Goal: Information Seeking & Learning: Compare options

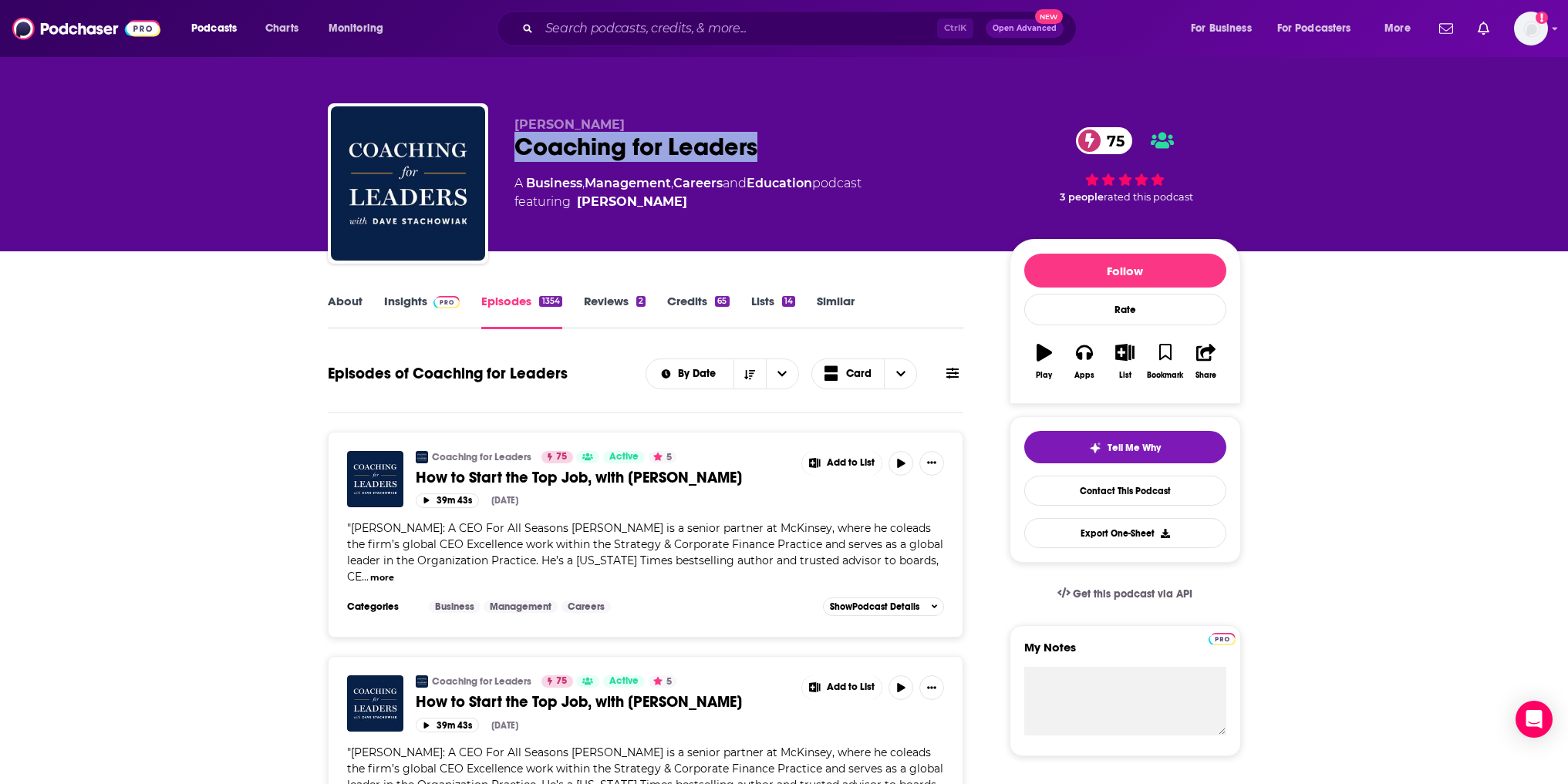
drag, startPoint x: 760, startPoint y: 142, endPoint x: 519, endPoint y: 137, distance: 241.1
click at [519, 137] on div "Coaching for Leaders 75" at bounding box center [750, 147] width 471 height 30
copy h2 "Coaching for Leaders"
click at [419, 293] on div "About Insights Episodes 1354 Reviews 2 Credits 65 Lists 14 Similar" at bounding box center [646, 310] width 637 height 38
click at [419, 302] on link "Insights" at bounding box center [422, 311] width 76 height 35
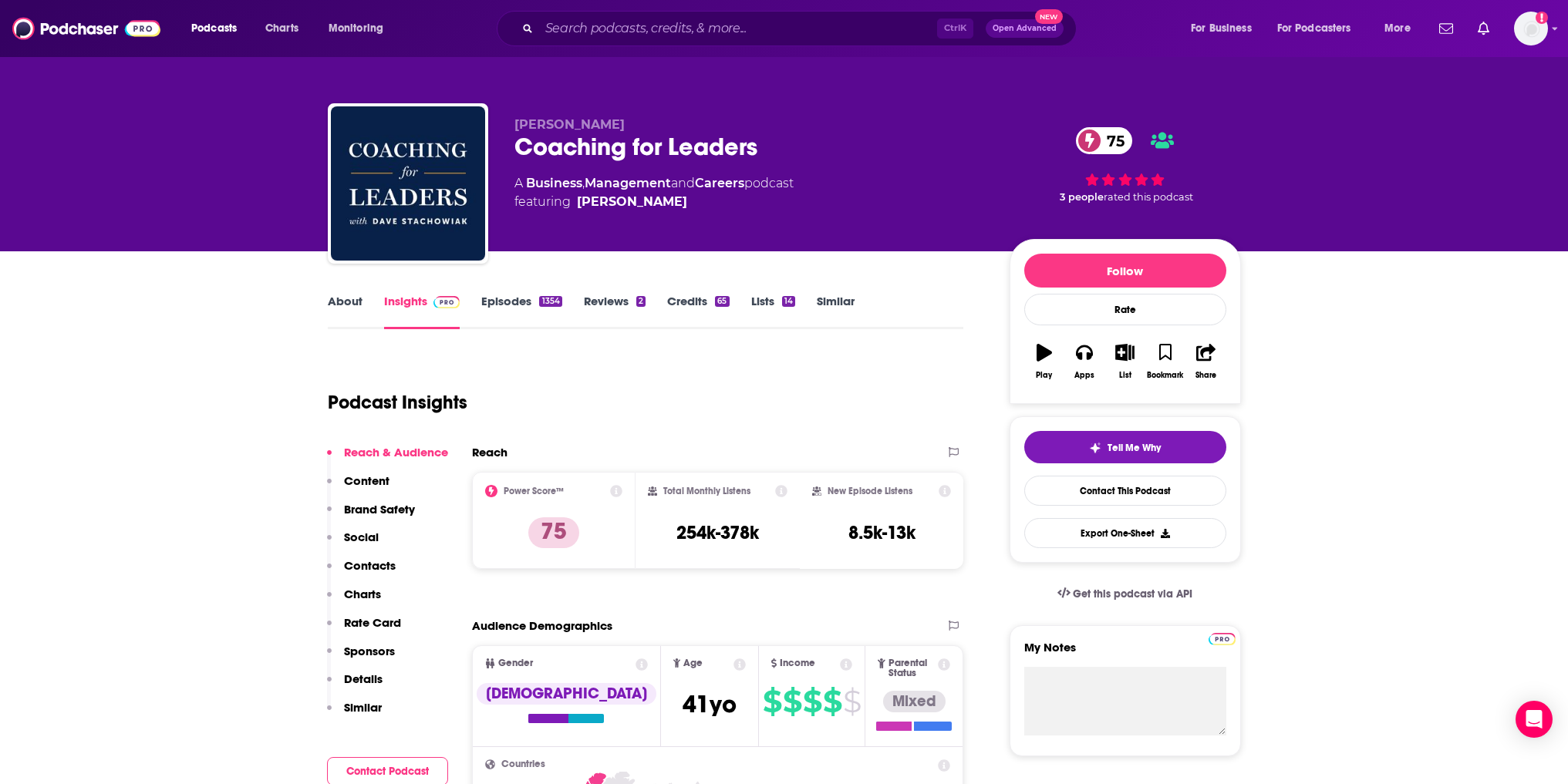
click at [502, 307] on link "Episodes 1354" at bounding box center [521, 311] width 80 height 35
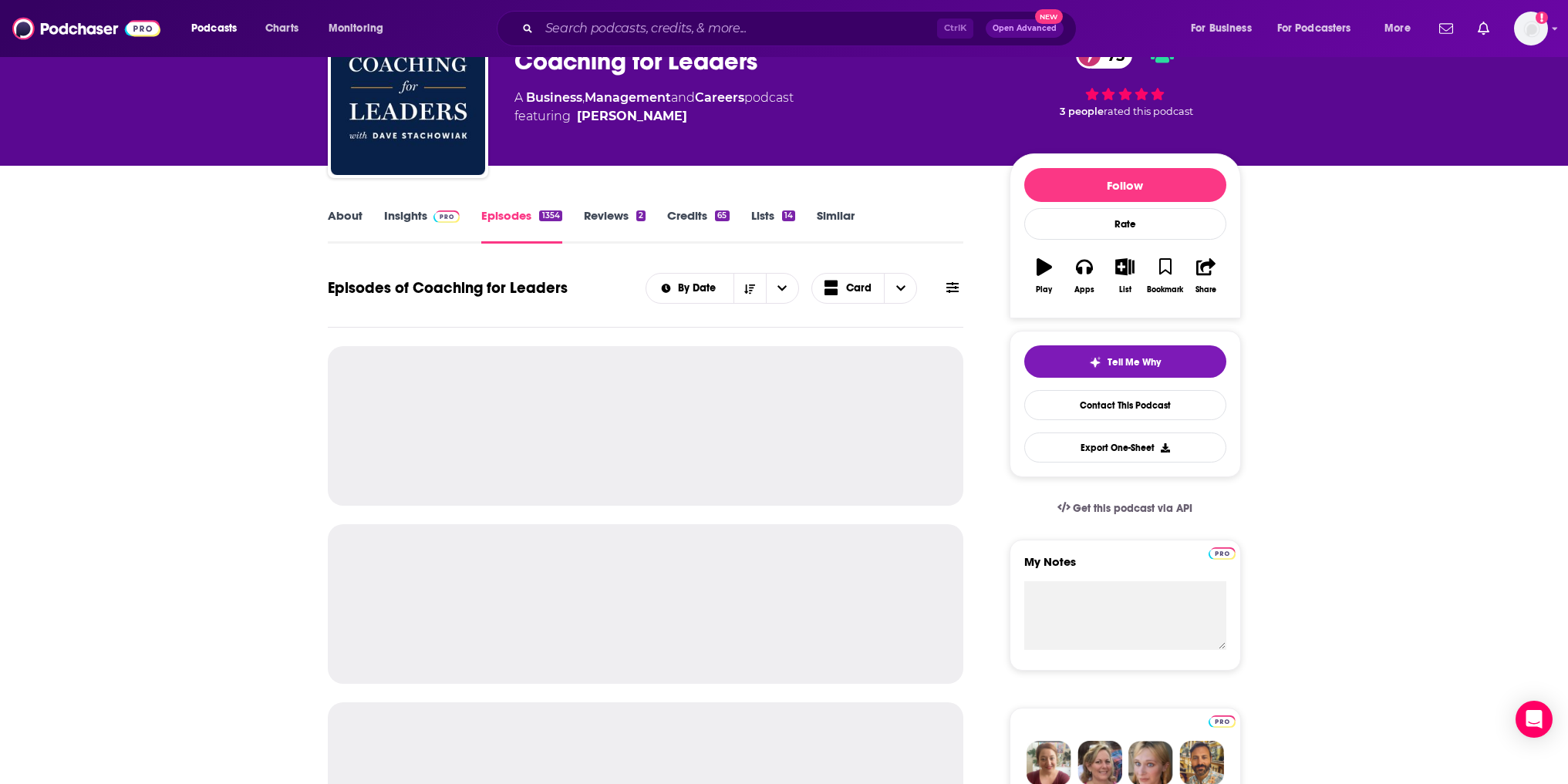
scroll to position [232, 0]
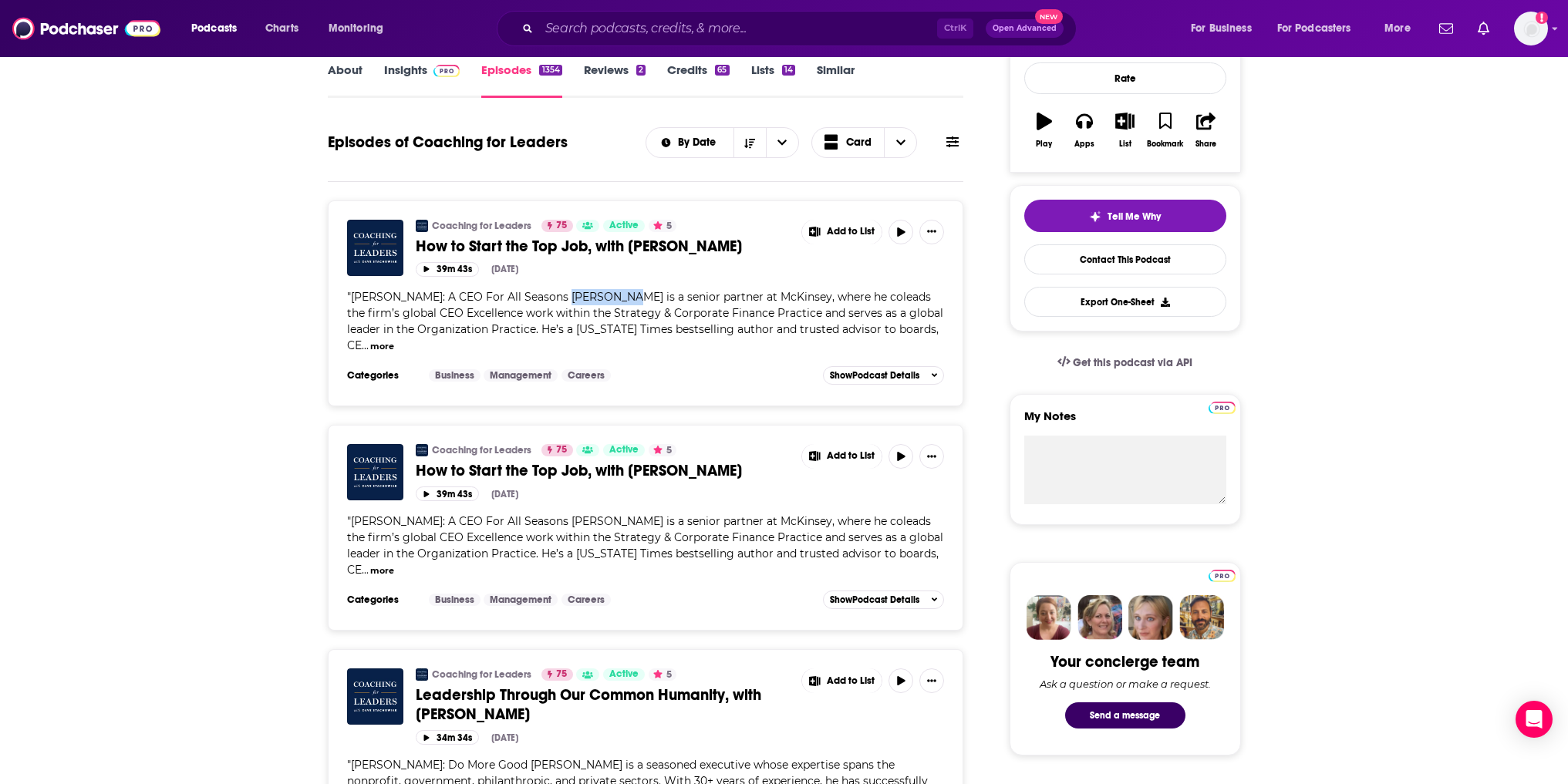
drag, startPoint x: 542, startPoint y: 300, endPoint x: 598, endPoint y: 294, distance: 56.3
click at [598, 294] on span "[PERSON_NAME]: A CEO For All Seasons [PERSON_NAME] is a senior partner at McKin…" at bounding box center [645, 321] width 596 height 63
click at [599, 297] on span "Scott Keller: A CEO For All Seasons Scott Keller is a senior partner at McKinse…" at bounding box center [645, 321] width 596 height 63
drag, startPoint x: 599, startPoint y: 297, endPoint x: 543, endPoint y: 300, distance: 56.1
click at [543, 300] on span "Scott Keller: A CEO For All Seasons Scott Keller is a senior partner at McKinse…" at bounding box center [645, 321] width 596 height 63
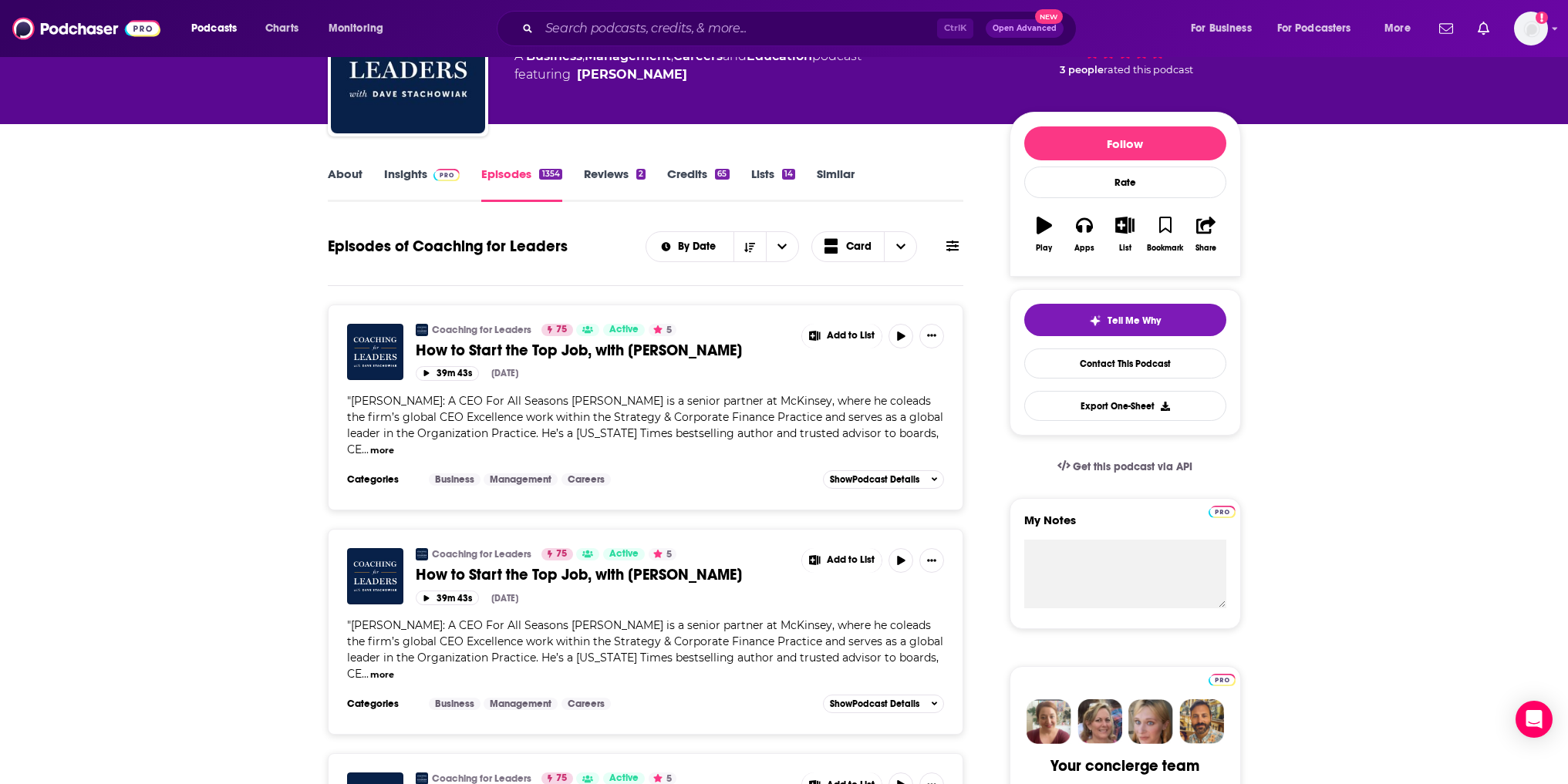
scroll to position [0, 0]
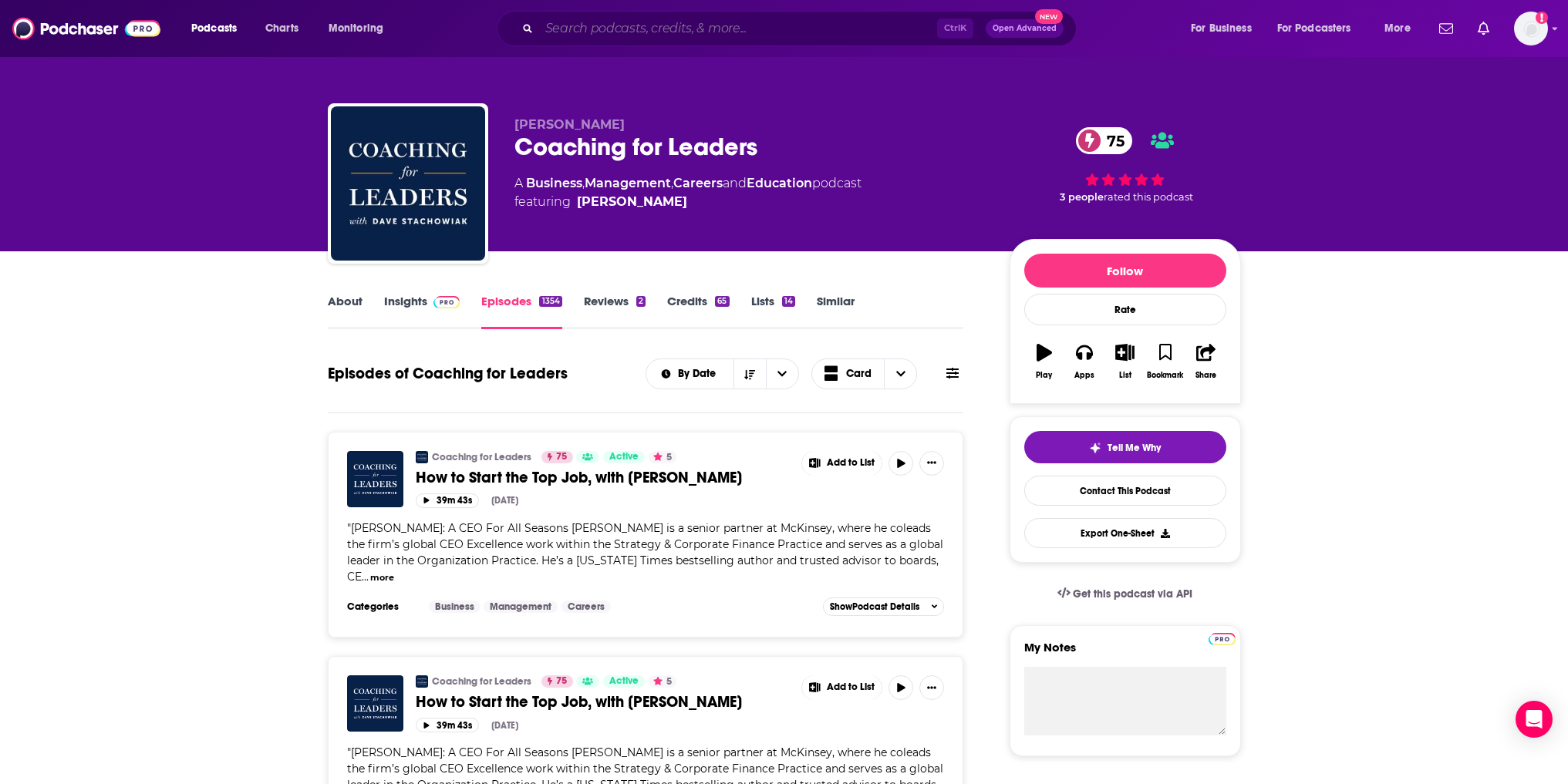
click at [619, 24] on input "Search podcasts, credits, & more..." at bounding box center [738, 28] width 398 height 25
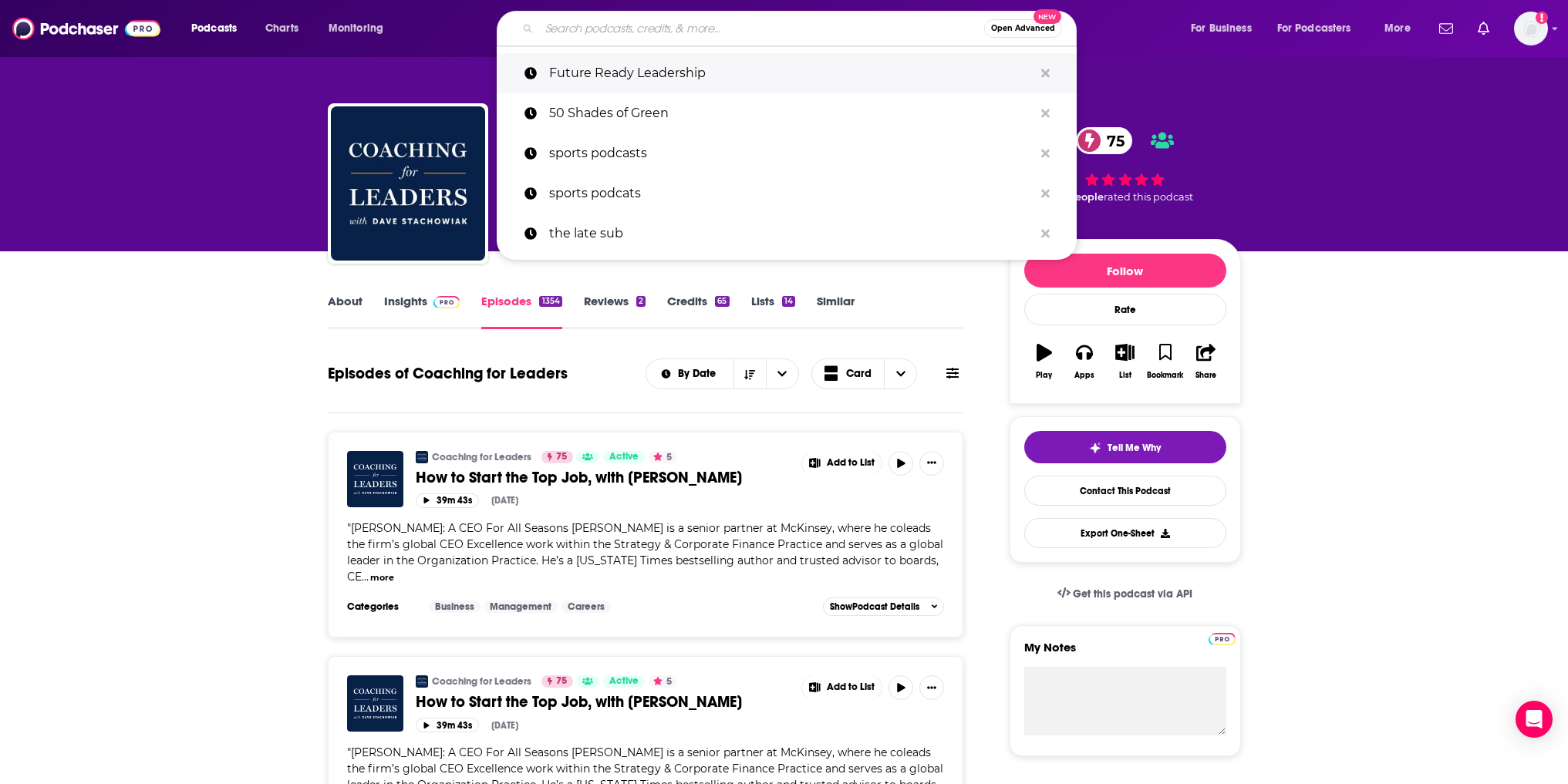
paste input "Leadership Next"
type input "Leadership Next"
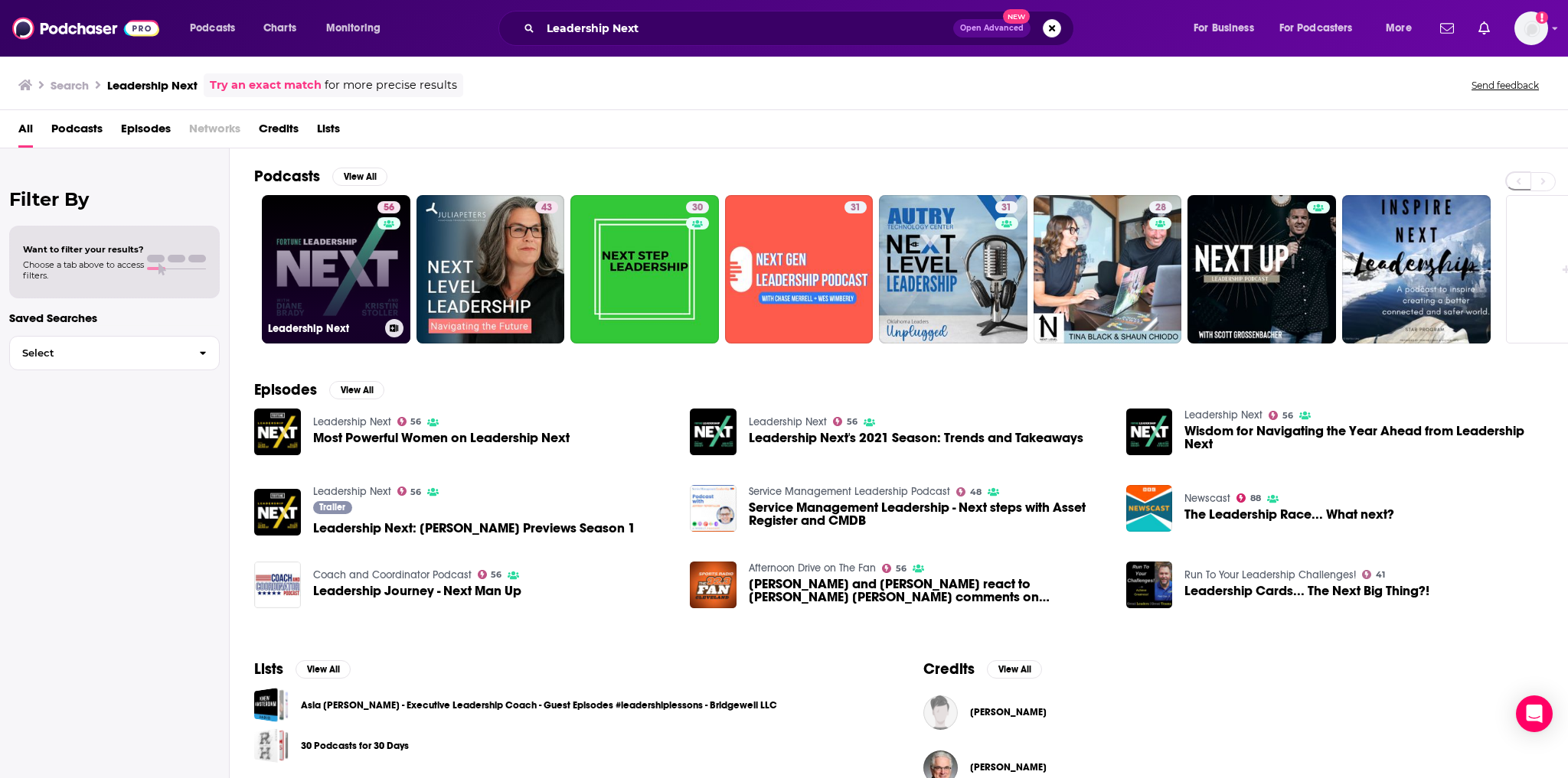
click at [341, 267] on link "56 Leadership Next" at bounding box center [336, 269] width 149 height 149
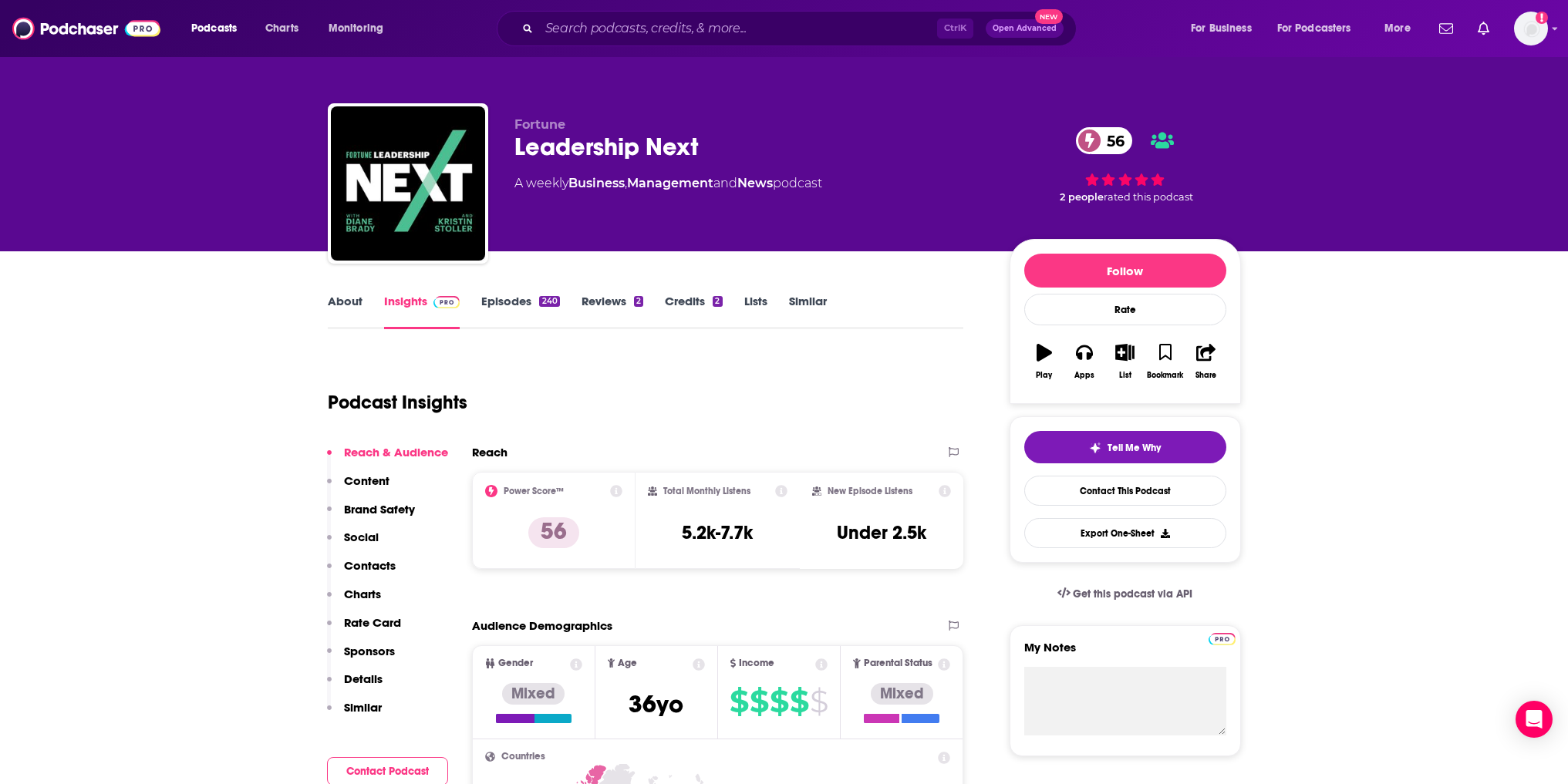
click at [496, 302] on link "Episodes 240" at bounding box center [520, 311] width 78 height 35
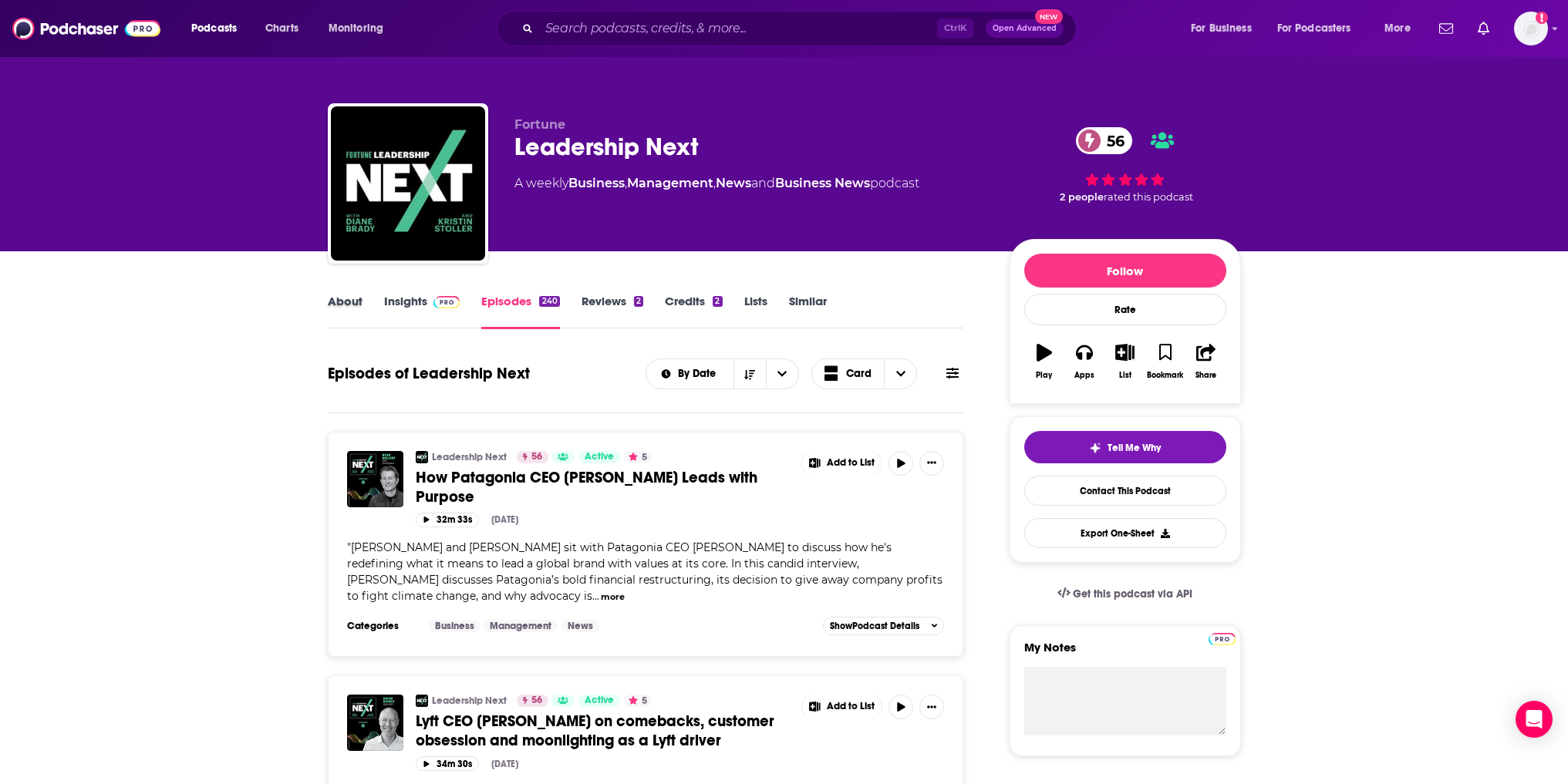
click at [372, 312] on div "About" at bounding box center [356, 311] width 56 height 35
click at [404, 307] on link "Insights" at bounding box center [422, 311] width 76 height 35
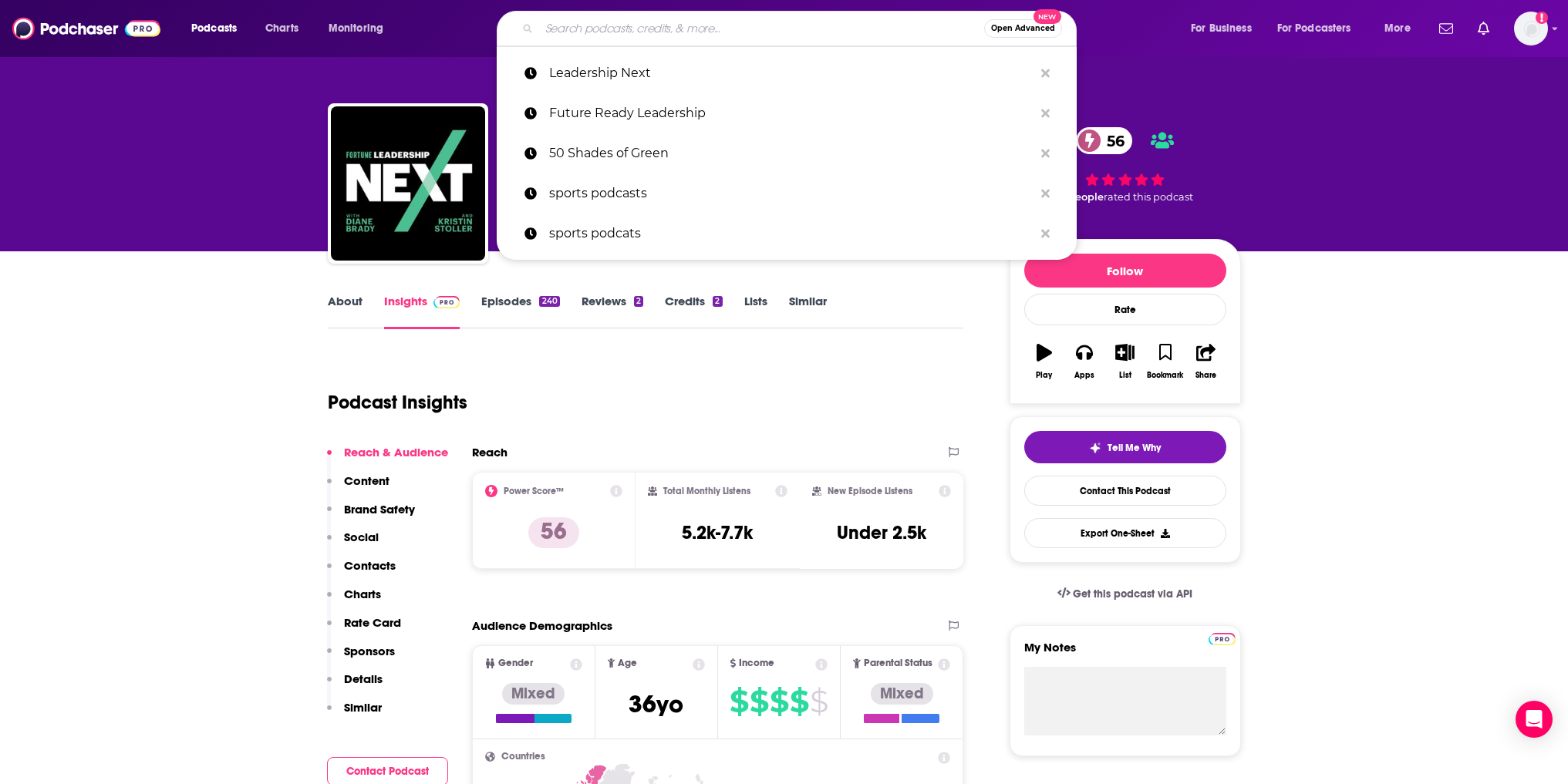
click at [662, 32] on input "Search podcasts, credits, & more..." at bounding box center [761, 28] width 445 height 25
paste input "The New World of Work"
type input "The New World of Work"
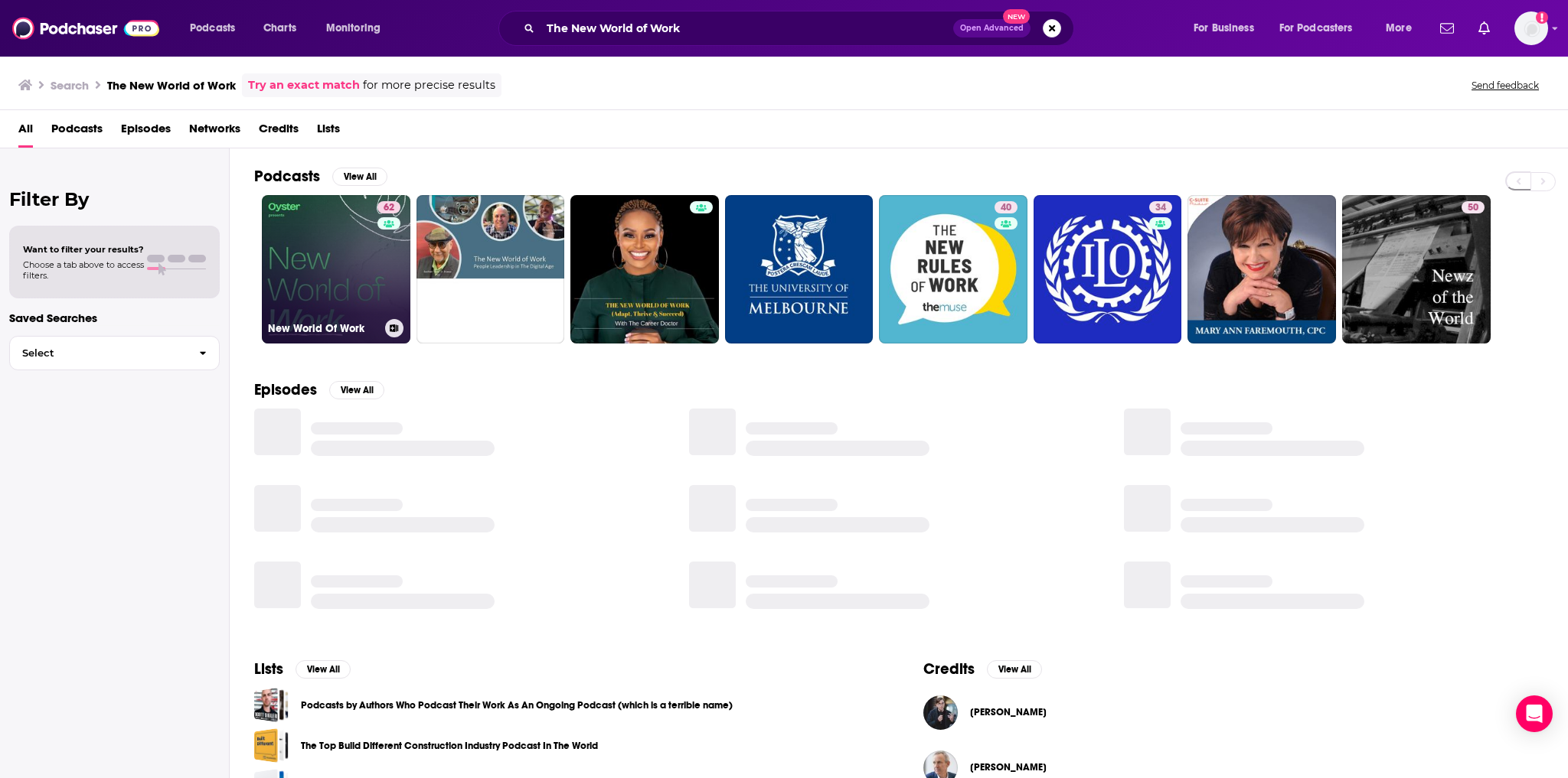
click at [294, 255] on link "62 New World Of Work" at bounding box center [336, 269] width 149 height 149
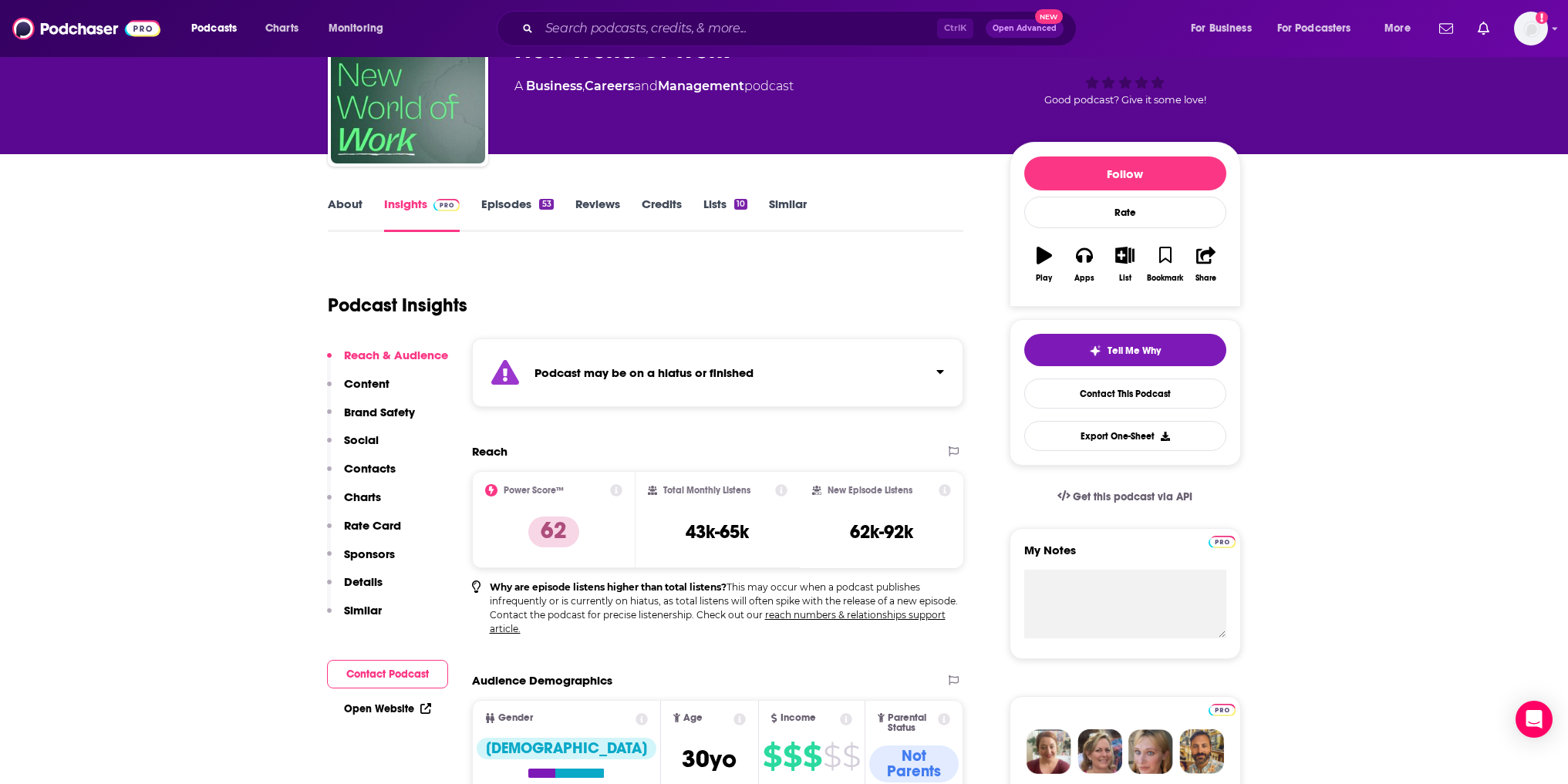
scroll to position [77, 0]
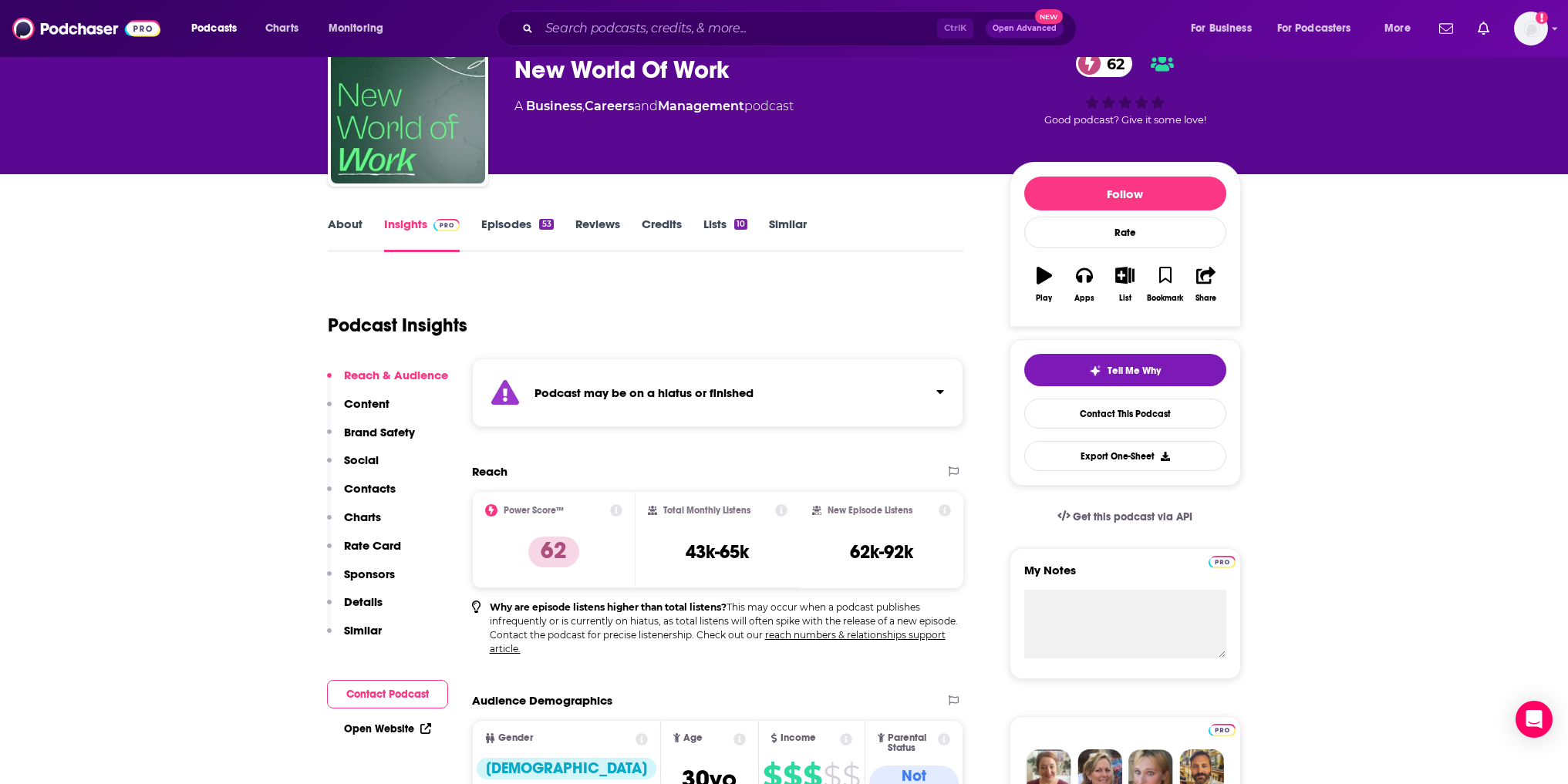
click at [531, 226] on link "Episodes 53" at bounding box center [517, 234] width 71 height 35
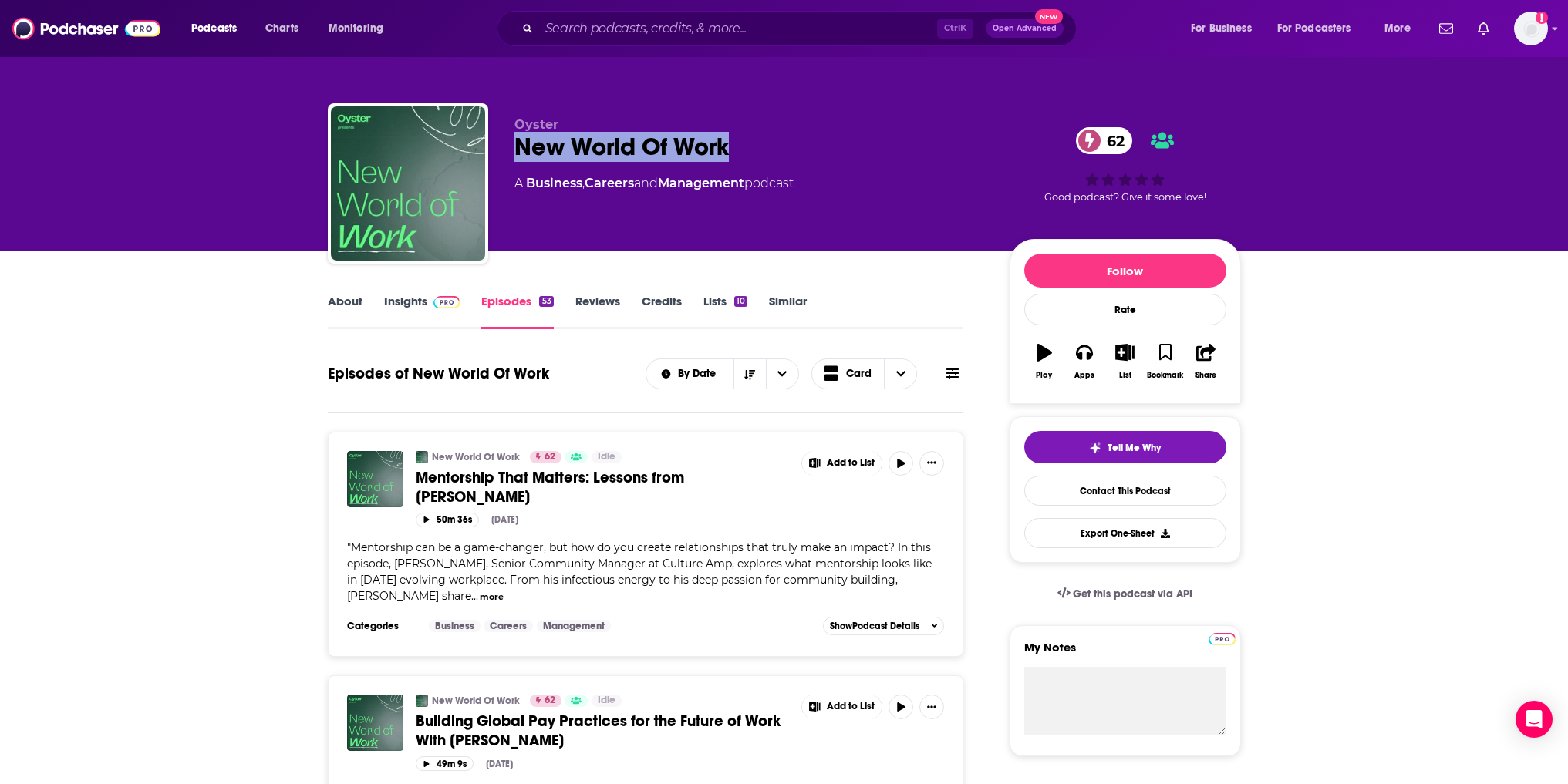
drag, startPoint x: 728, startPoint y: 152, endPoint x: 510, endPoint y: 161, distance: 218.2
click at [510, 161] on div "Oyster New World Of Work 62 A Business , Careers and Management podcast 62 Good…" at bounding box center [784, 187] width 914 height 167
copy h2 "New World Of Work"
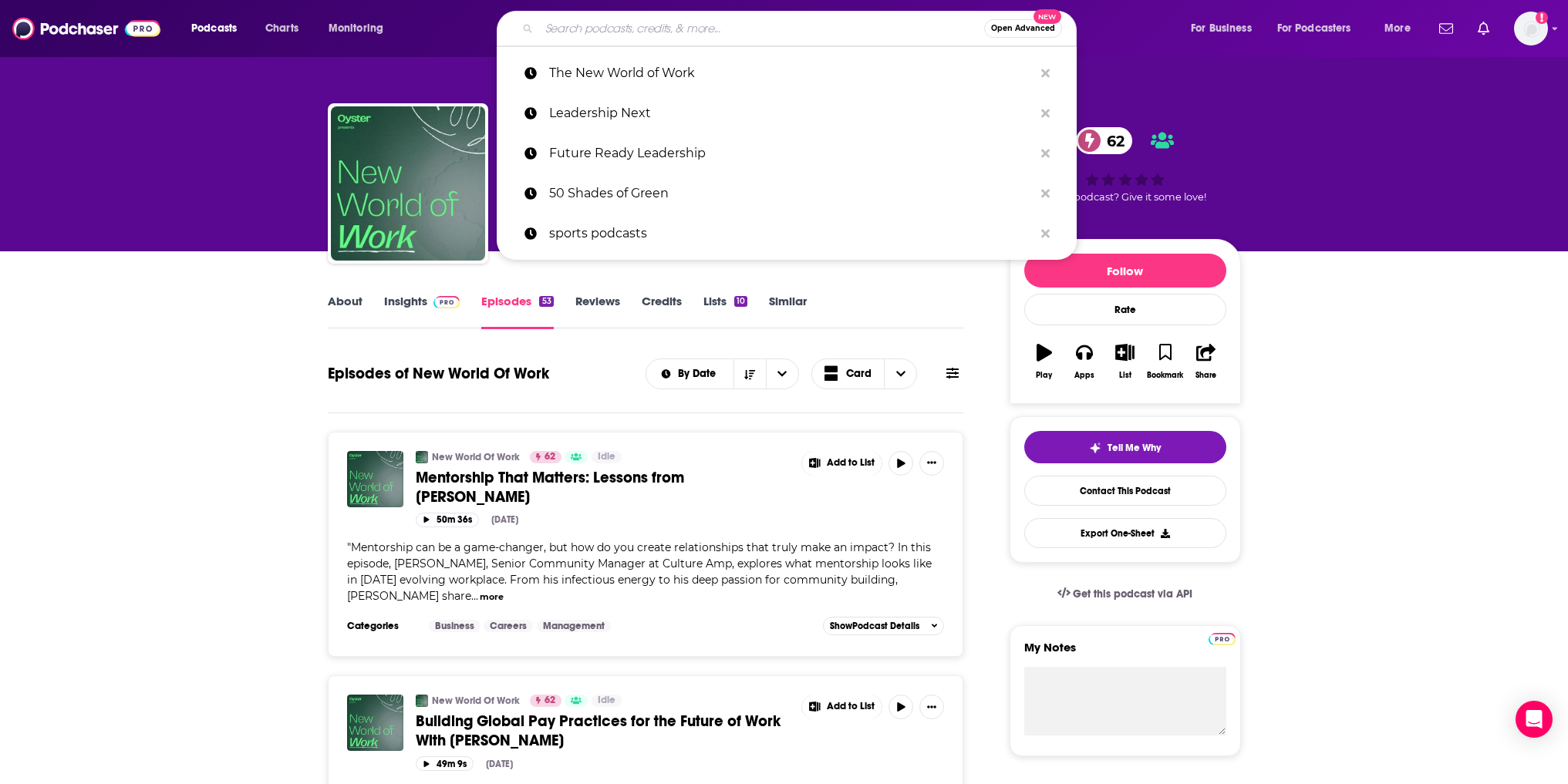
click at [694, 23] on input "Search podcasts, credits, & more..." at bounding box center [761, 28] width 445 height 25
paste input "The Playbook"
type input "The Playbook"
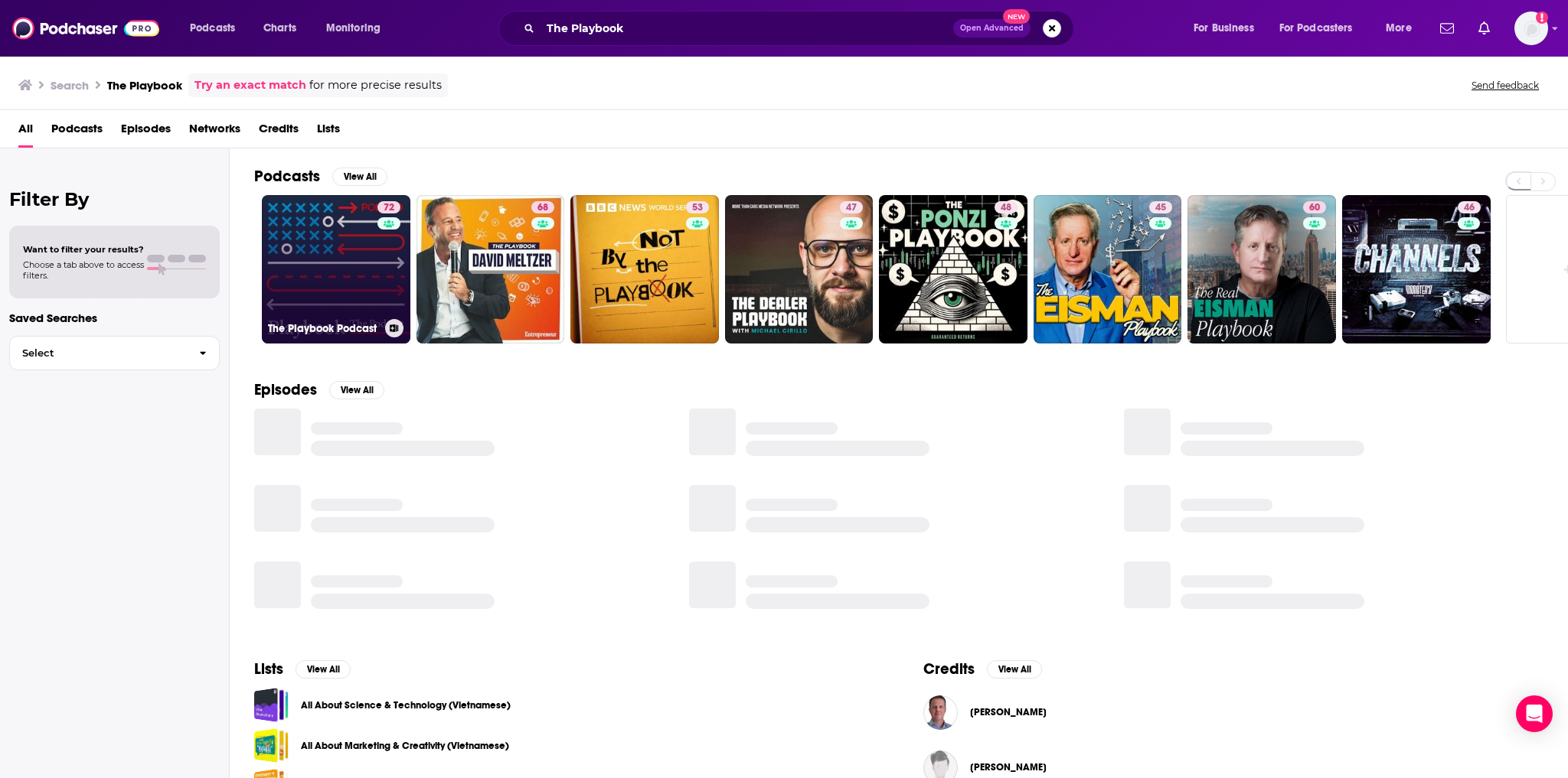
click at [332, 264] on link "72 The Playbook Podcast" at bounding box center [336, 269] width 149 height 149
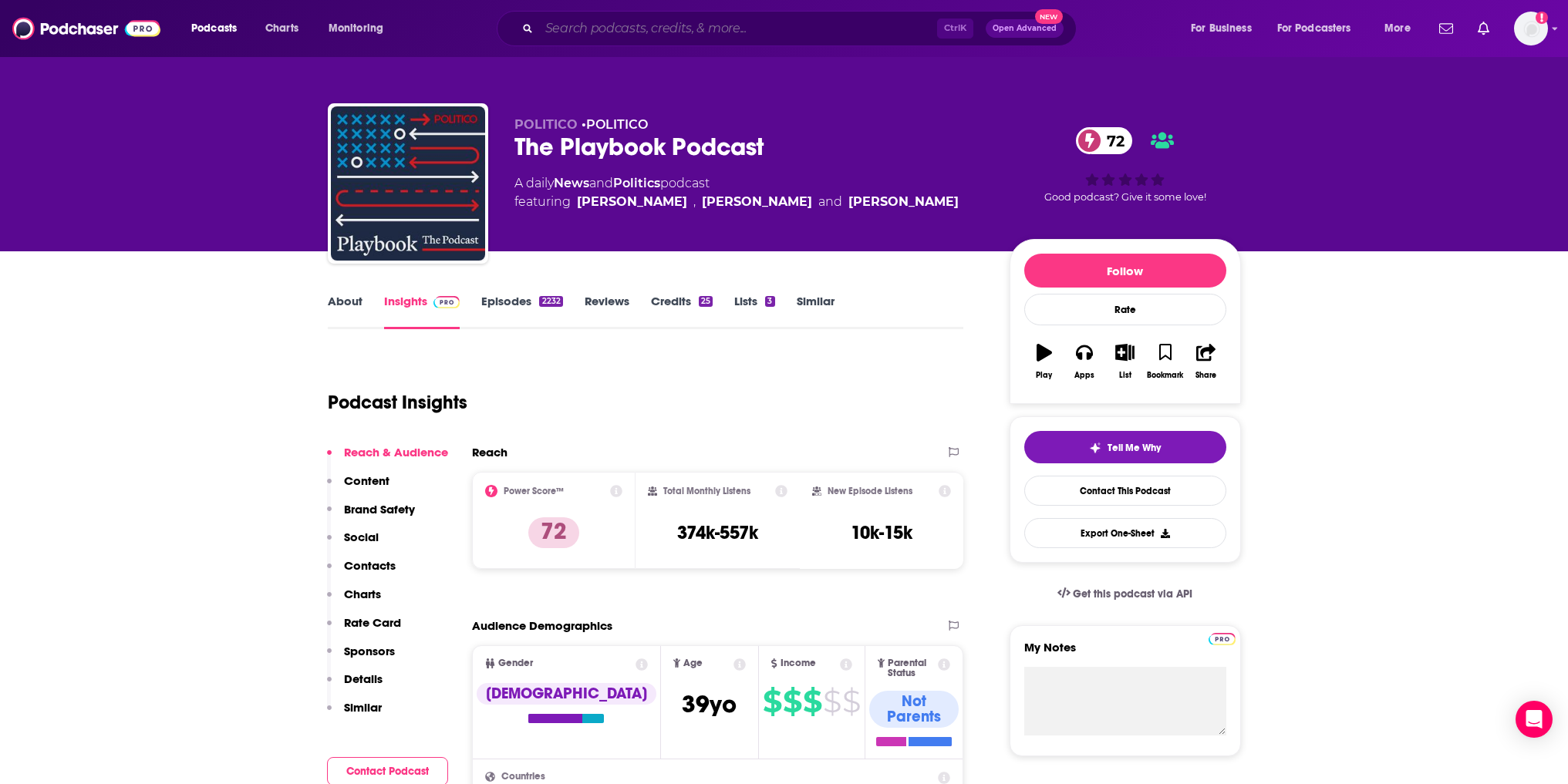
click at [602, 26] on input "Search podcasts, credits, & more..." at bounding box center [738, 28] width 398 height 25
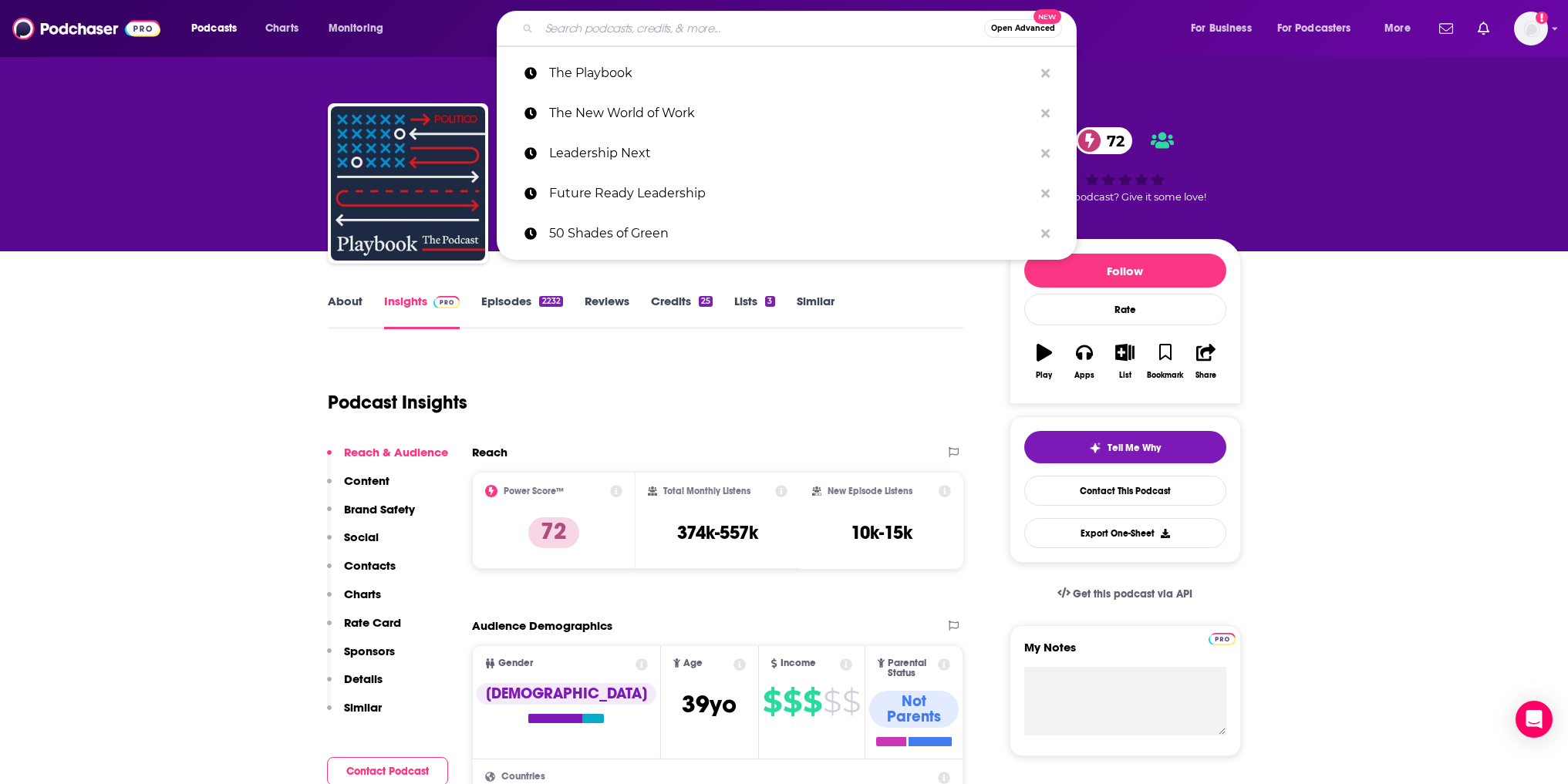
paste input "HBR IdeaCast"
type input "HBR IdeaCast"
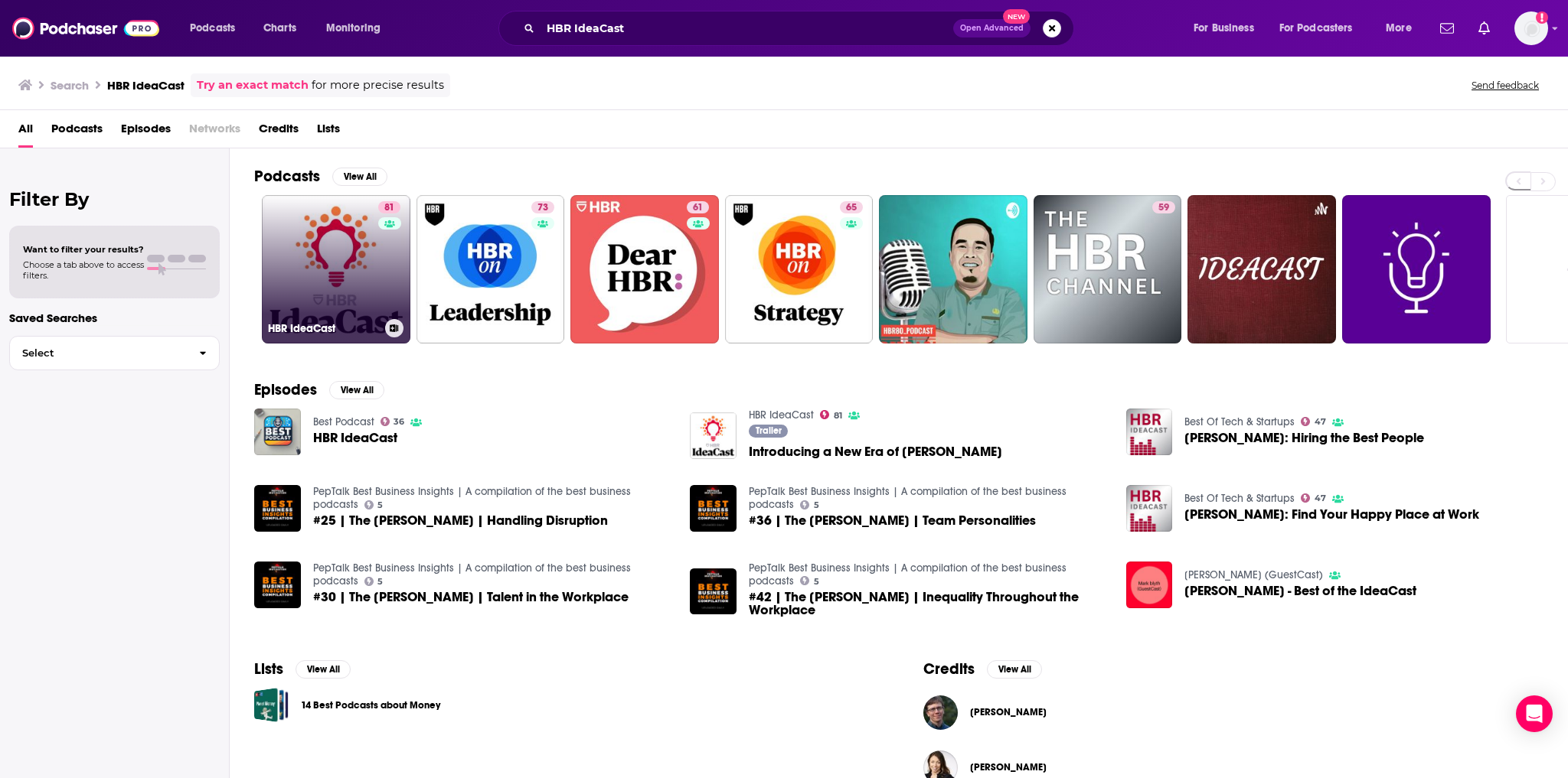
click at [347, 251] on link "81 [PERSON_NAME]" at bounding box center [336, 269] width 149 height 149
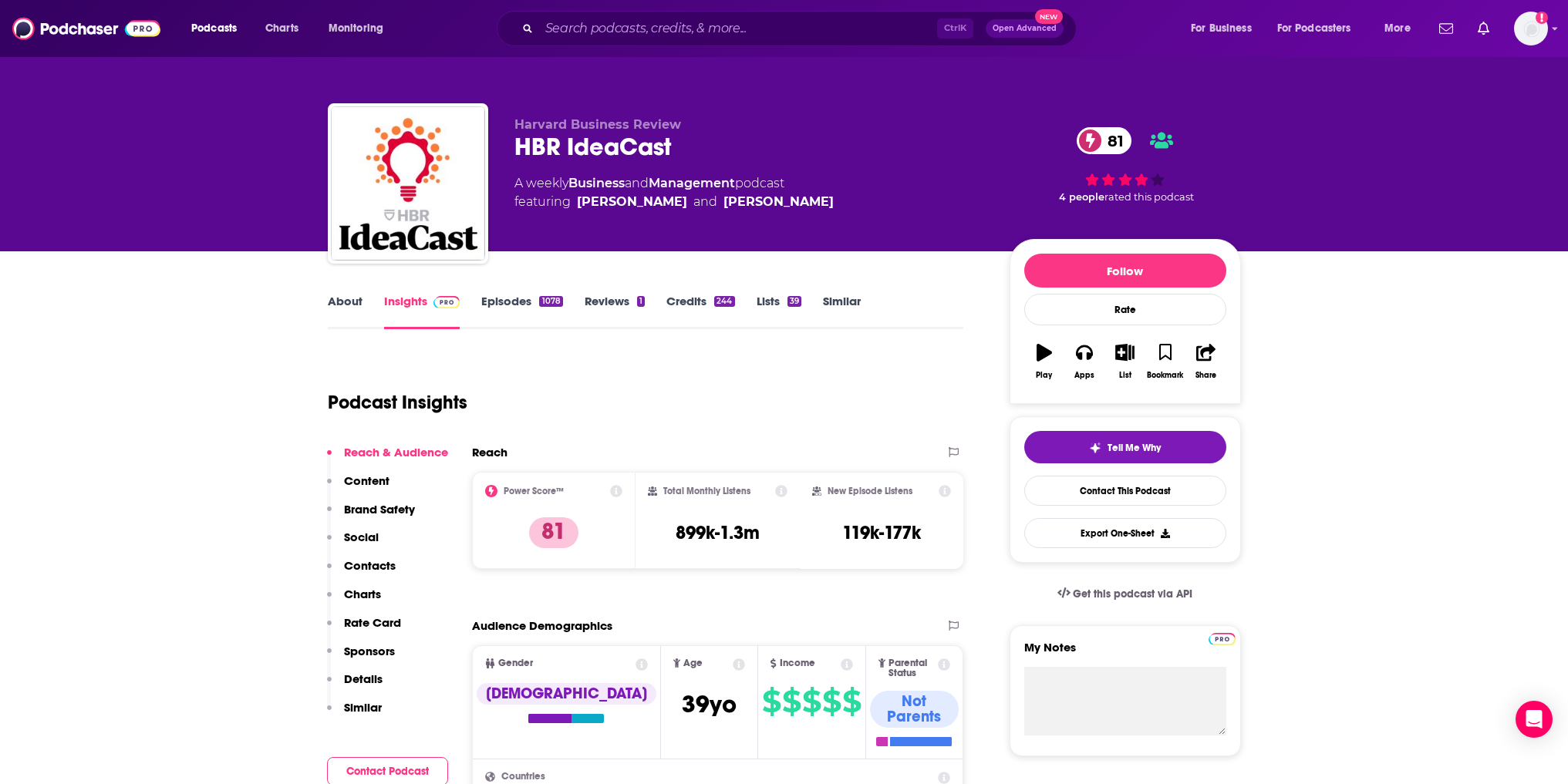
click at [528, 311] on link "Episodes 1078" at bounding box center [521, 311] width 81 height 35
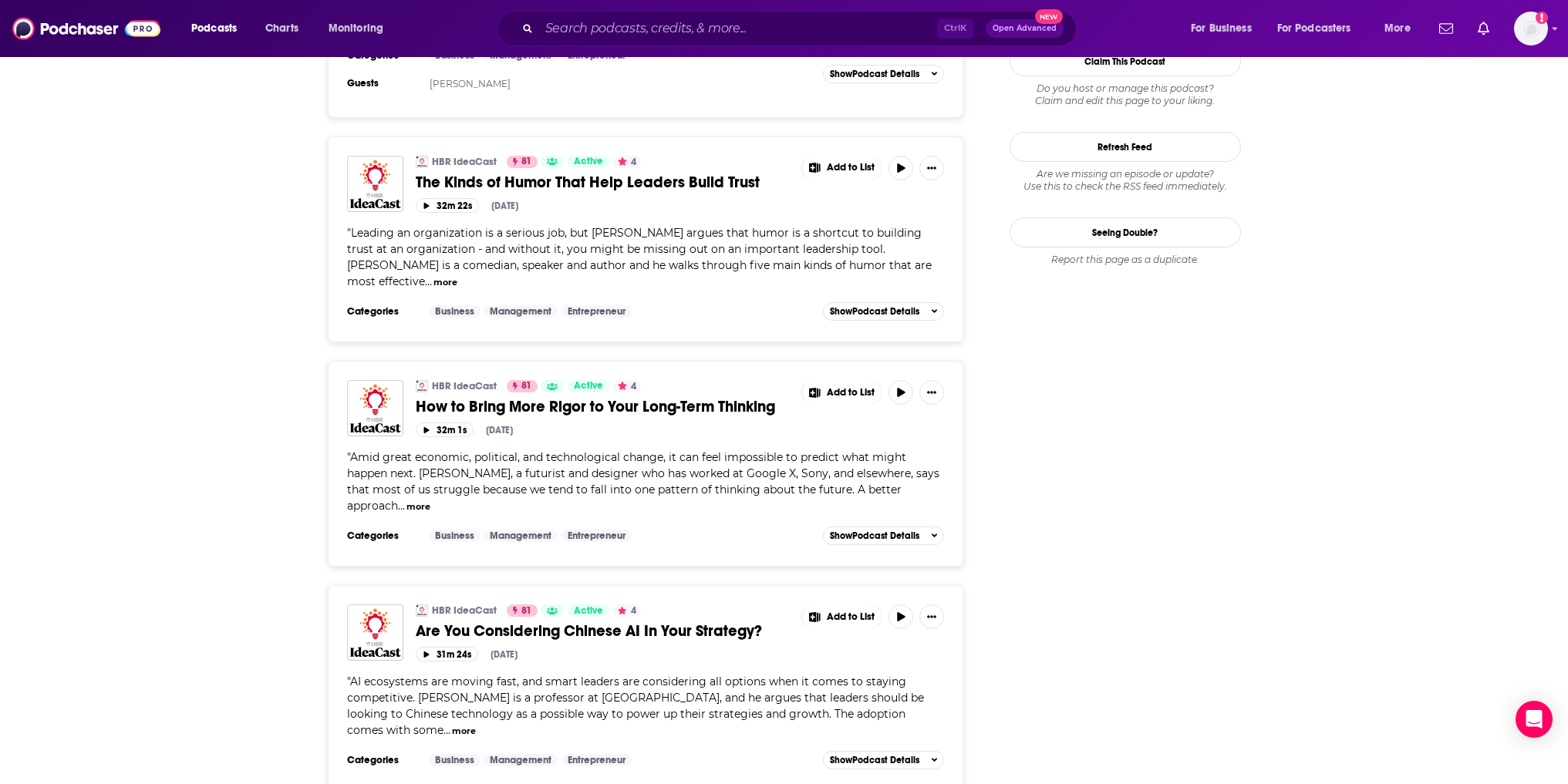
scroll to position [1773, 0]
click at [592, 24] on input "Search podcasts, credits, & more..." at bounding box center [738, 28] width 398 height 25
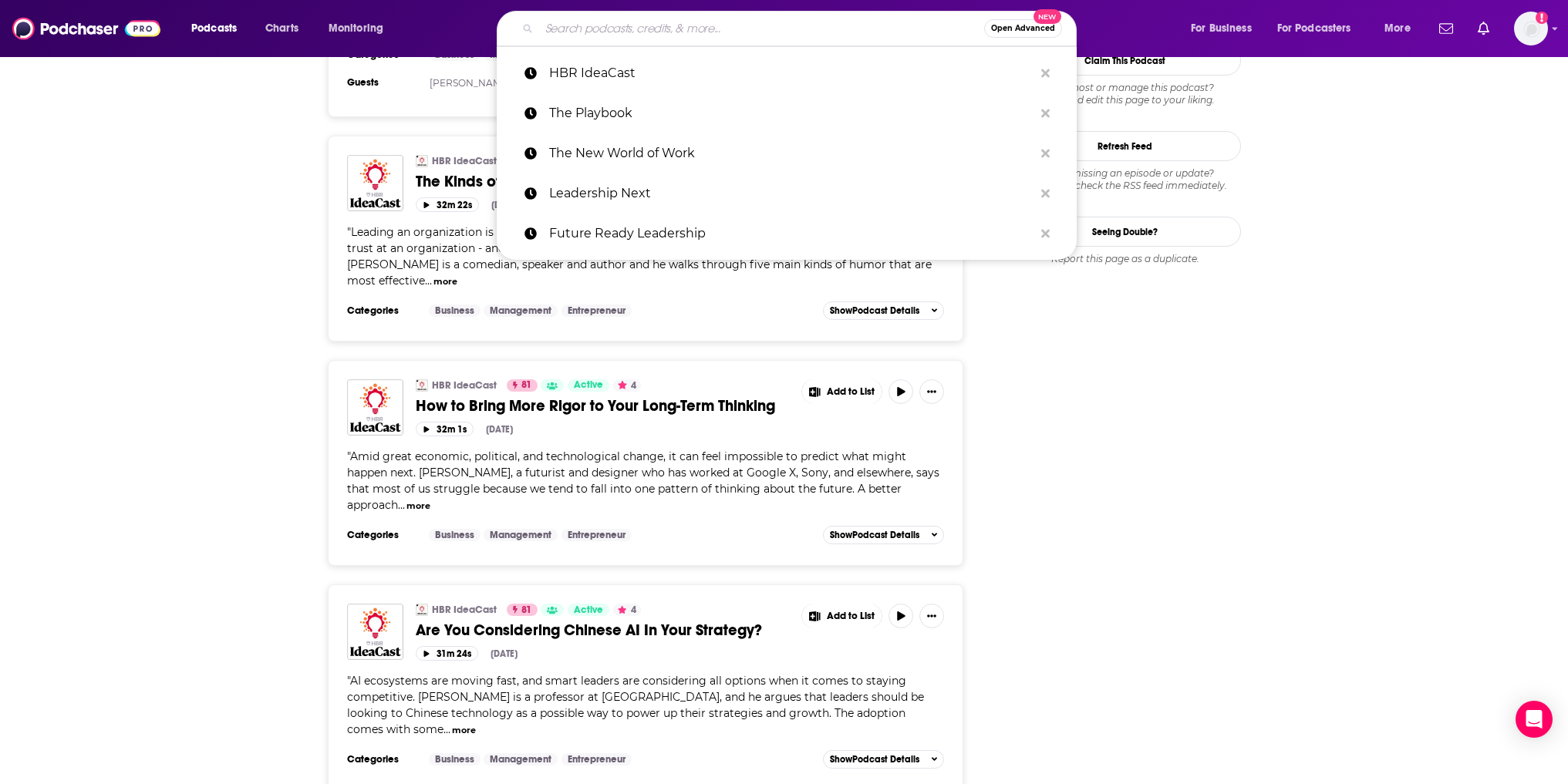
paste input "The [PERSON_NAME] Leadership Podcast"
type input "The [PERSON_NAME] Leadership Podcast"
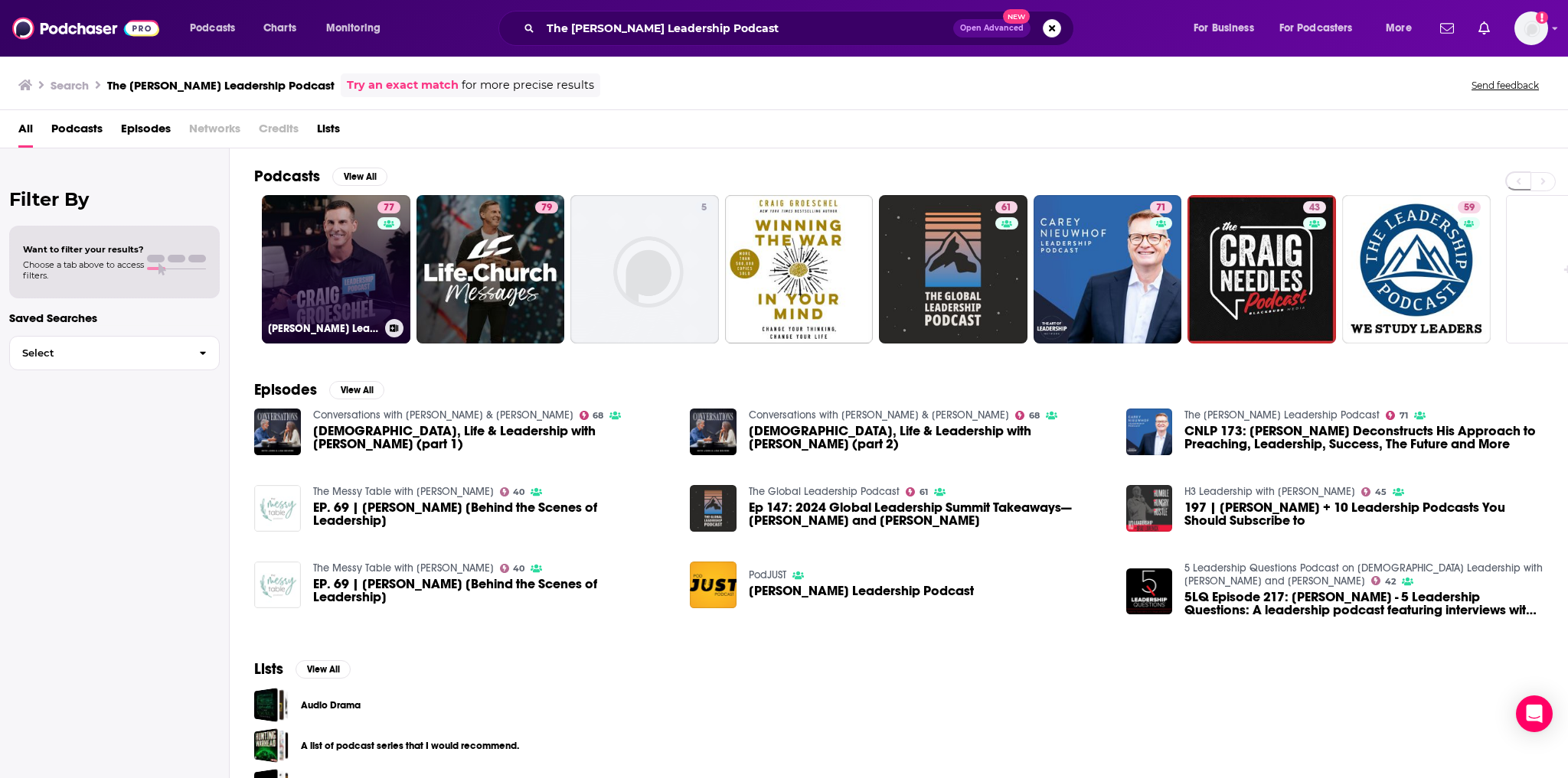
click at [330, 255] on link "77 Craig Groeschel Leadership Podcast" at bounding box center [336, 269] width 149 height 149
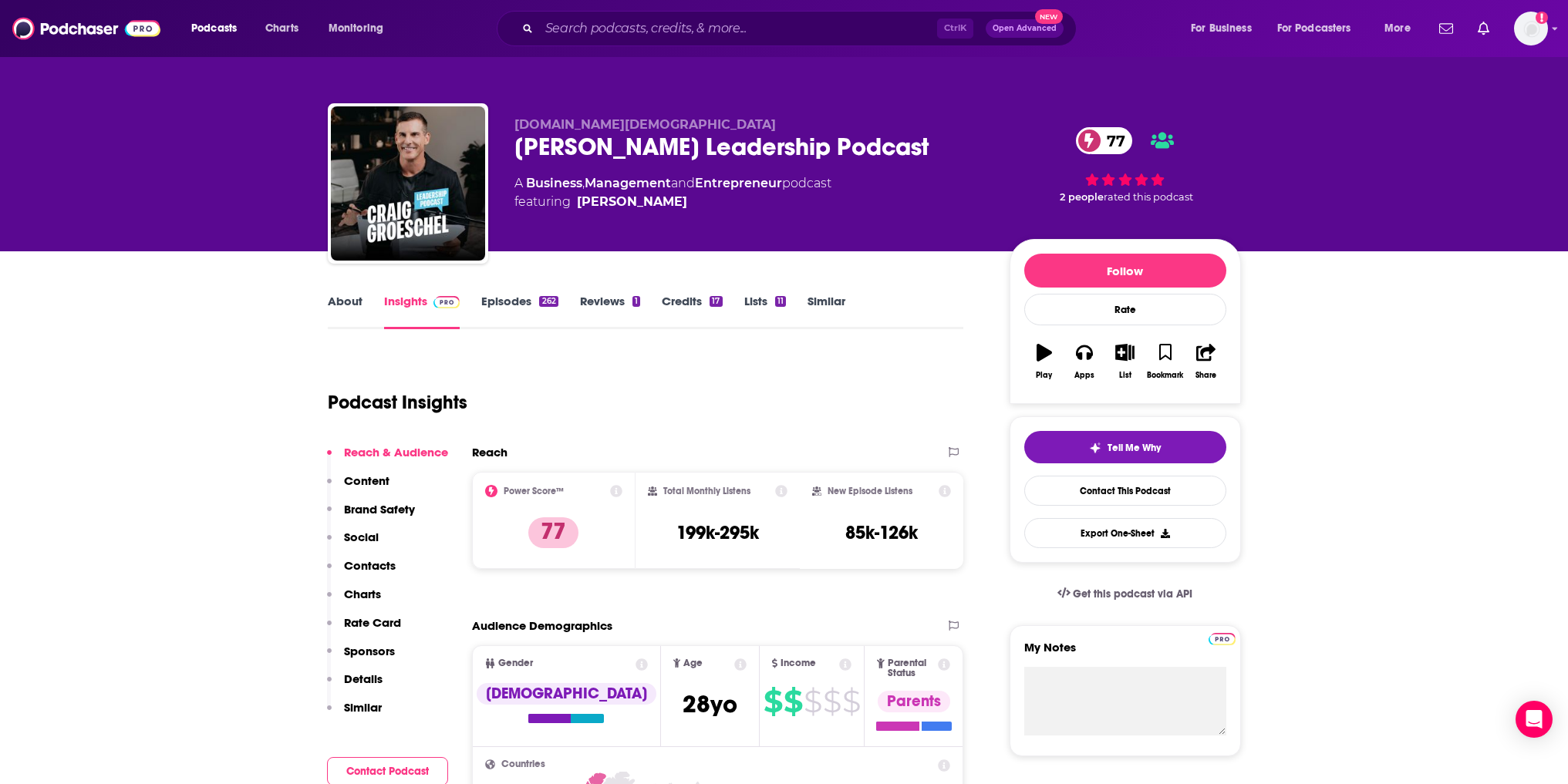
click at [490, 308] on link "Episodes 262" at bounding box center [519, 311] width 76 height 35
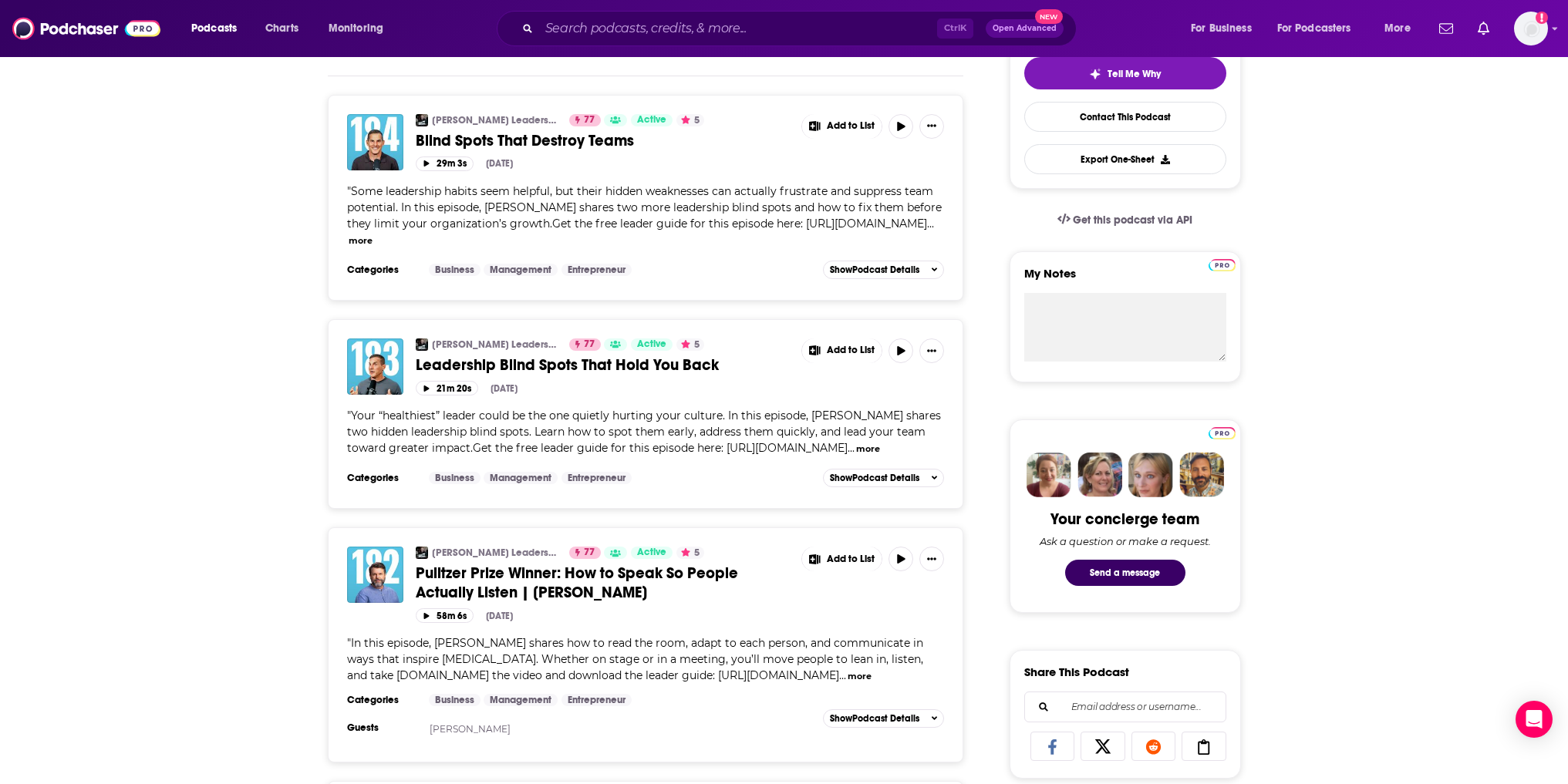
scroll to position [463, 0]
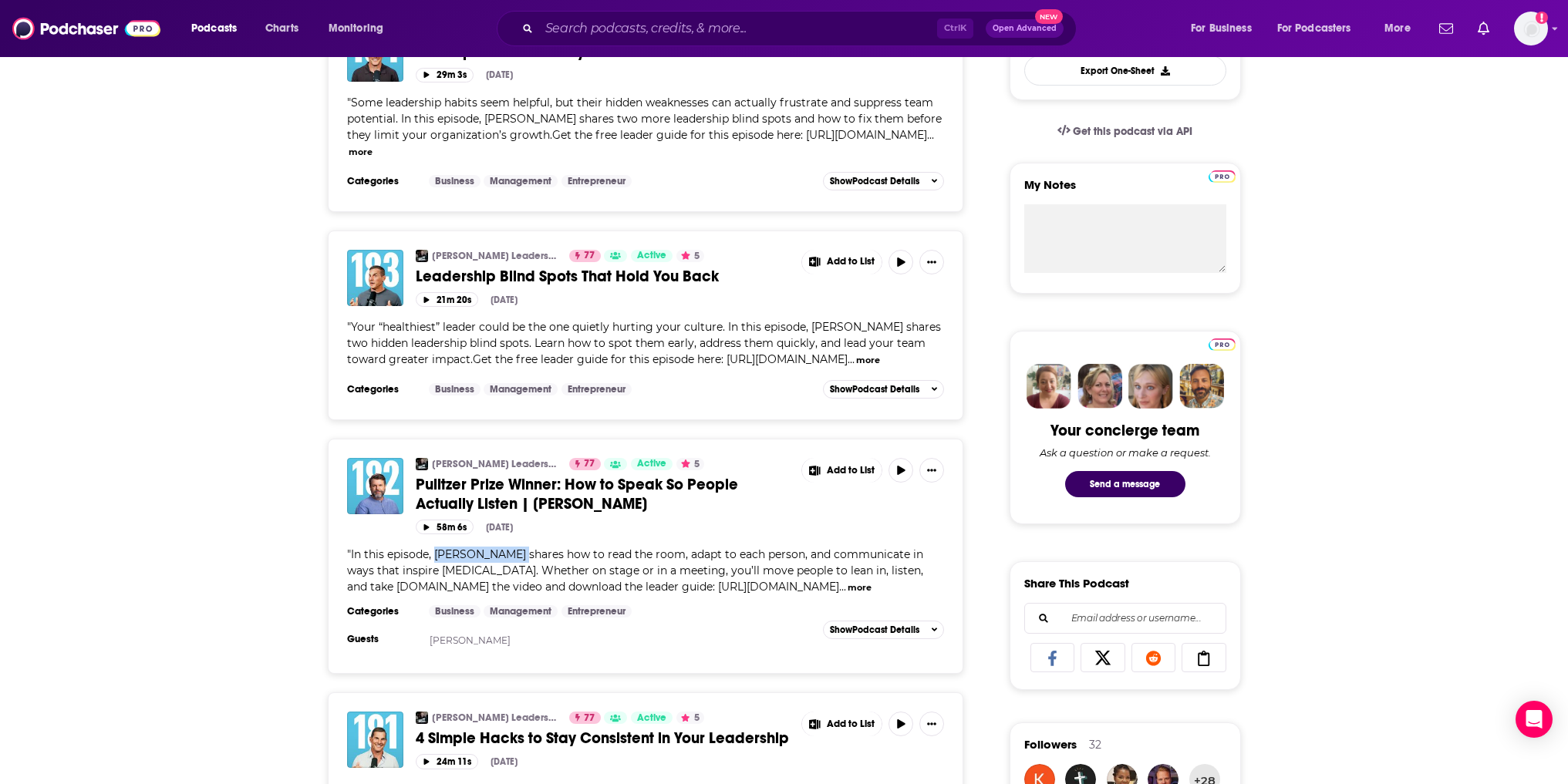
drag, startPoint x: 517, startPoint y: 539, endPoint x: 436, endPoint y: 535, distance: 81.1
click at [436, 548] on span "In this episode, Charles Duhigg shares how to read the room, adapt to each pers…" at bounding box center [635, 571] width 576 height 46
copy span "Charles Duhigg"
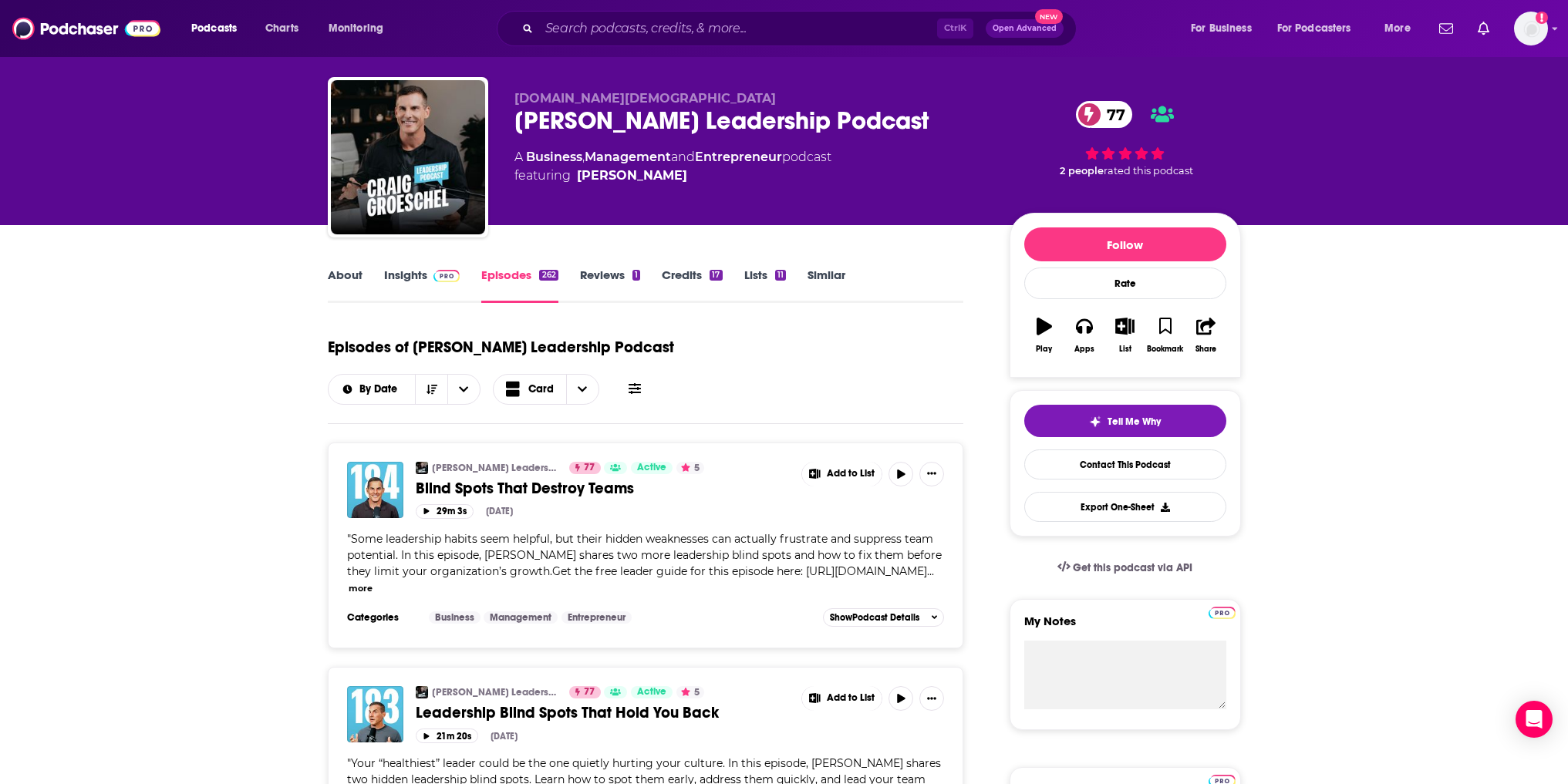
scroll to position [0, 0]
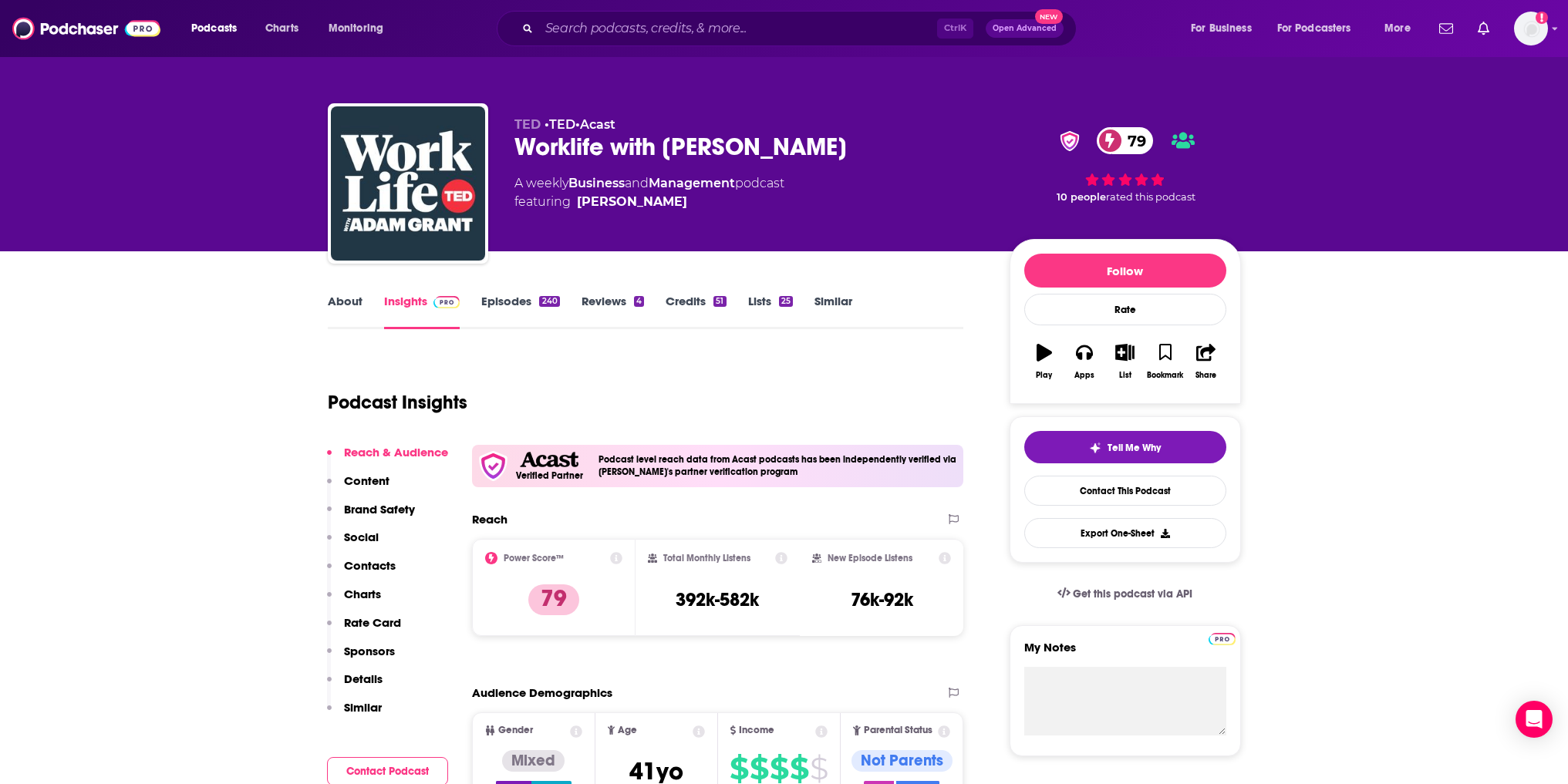
click at [534, 302] on link "Episodes 240" at bounding box center [520, 311] width 78 height 35
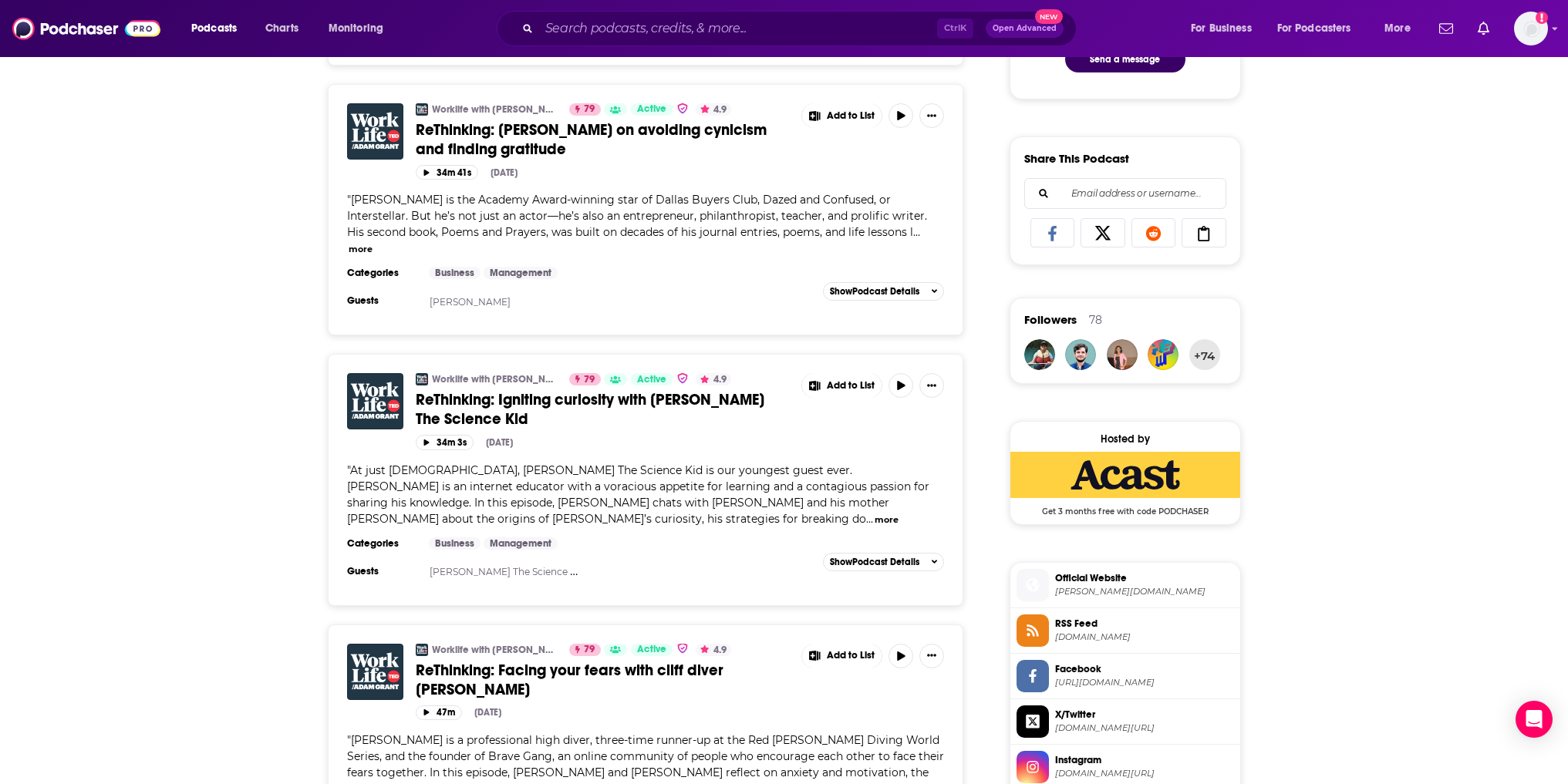
scroll to position [925, 0]
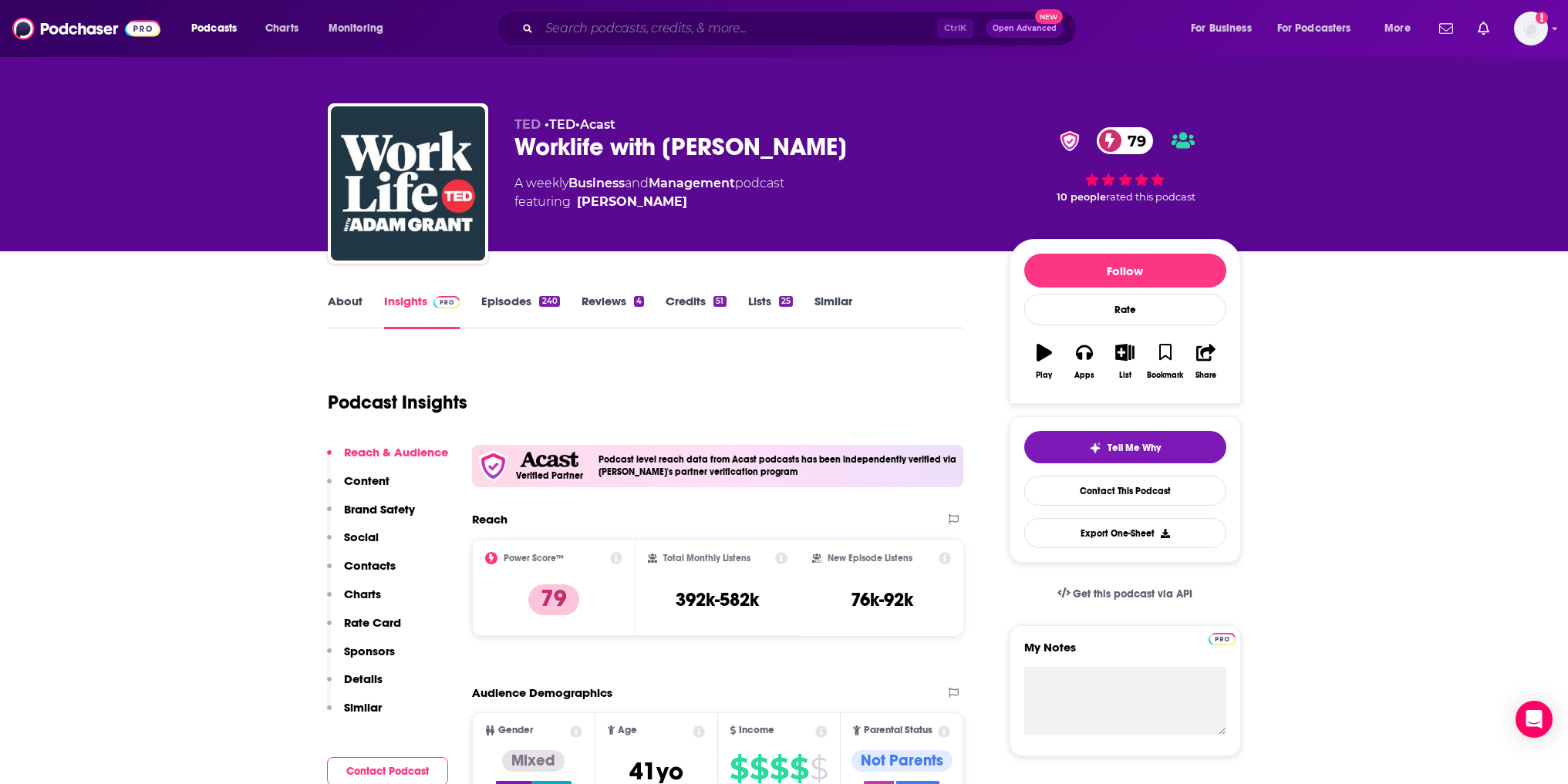
click at [647, 31] on input "Search podcasts, credits, & more..." at bounding box center [738, 28] width 398 height 25
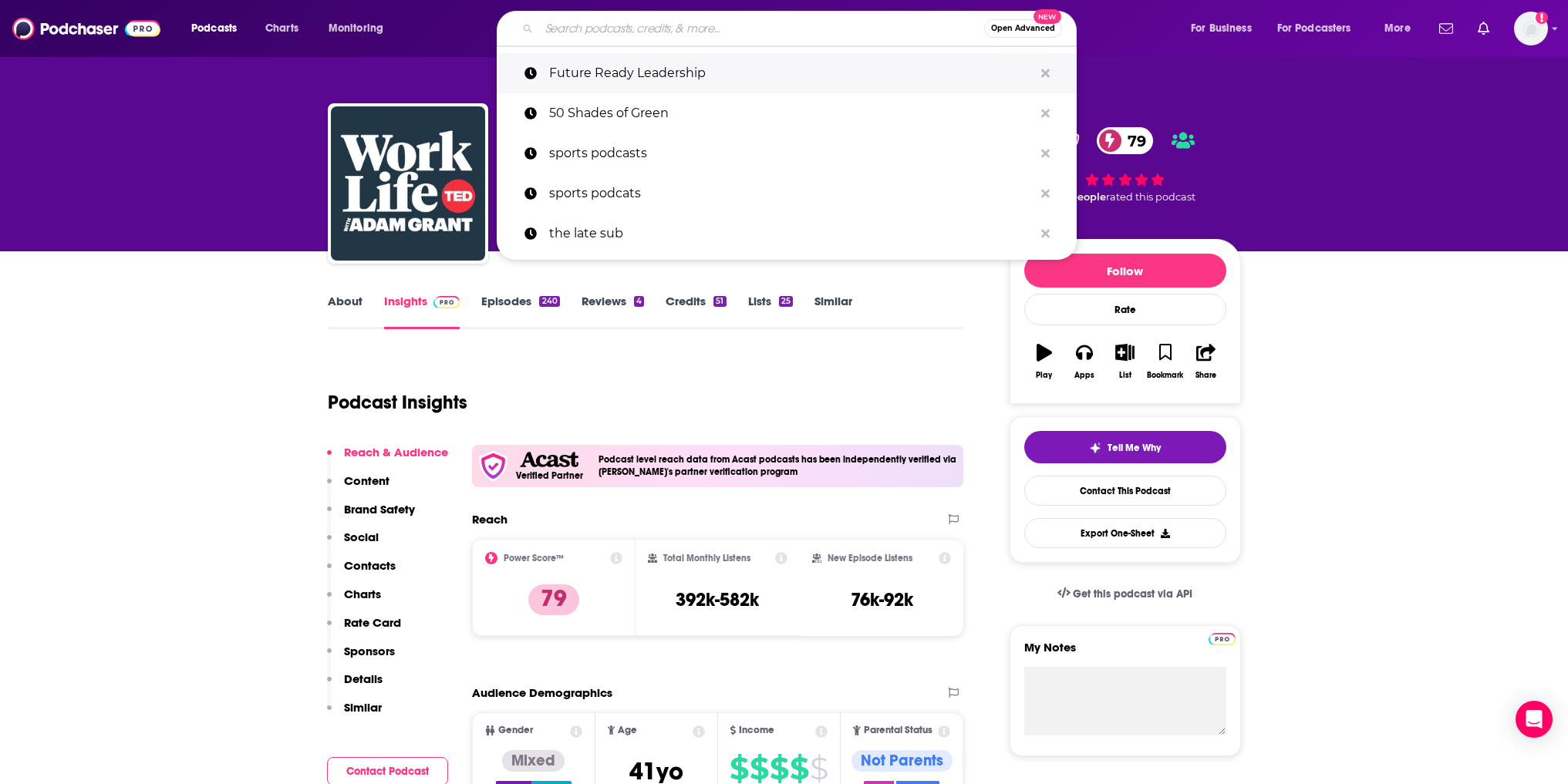
click at [645, 72] on p "Future Ready Leadership" at bounding box center [792, 73] width 484 height 40
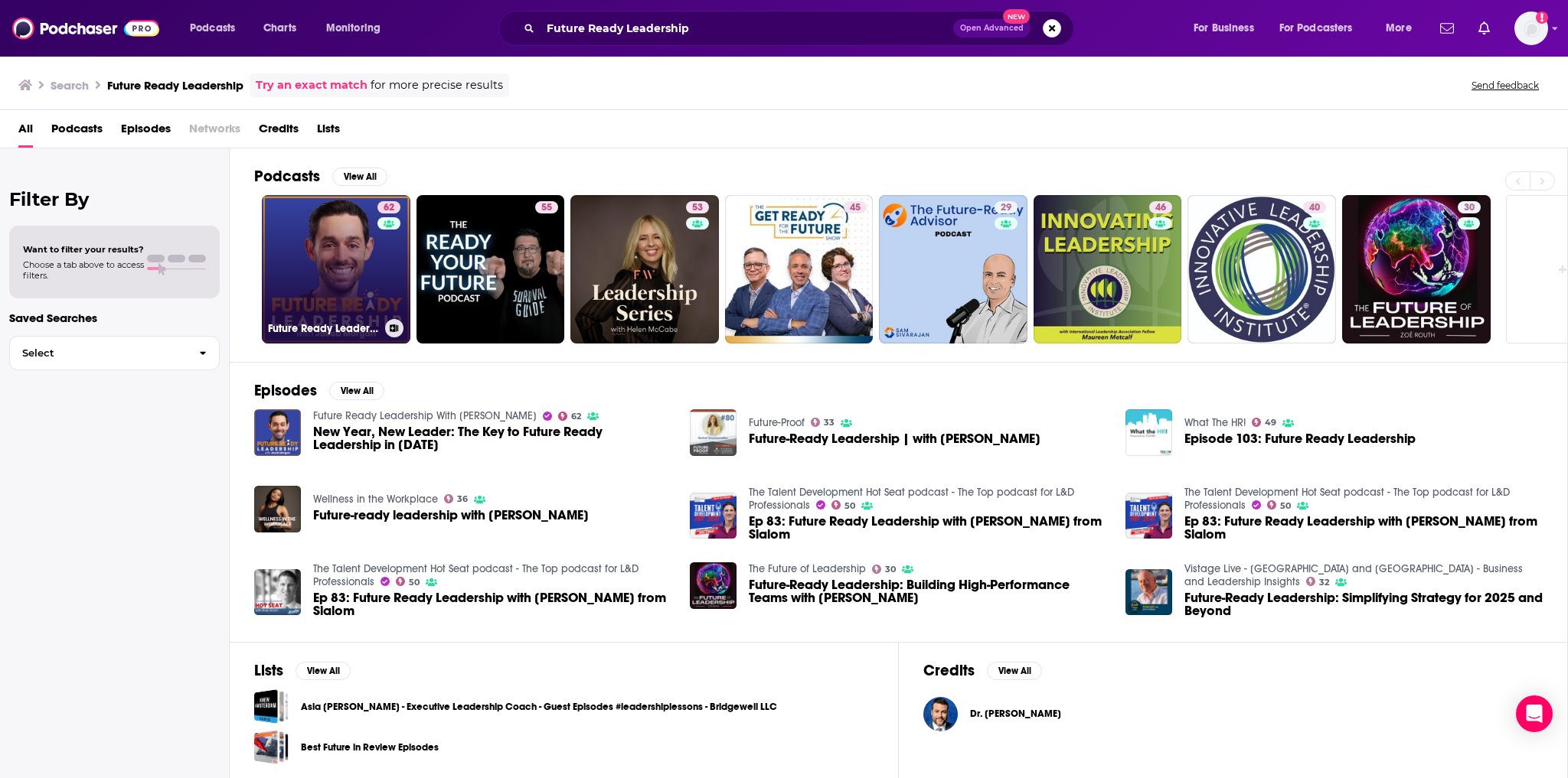
click at [315, 240] on link "62 Future Ready Leadership With [PERSON_NAME]" at bounding box center [336, 269] width 149 height 149
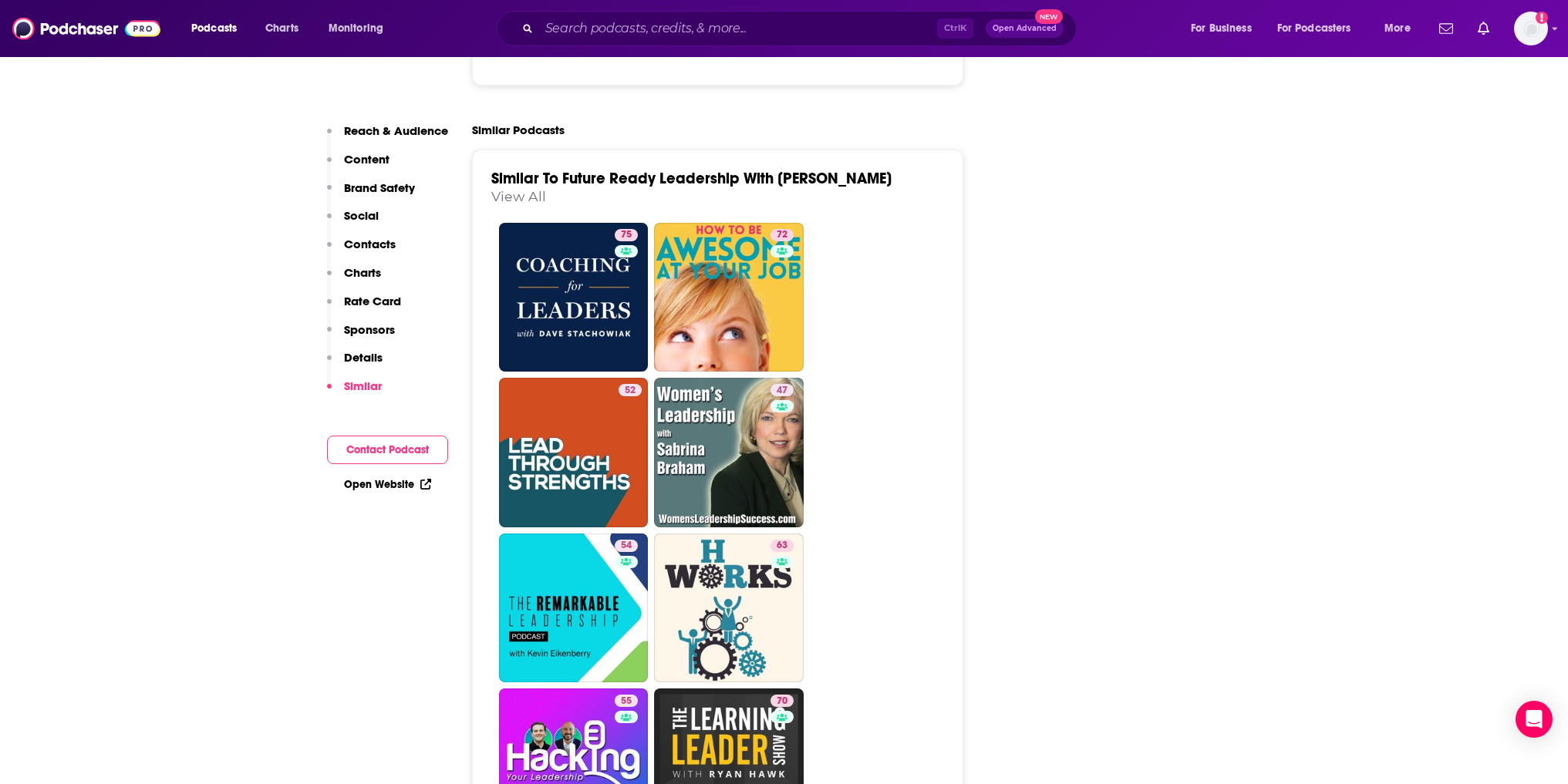
scroll to position [3546, 0]
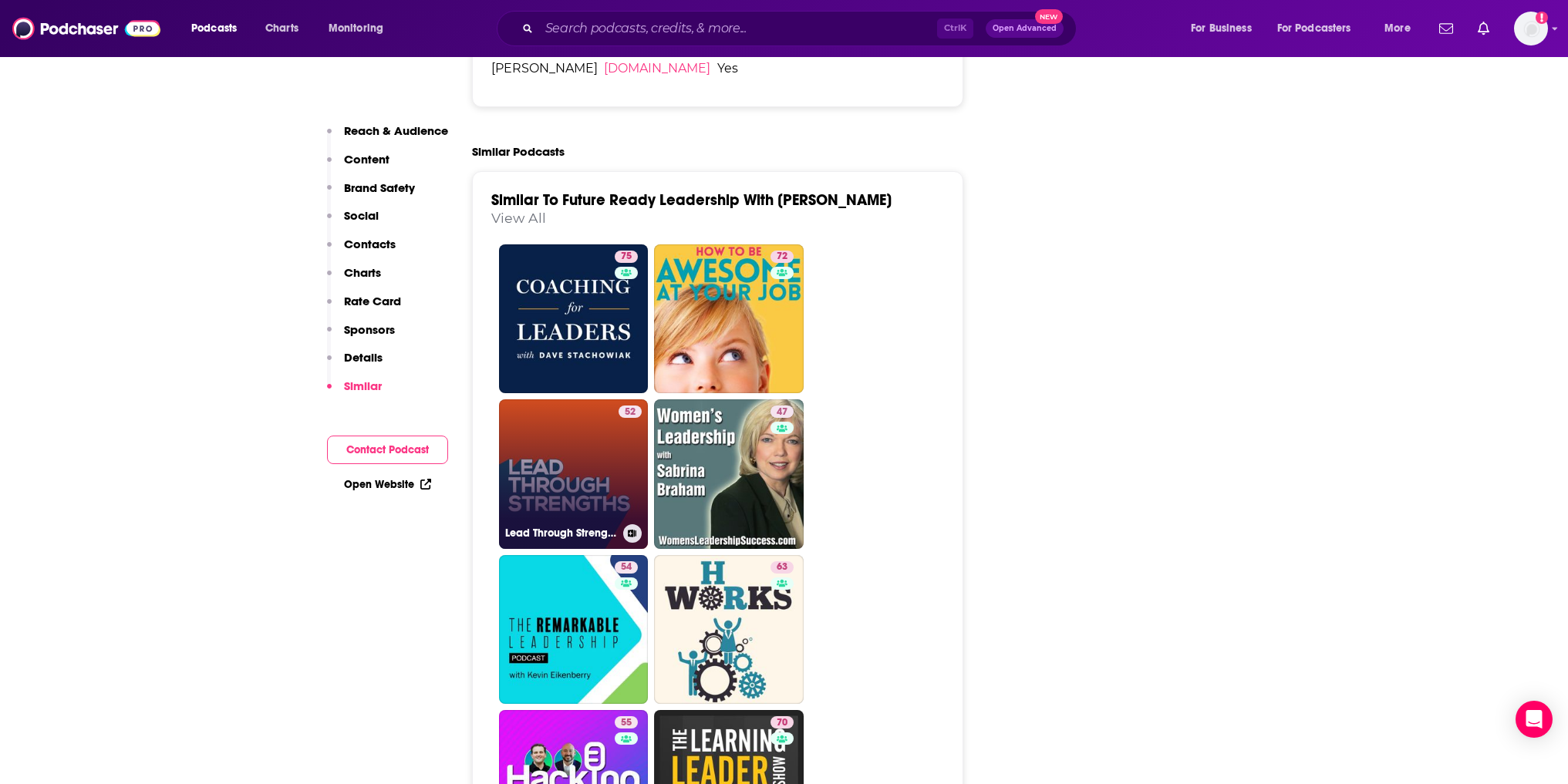
click at [563, 399] on link "52 Lead Through Strengths - Build a Training and Coaching Practice, Based on St…" at bounding box center [573, 474] width 150 height 150
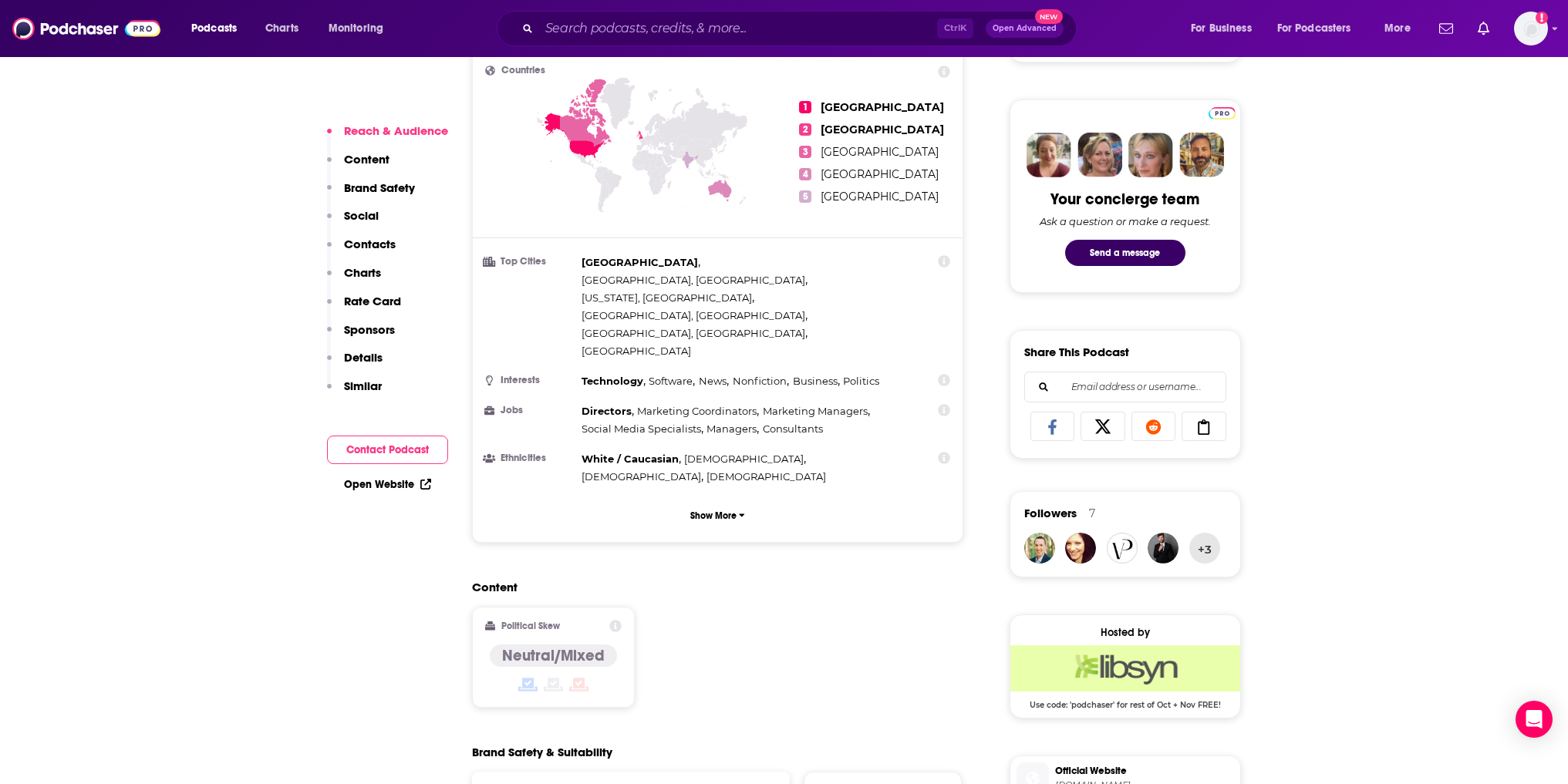
click at [367, 389] on p "Similar" at bounding box center [363, 386] width 38 height 14
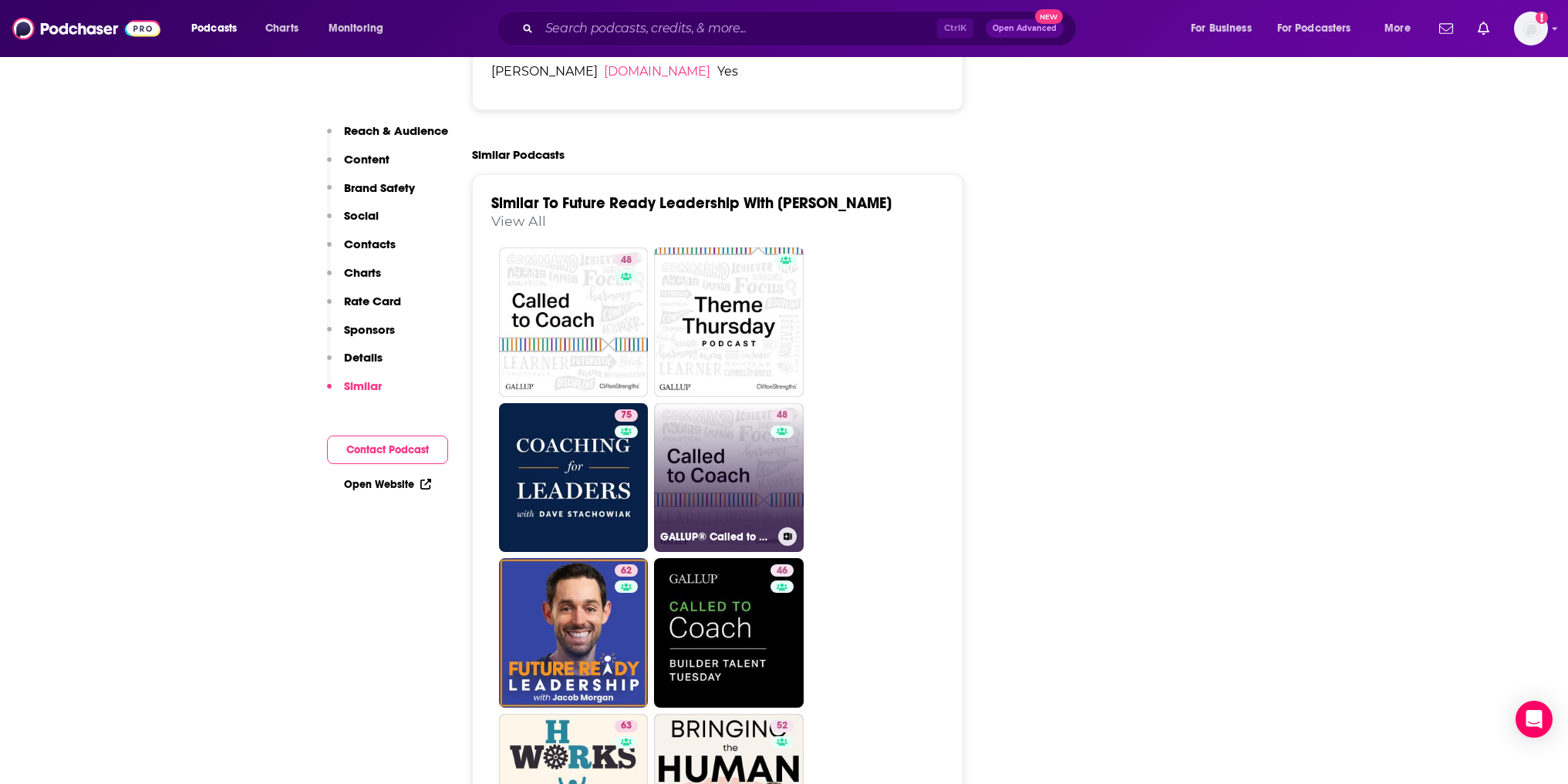
scroll to position [3327, 0]
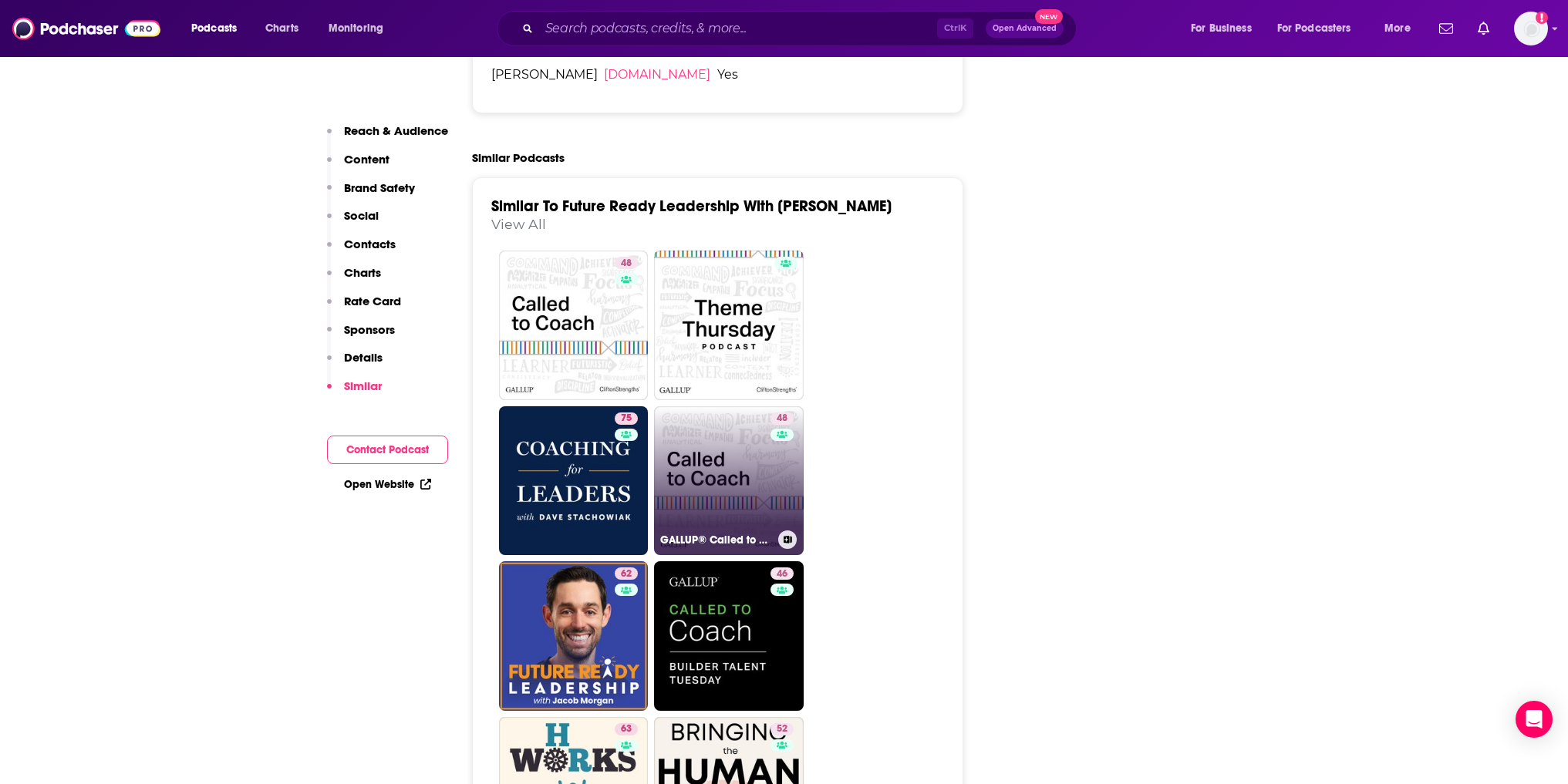
click at [749, 406] on link "48 GALLUP® Called to Coach" at bounding box center [729, 481] width 150 height 150
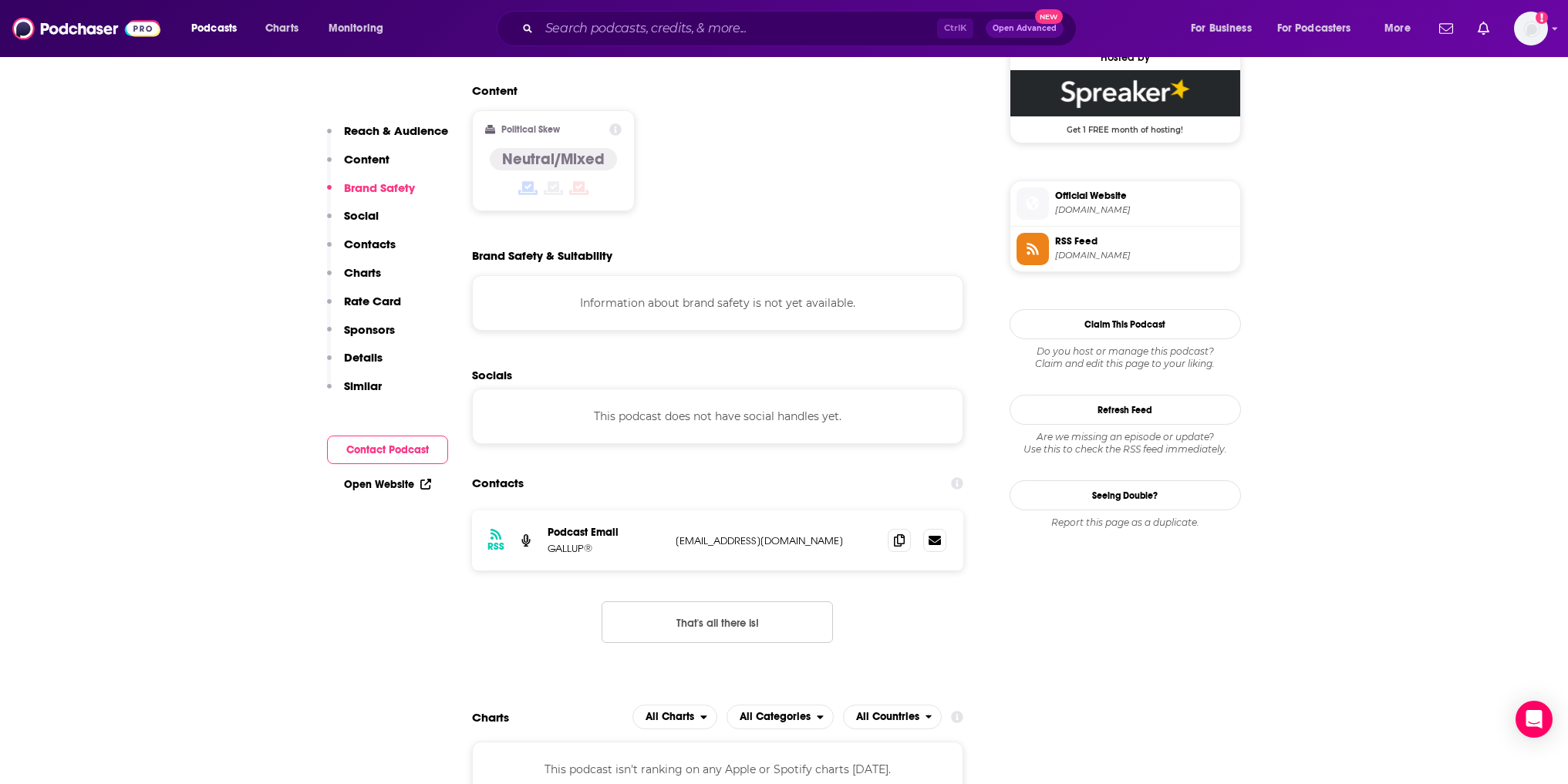
scroll to position [1542, 0]
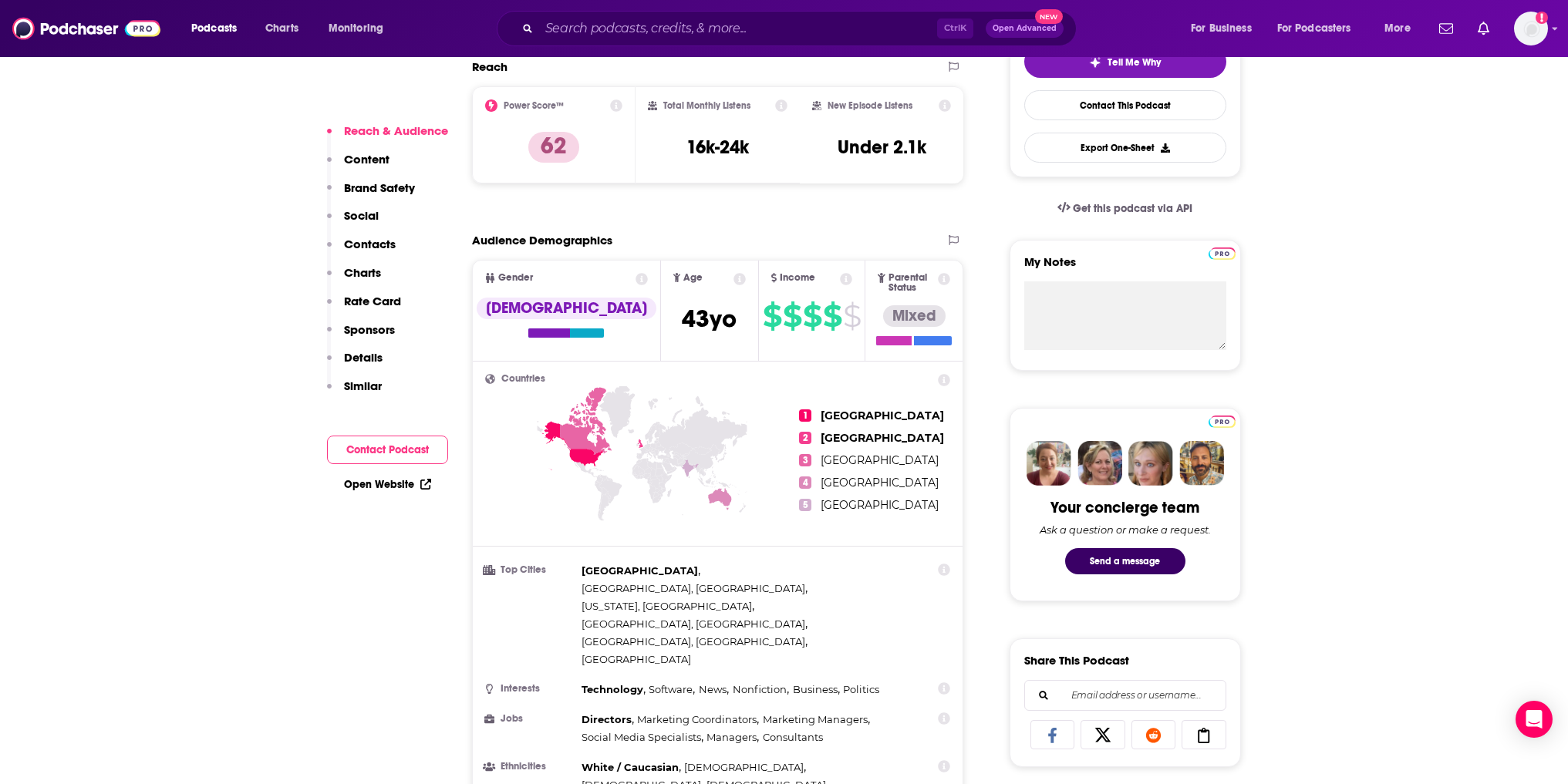
click at [357, 390] on p "Similar" at bounding box center [363, 386] width 38 height 14
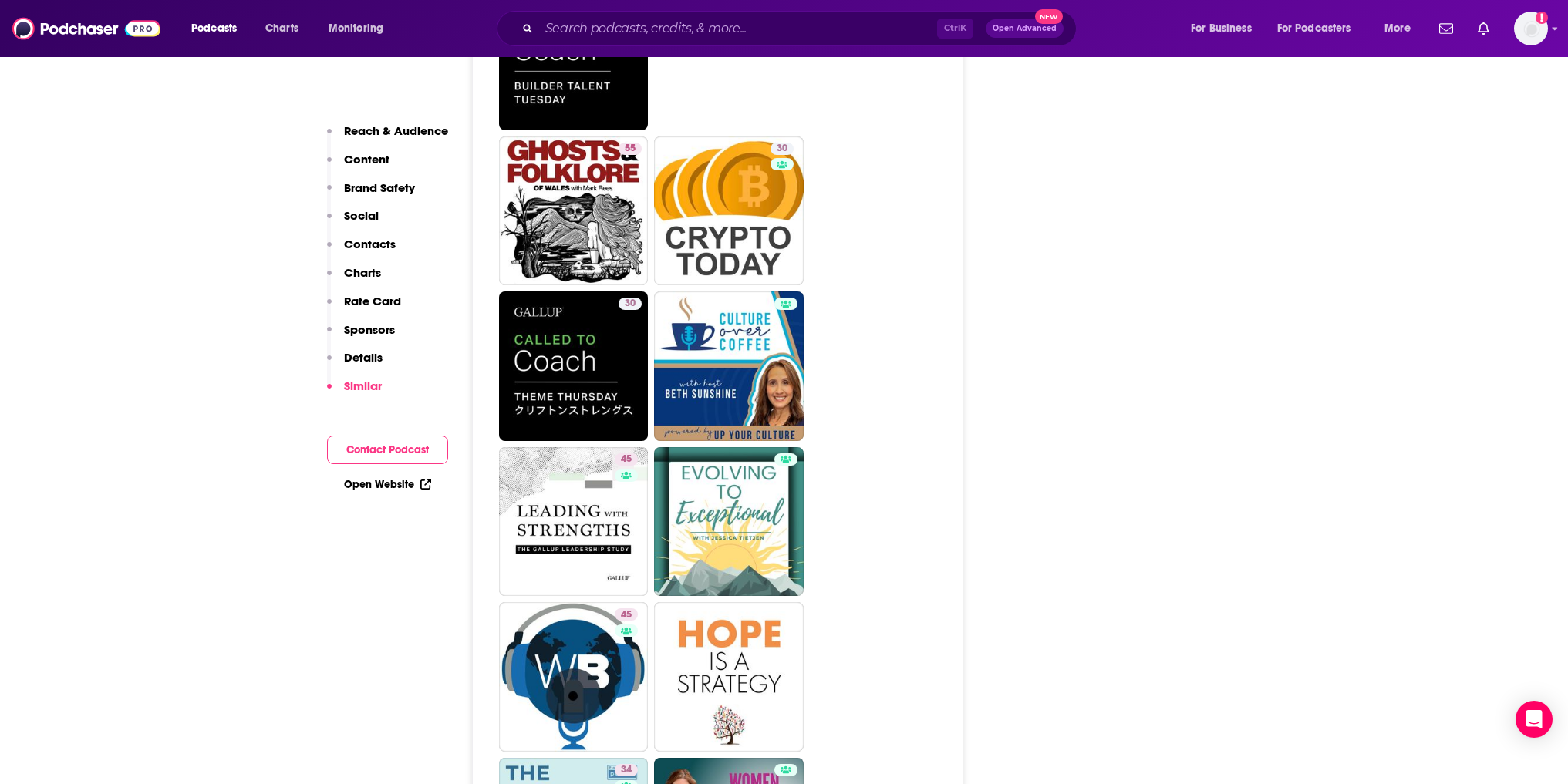
scroll to position [3913, 0]
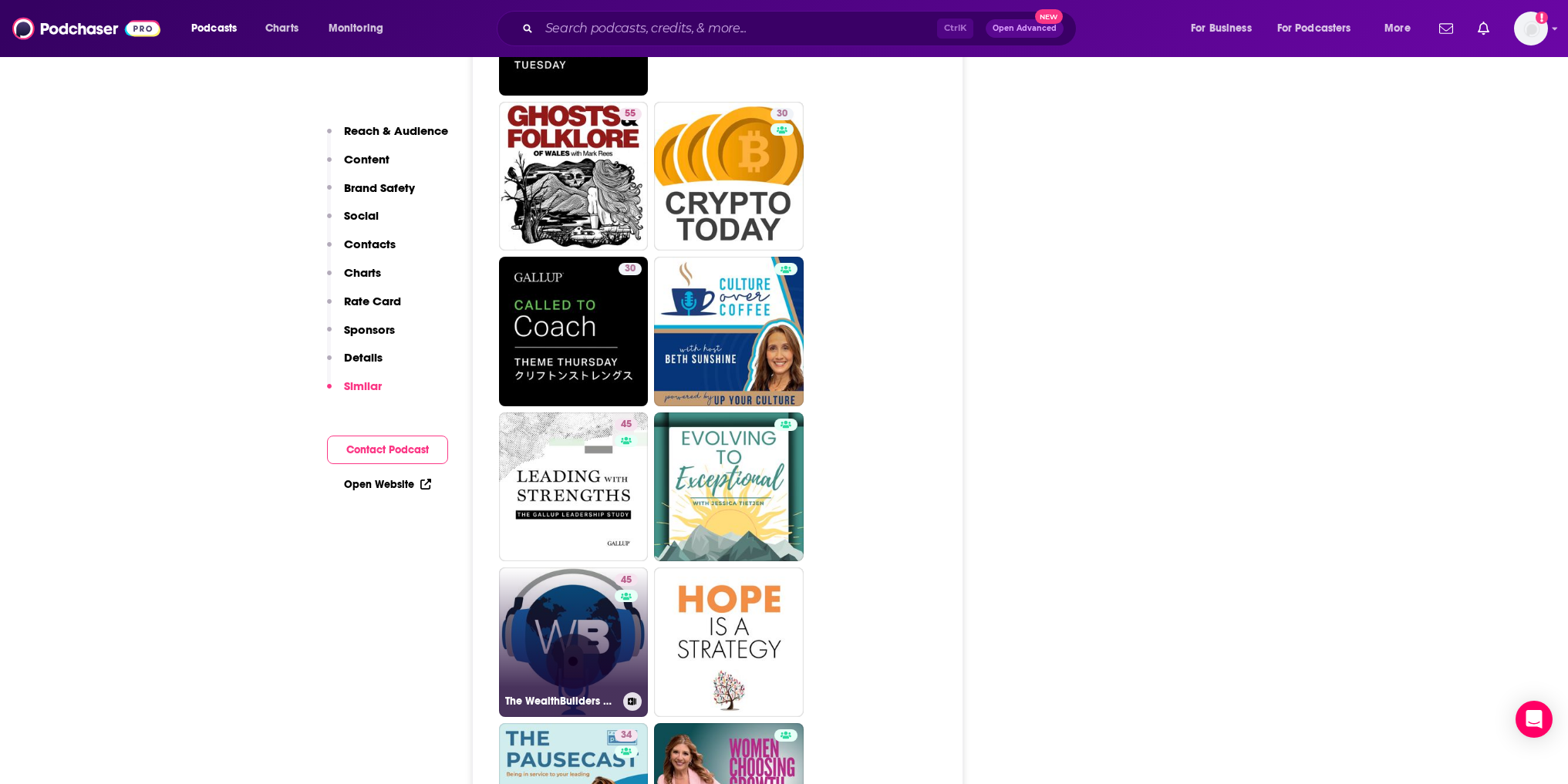
click at [543, 568] on link "45 The WealthBuilders Podcast" at bounding box center [573, 642] width 150 height 150
type input "[URL][DOMAIN_NAME]"
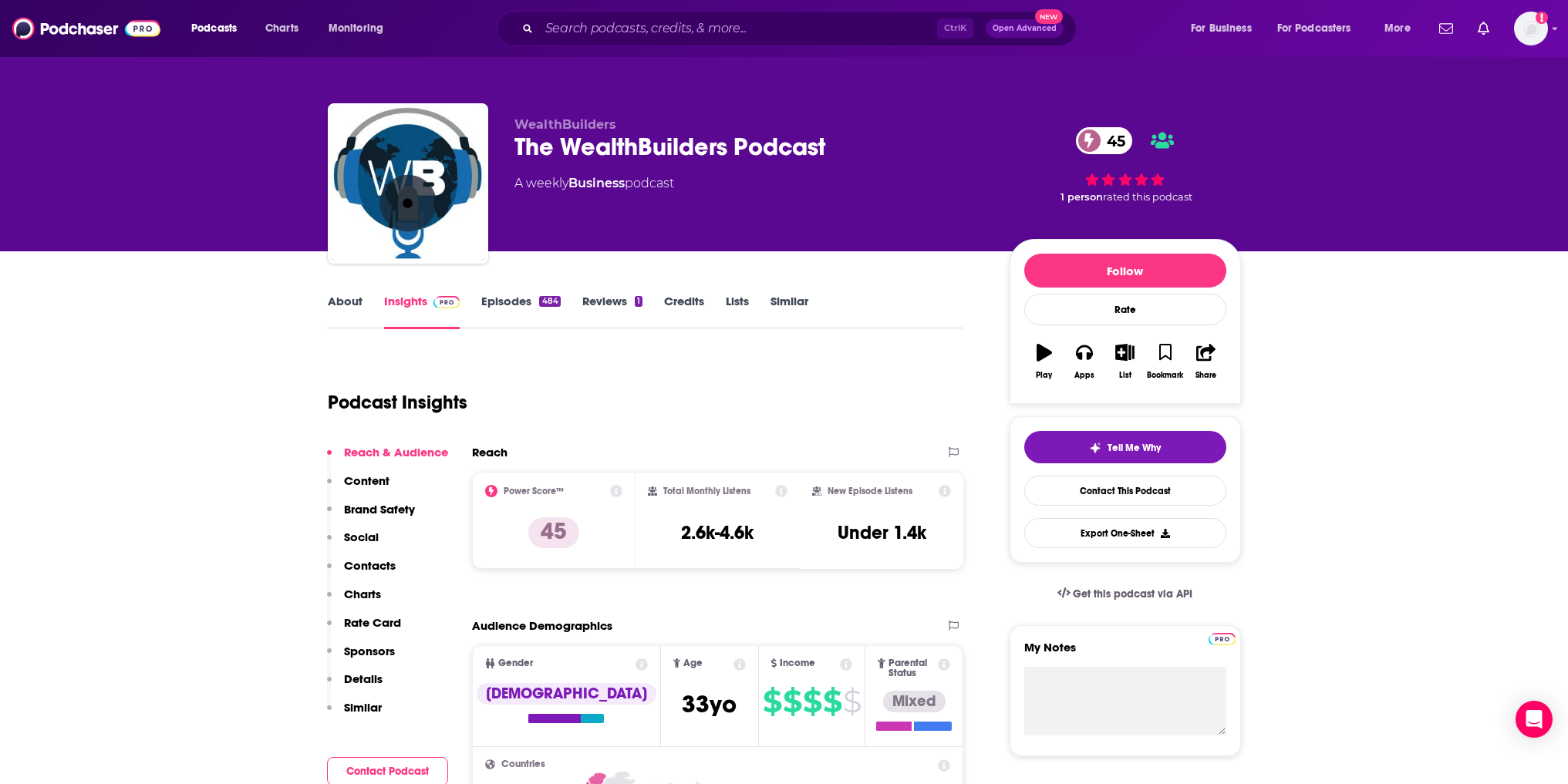
click at [517, 304] on link "Episodes 484" at bounding box center [521, 311] width 79 height 35
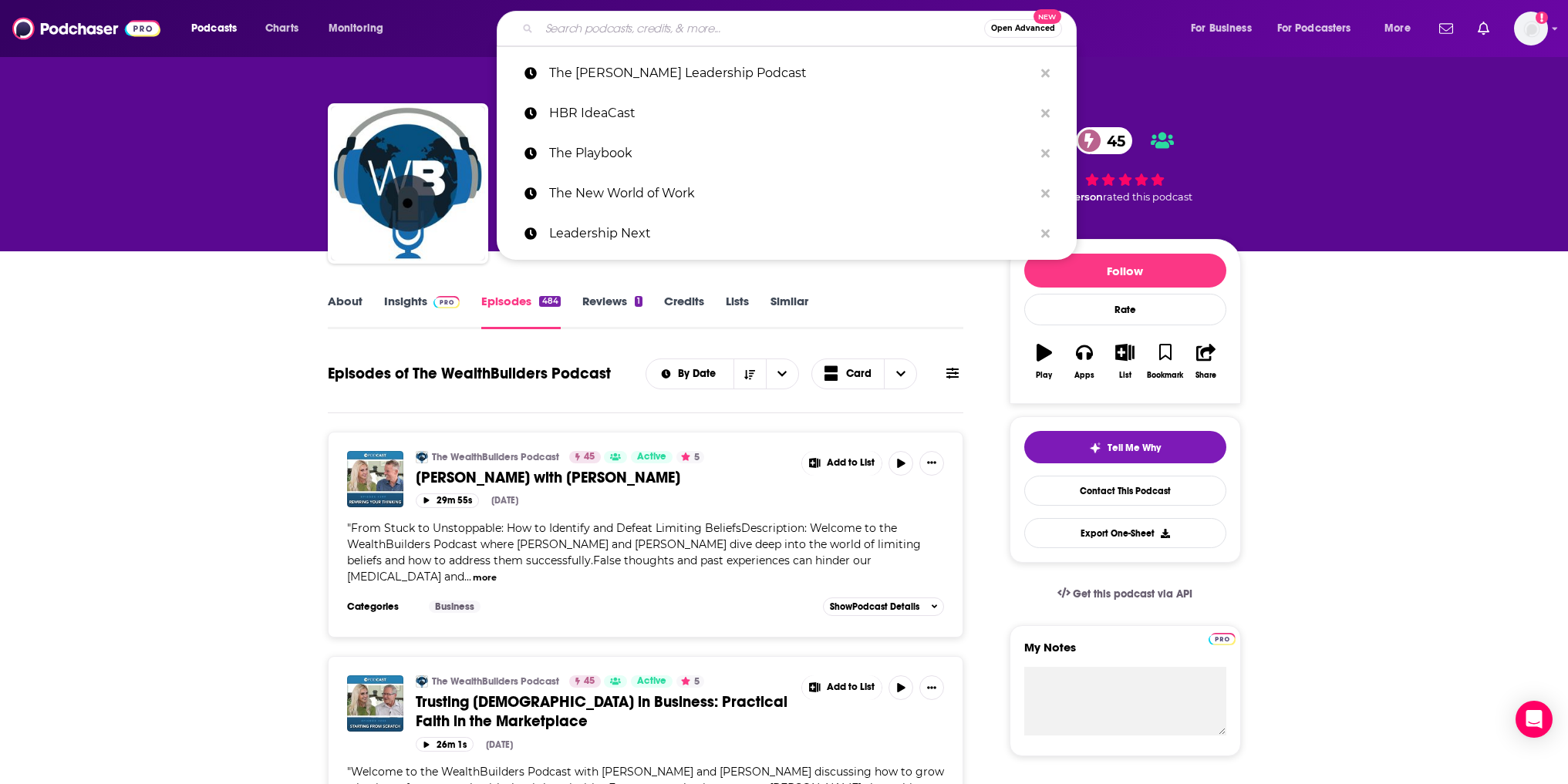
click at [722, 18] on input "Search podcasts, credits, & more..." at bounding box center [761, 28] width 445 height 25
paste input "The Chief"
type input "The Chief"
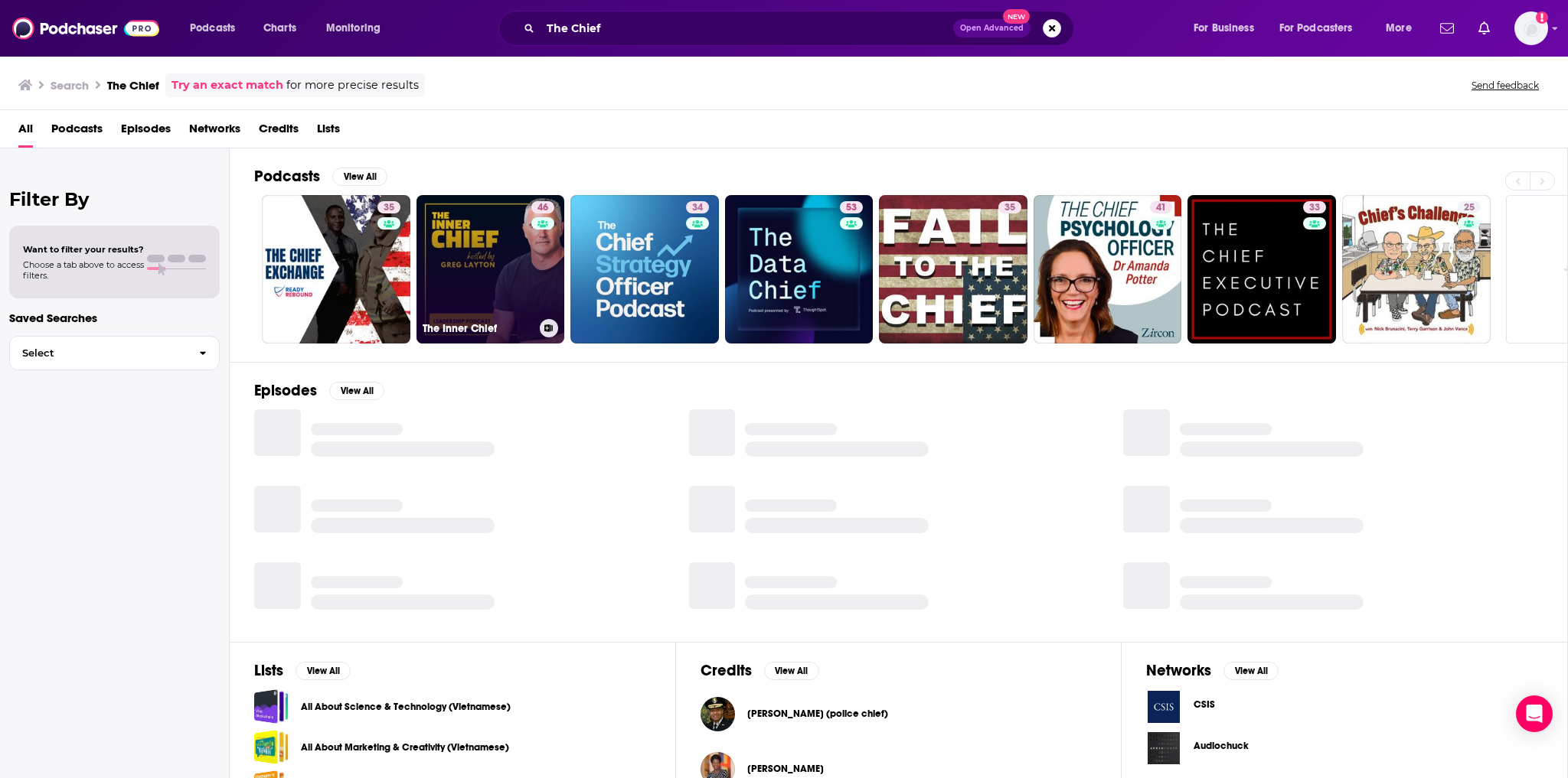
click at [479, 264] on link "46 The Inner Chief" at bounding box center [490, 269] width 149 height 149
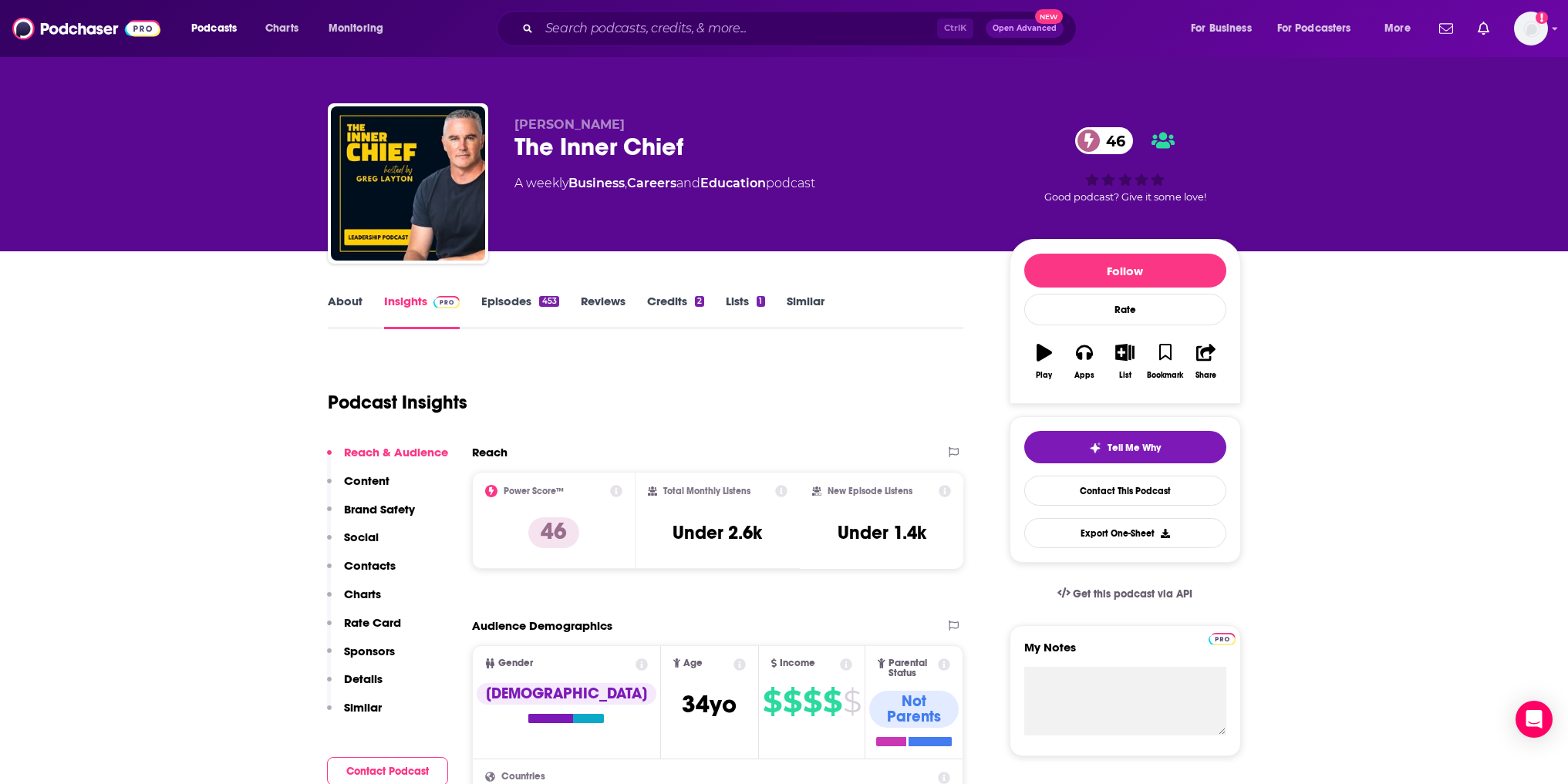
click at [541, 300] on div "453" at bounding box center [549, 301] width 19 height 10
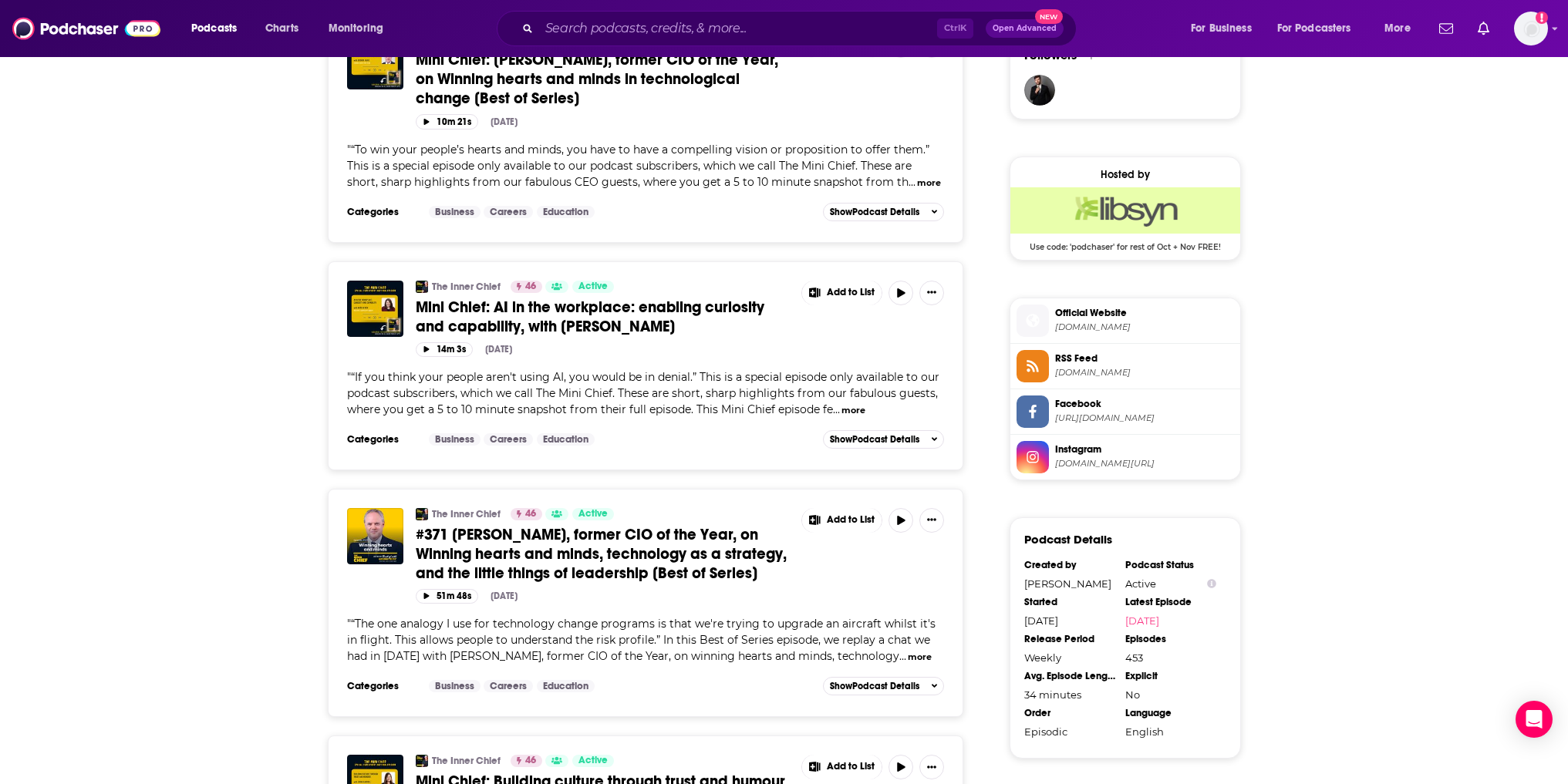
scroll to position [1157, 0]
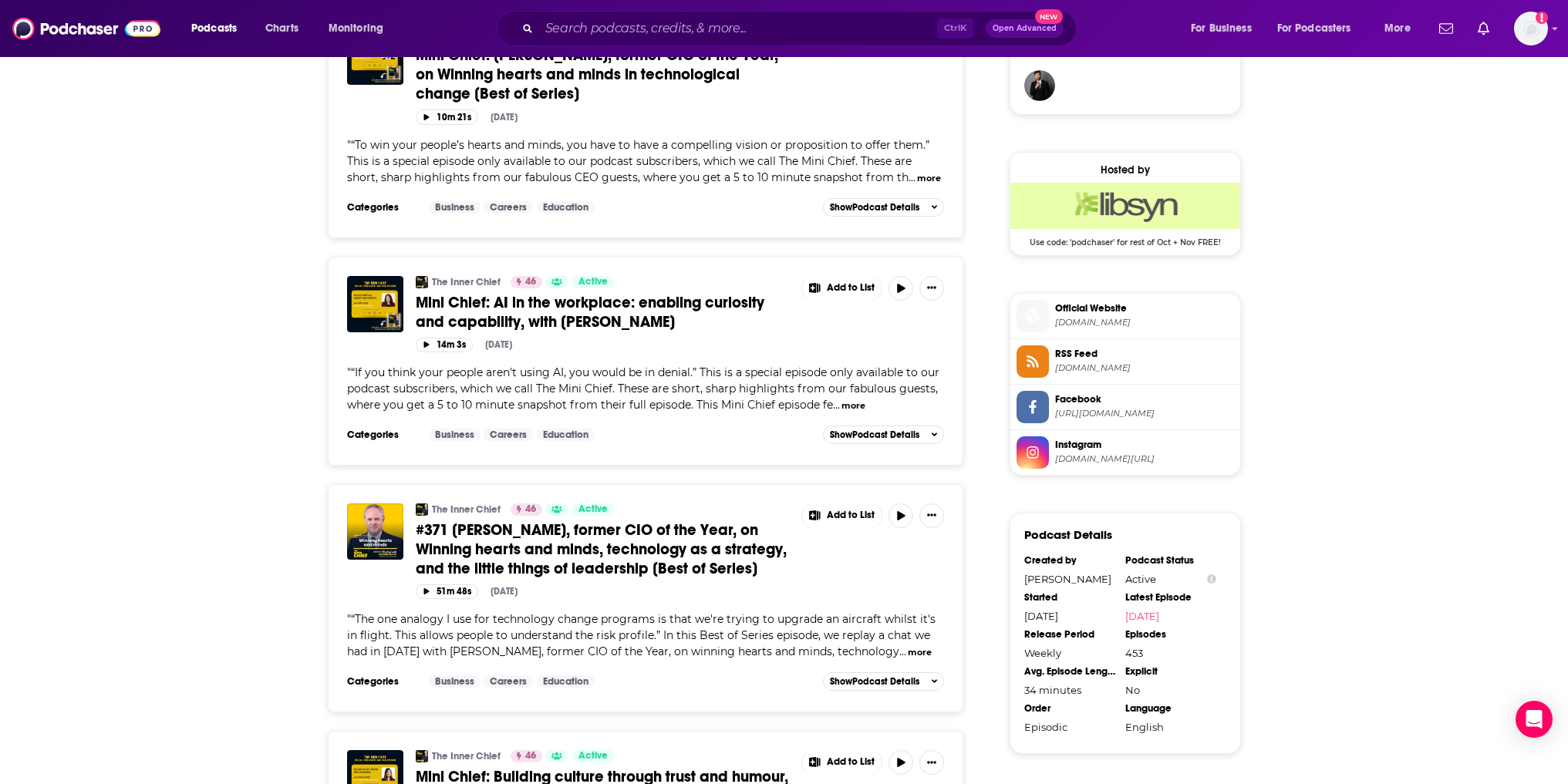
click at [908, 646] on button "more" at bounding box center [920, 653] width 24 height 13
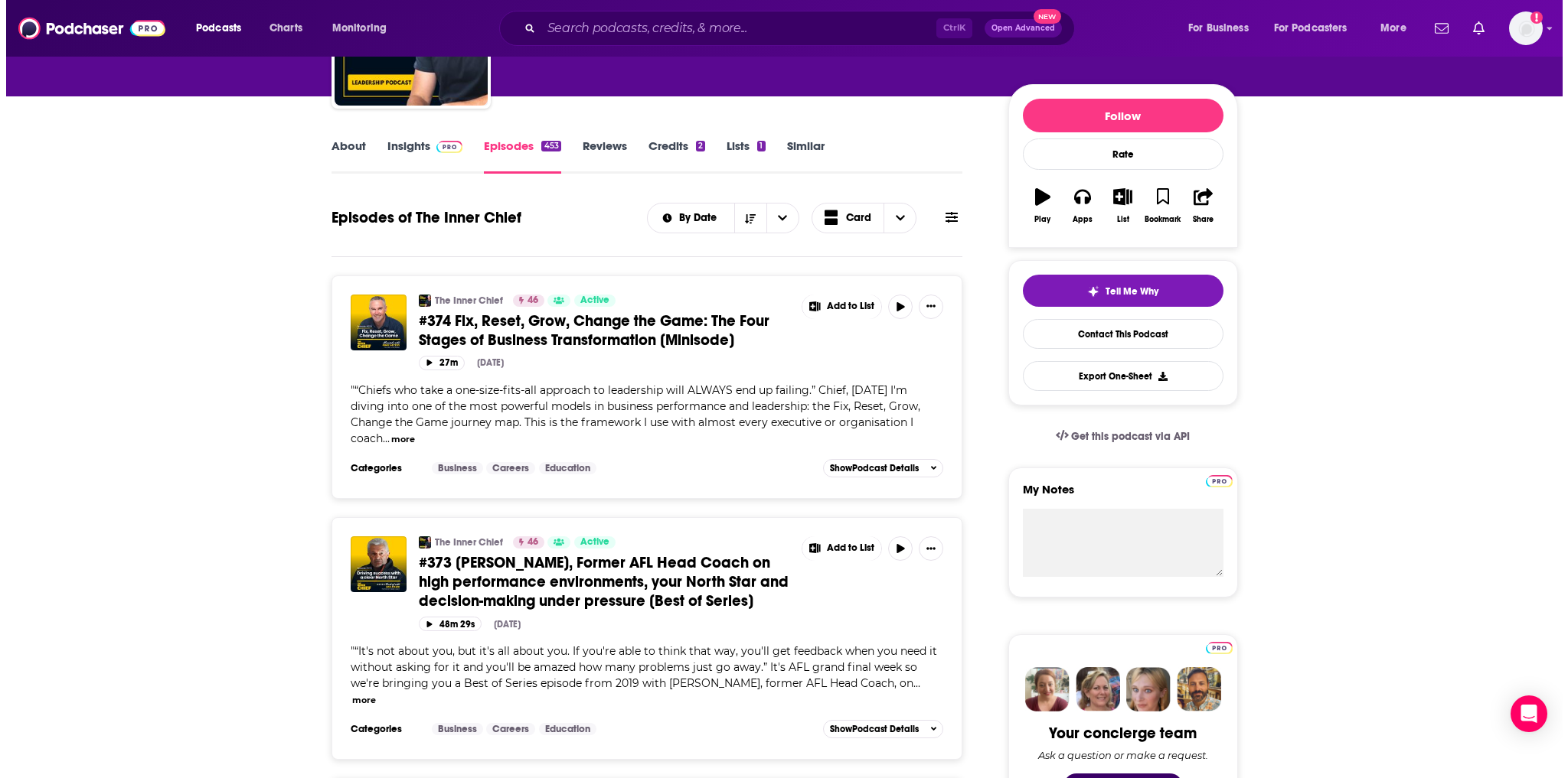
scroll to position [0, 0]
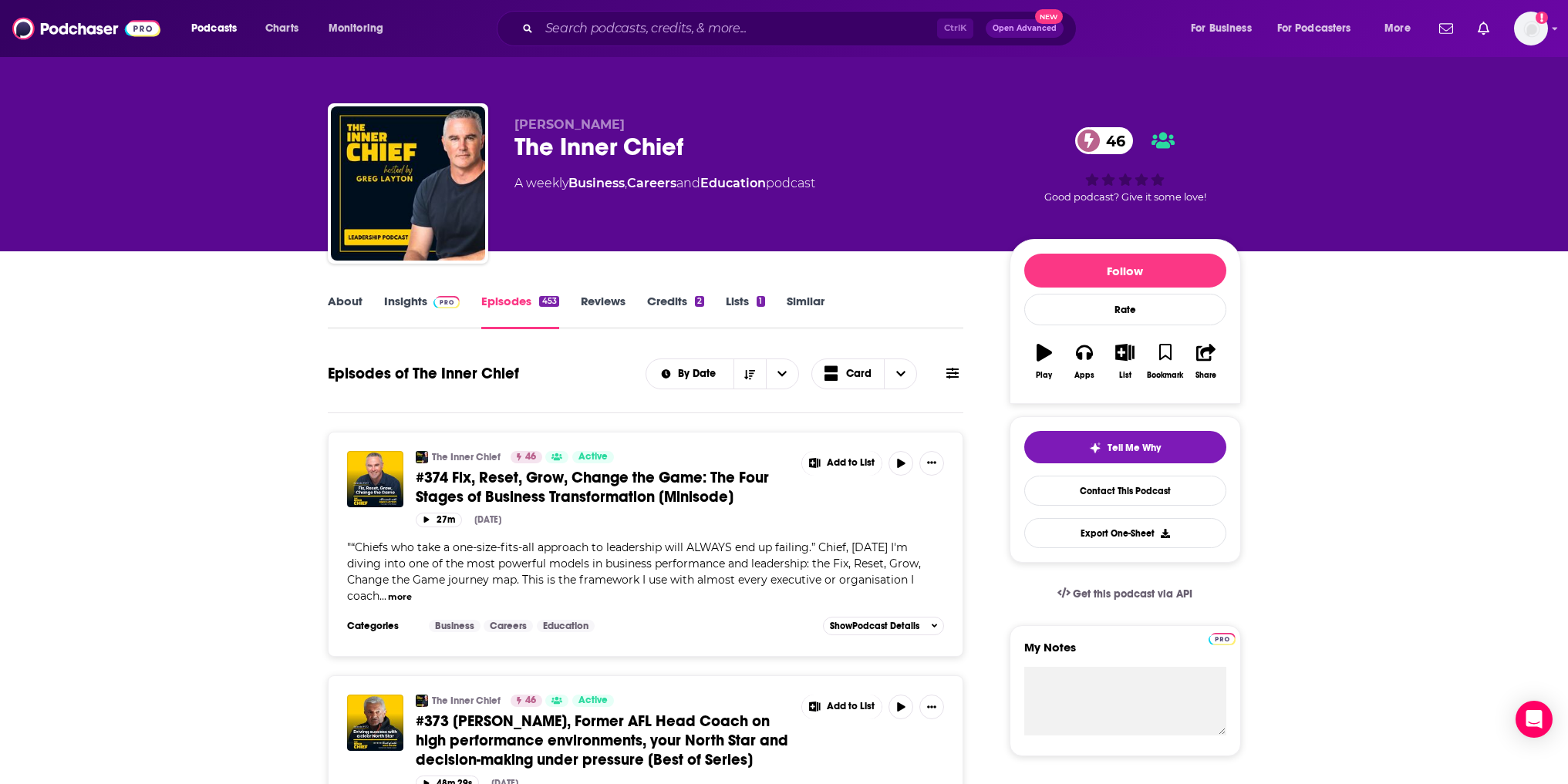
click at [403, 306] on link "Insights" at bounding box center [422, 311] width 76 height 35
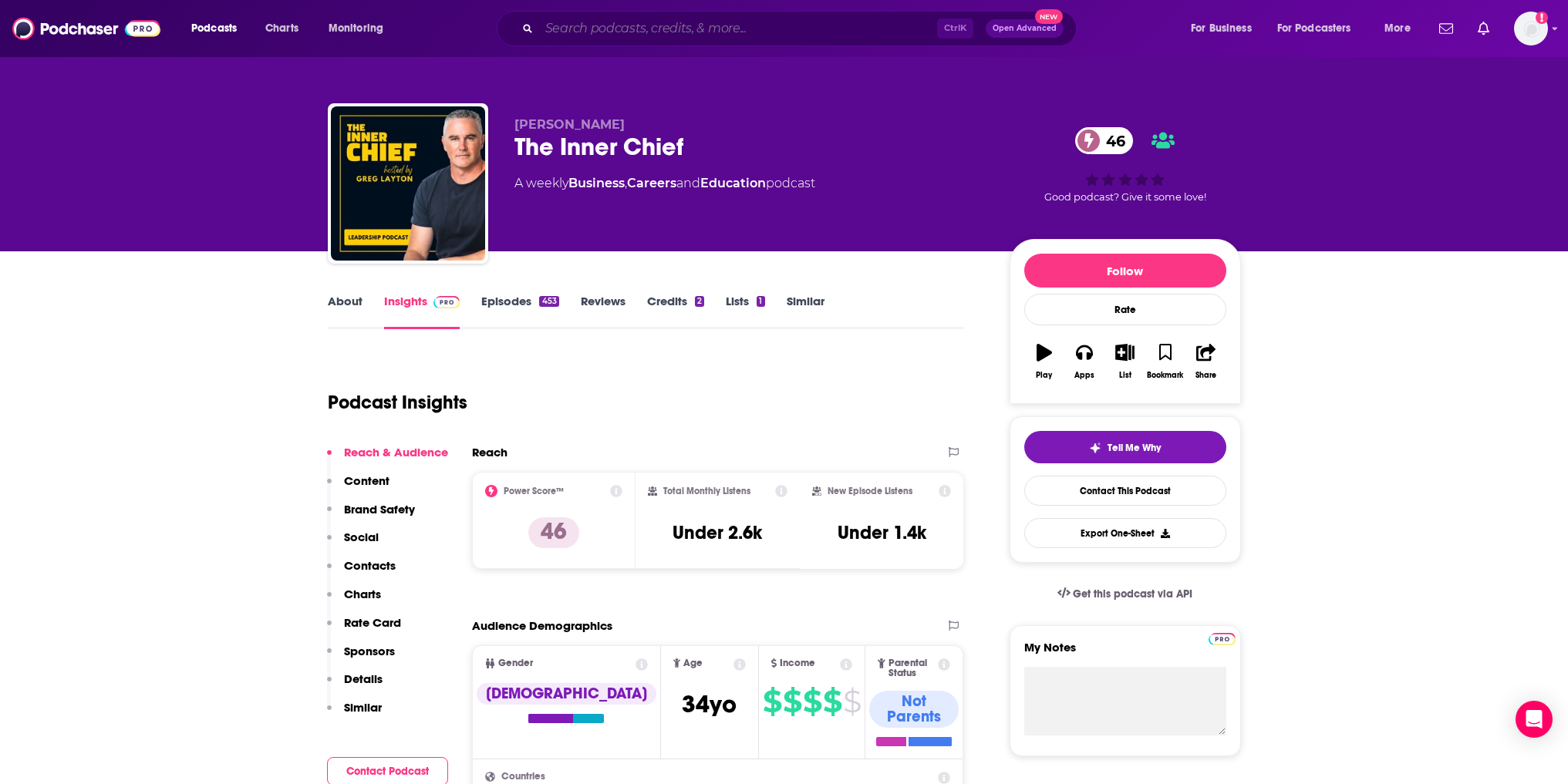
click at [624, 25] on input "Search podcasts, credits, & more..." at bounding box center [738, 28] width 398 height 25
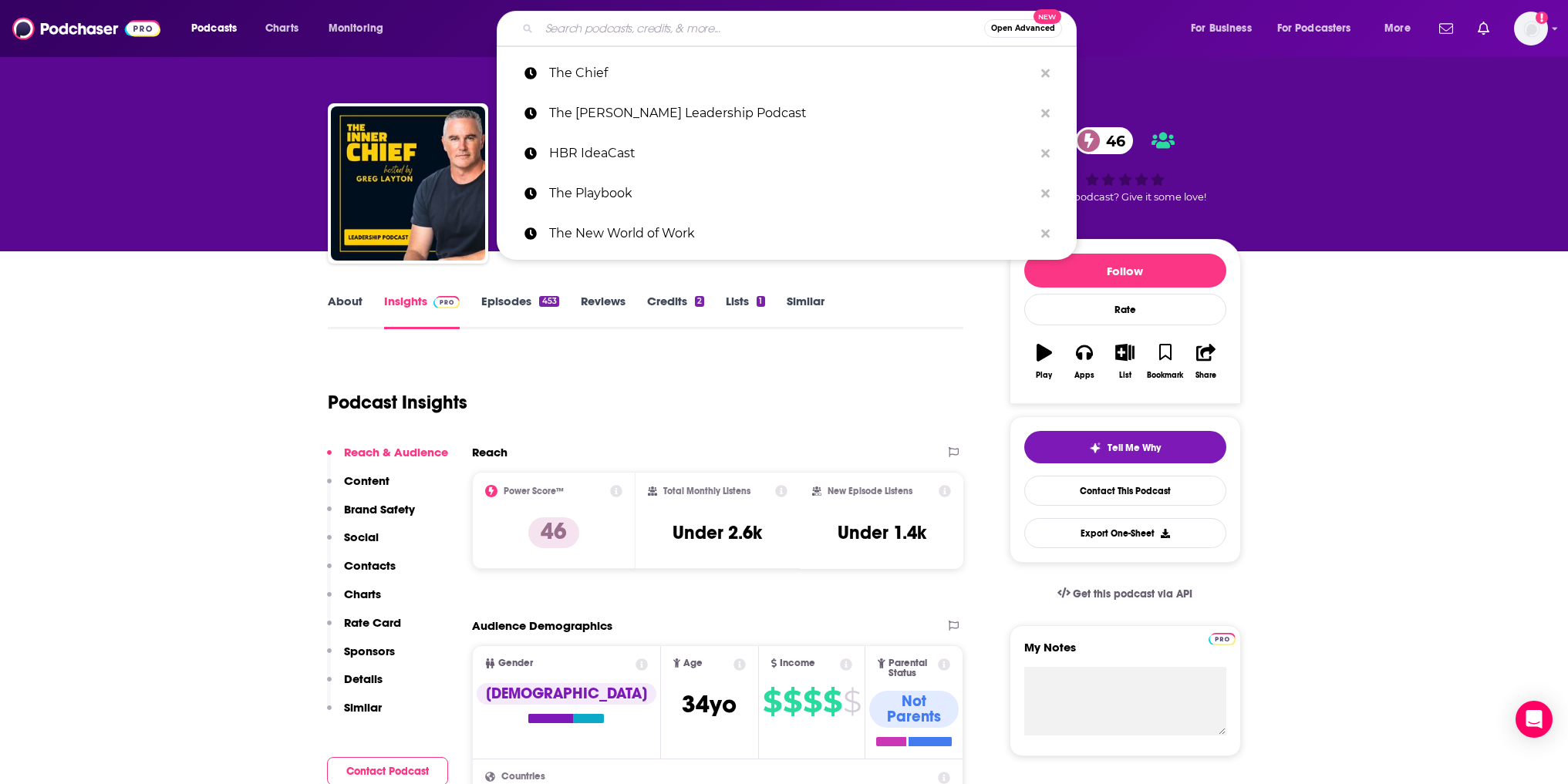
paste input "The New World of Work"
type input "The New World of Work"
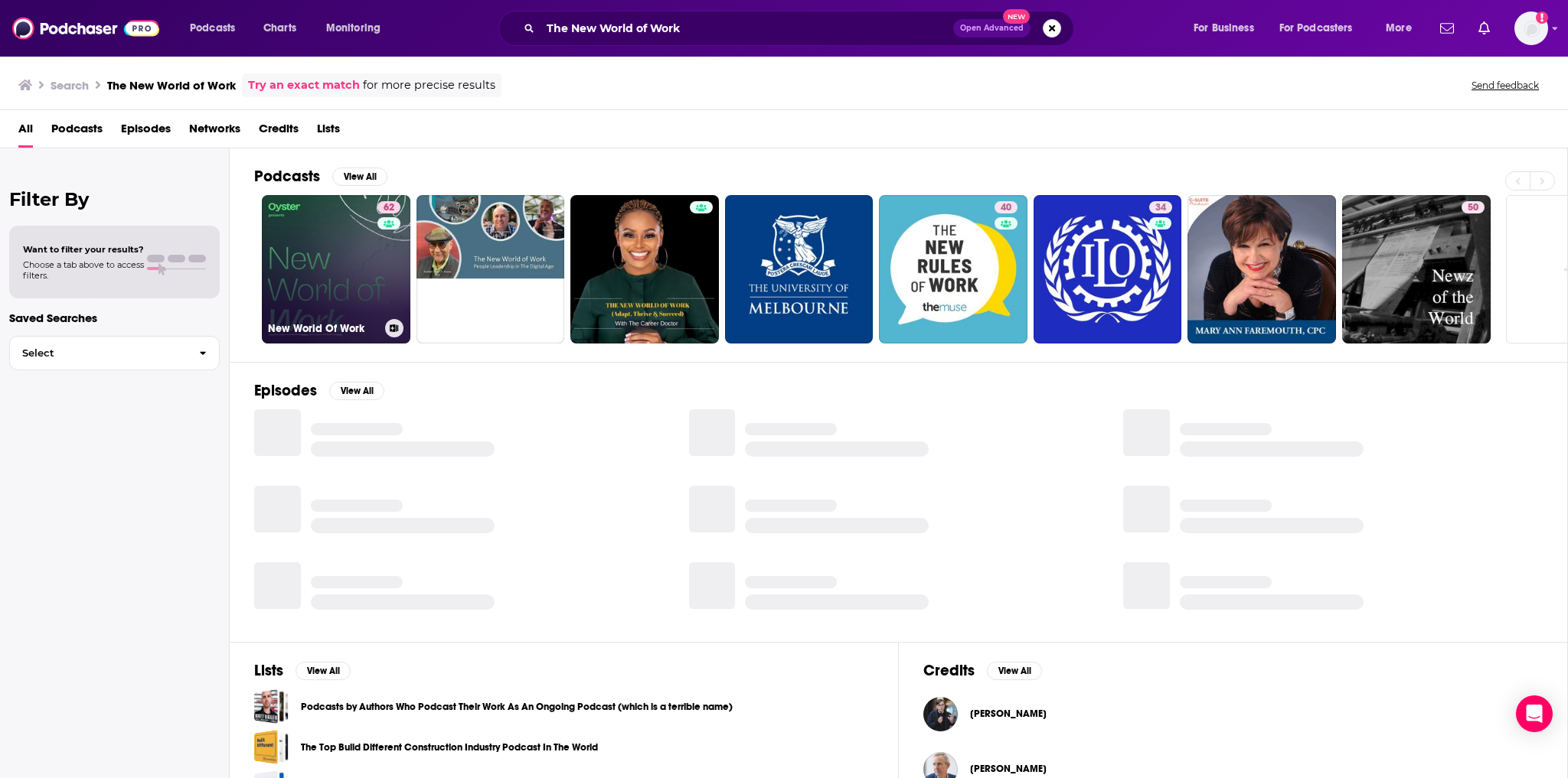
click at [337, 243] on link "62 New World Of Work" at bounding box center [336, 269] width 149 height 149
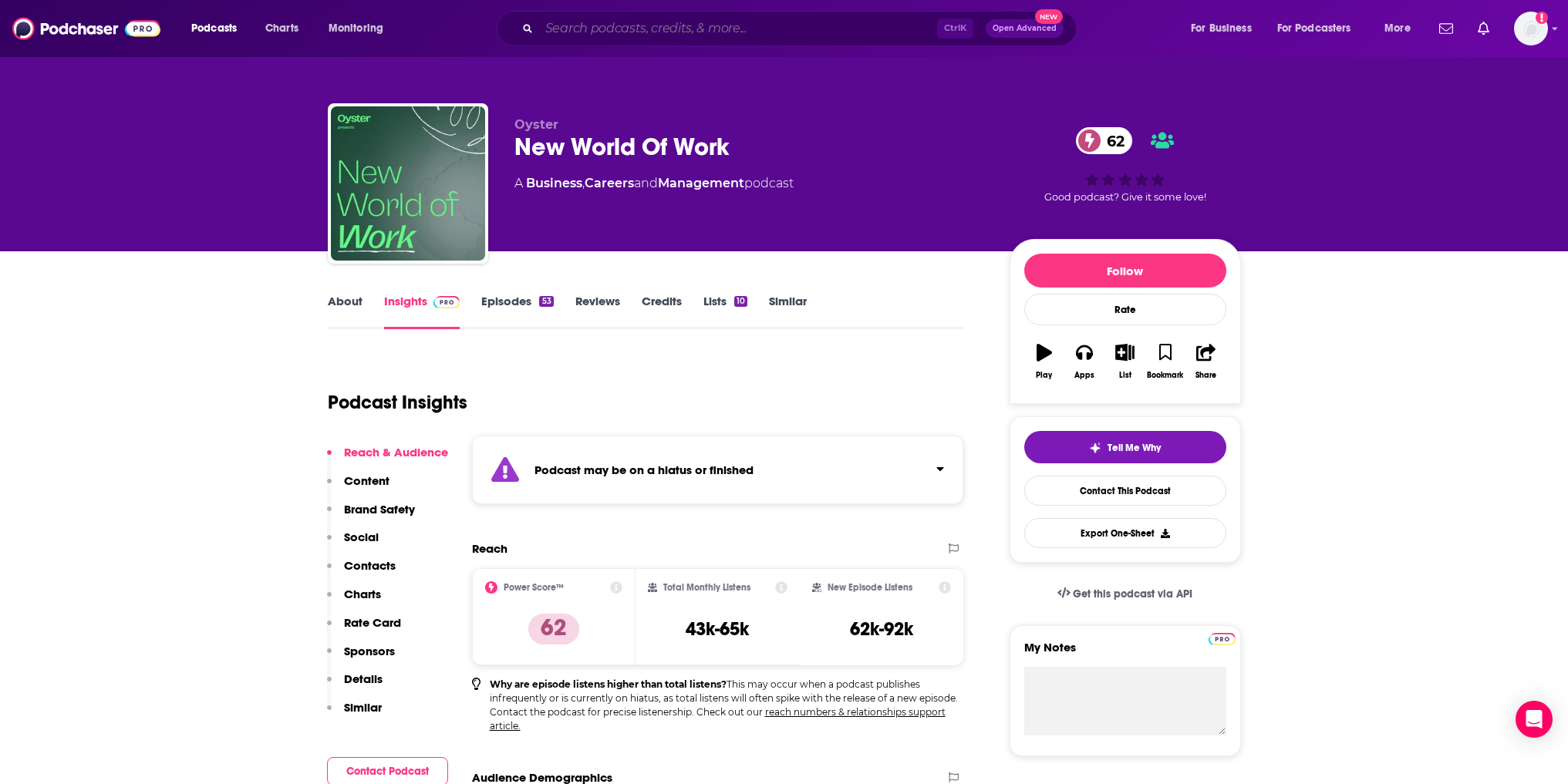
click at [598, 17] on input "Search podcasts, credits, & more..." at bounding box center [738, 28] width 398 height 25
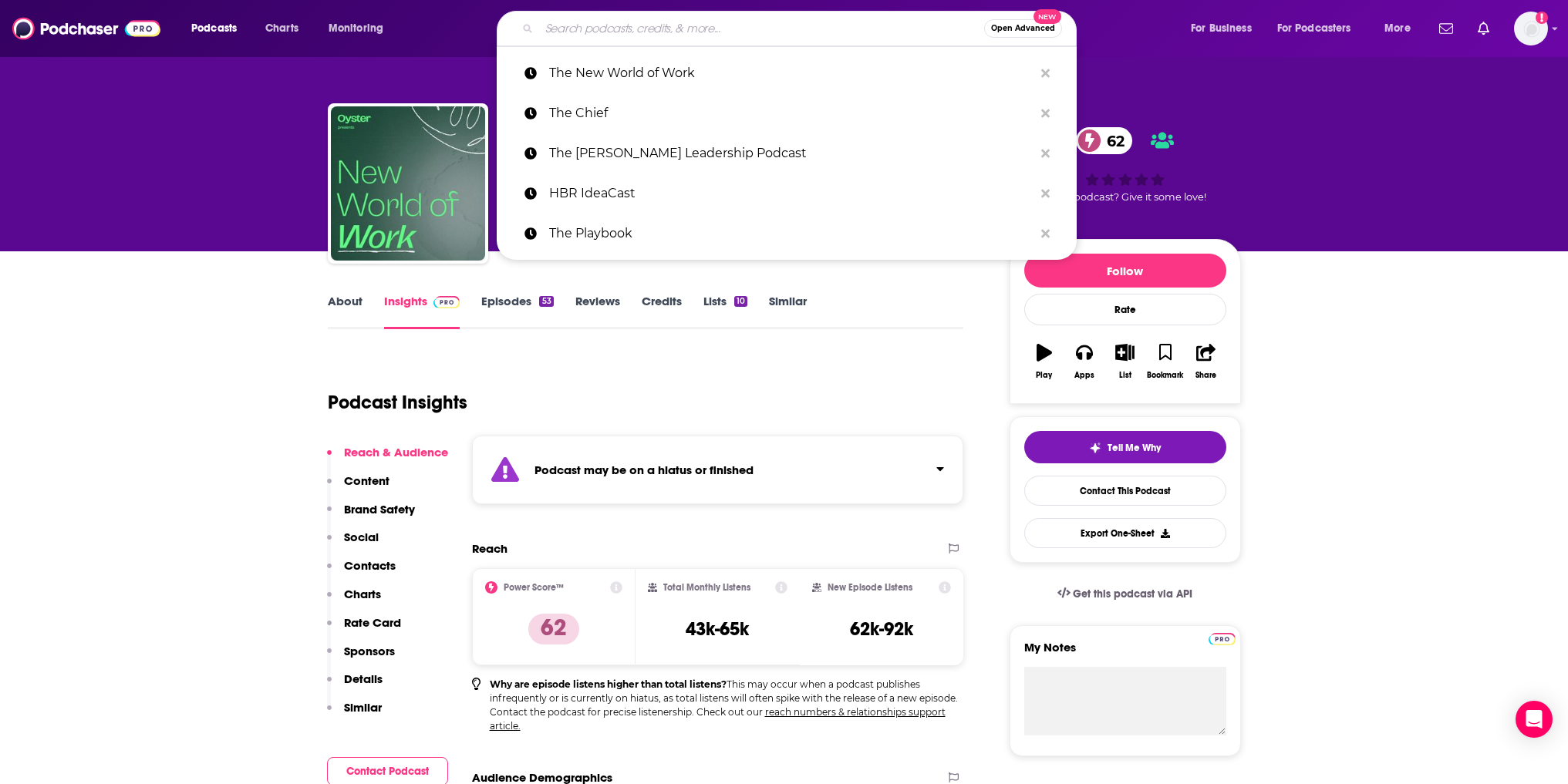
paste input "The Chief Podcast"
type input "The Chief Podcast"
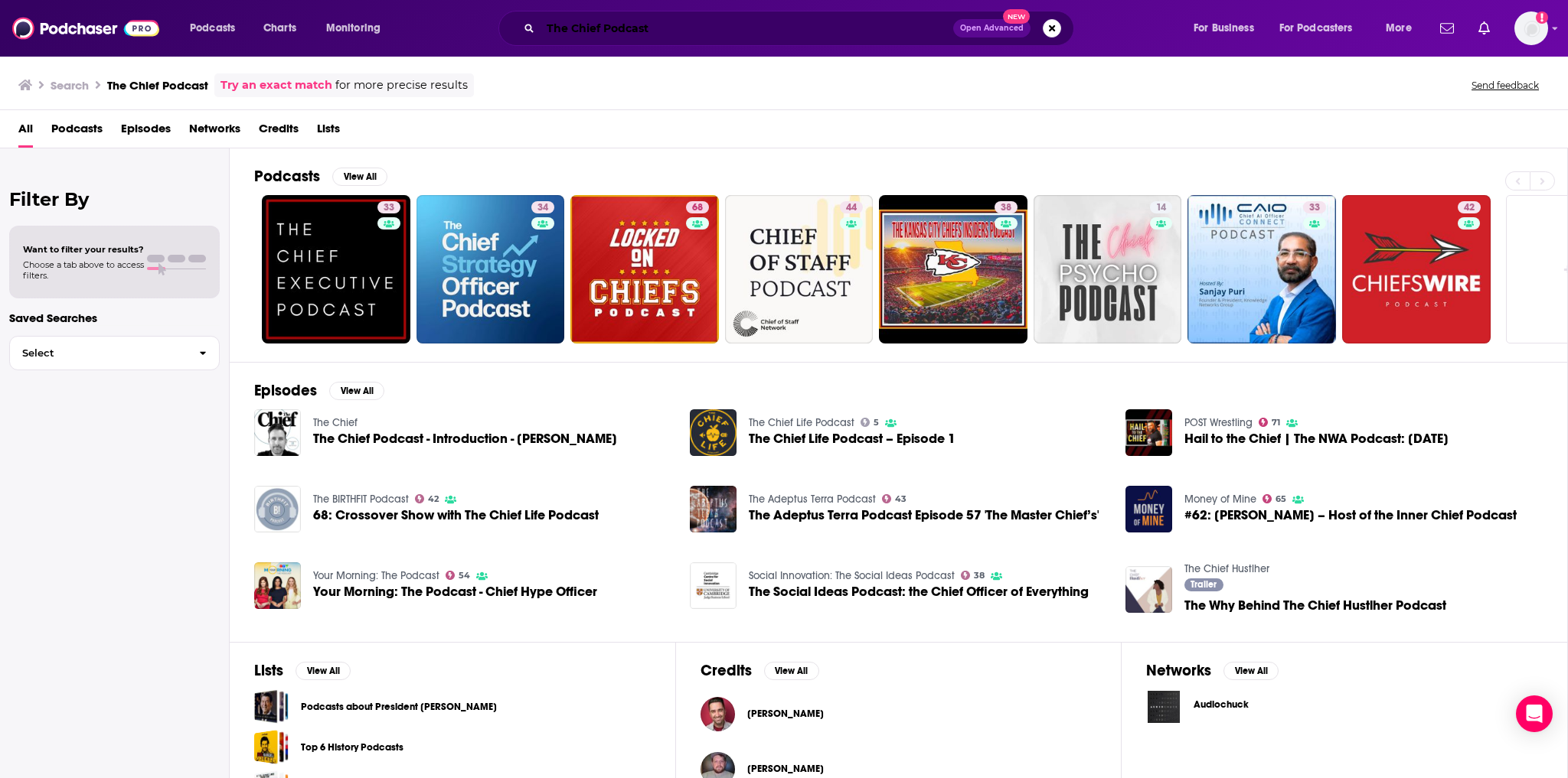
click at [590, 29] on input "The Chief Podcast" at bounding box center [747, 28] width 412 height 25
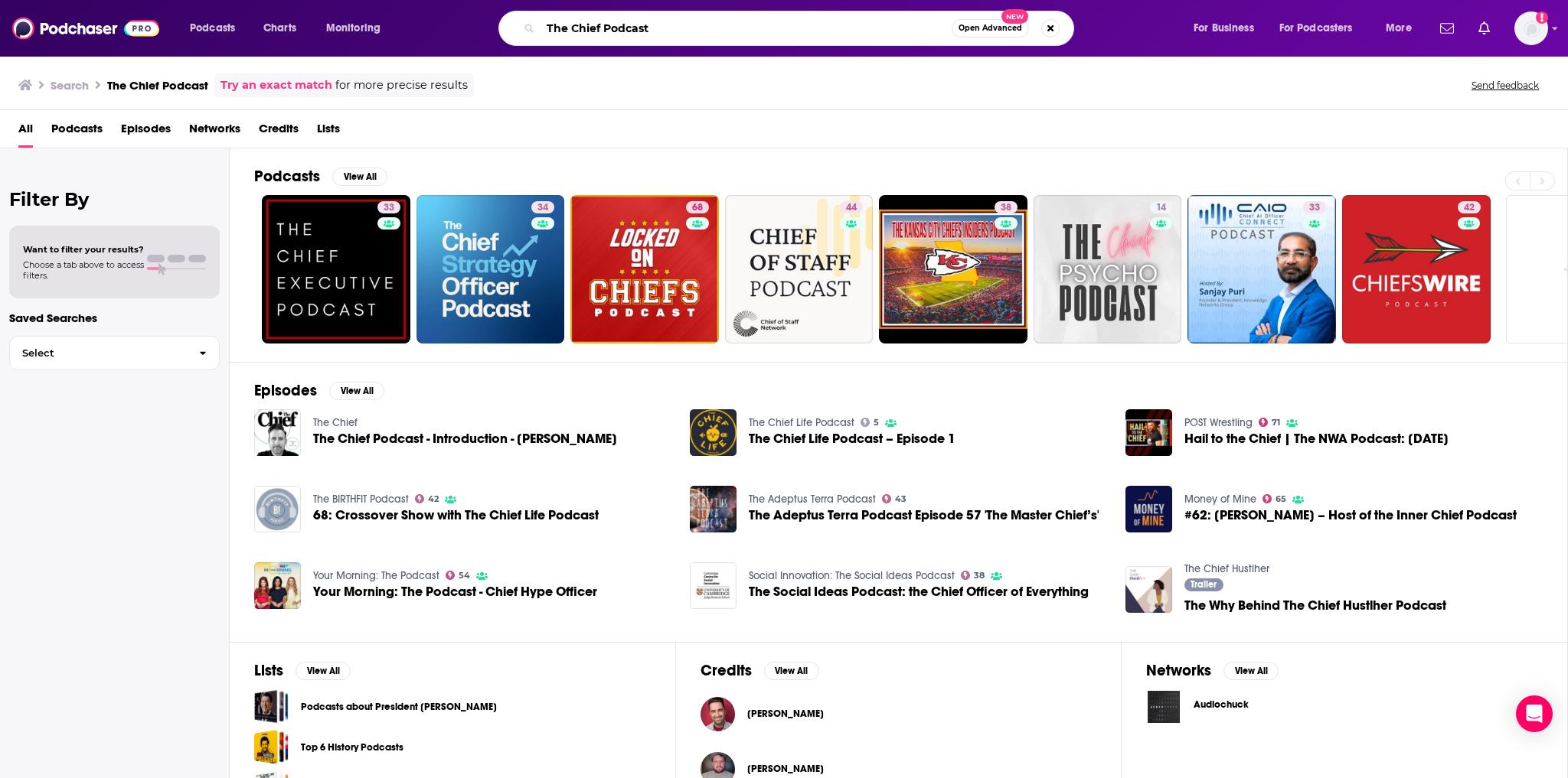
drag, startPoint x: 700, startPoint y: 20, endPoint x: 526, endPoint y: 33, distance: 174.5
click at [526, 33] on div "The Chief Podcast Open Advanced New" at bounding box center [786, 28] width 575 height 35
paste input "New Rules of Business"
type input "The New Rules of Business"
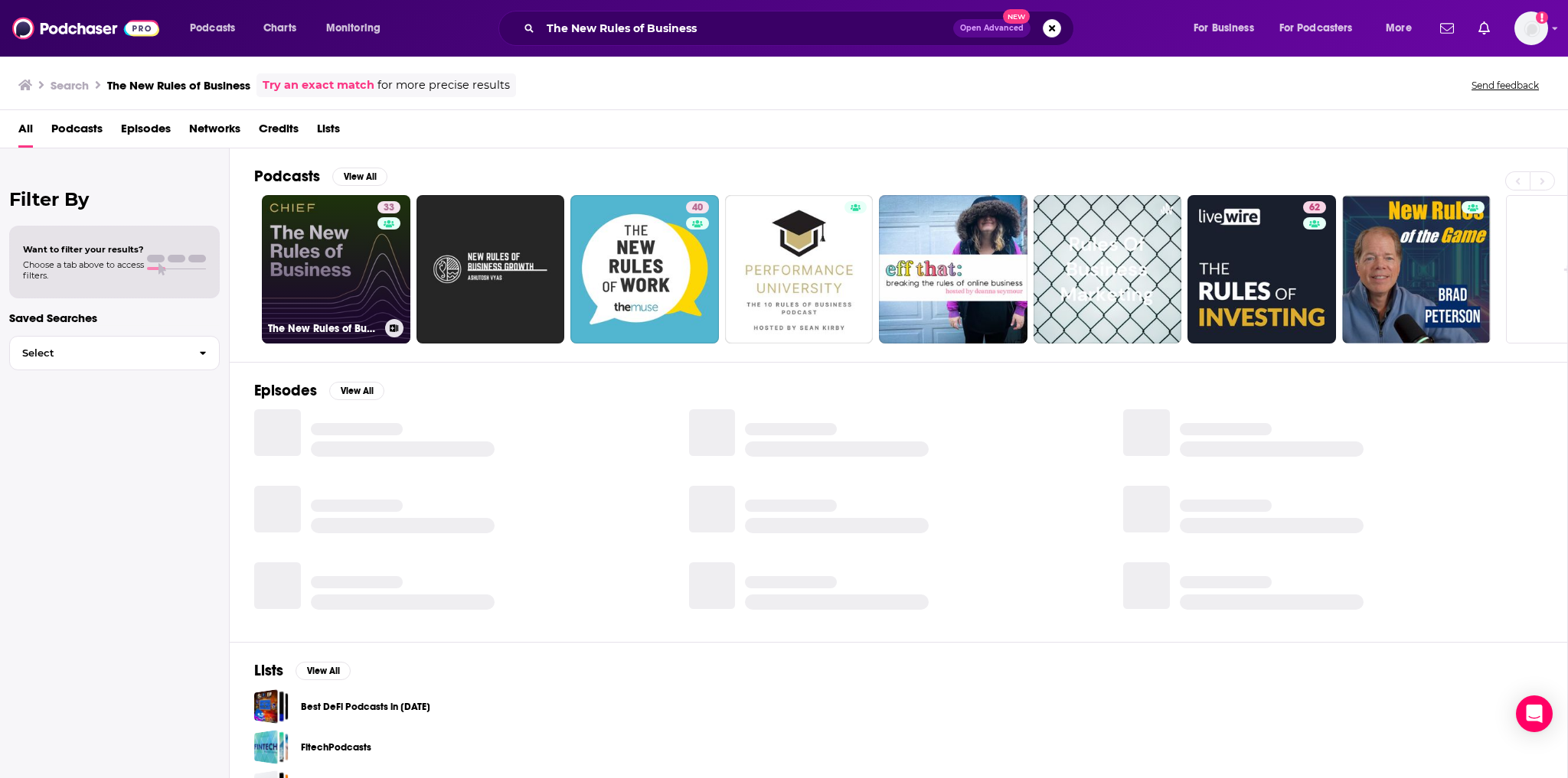
click at [318, 258] on link "33 The New Rules of Business" at bounding box center [336, 269] width 149 height 149
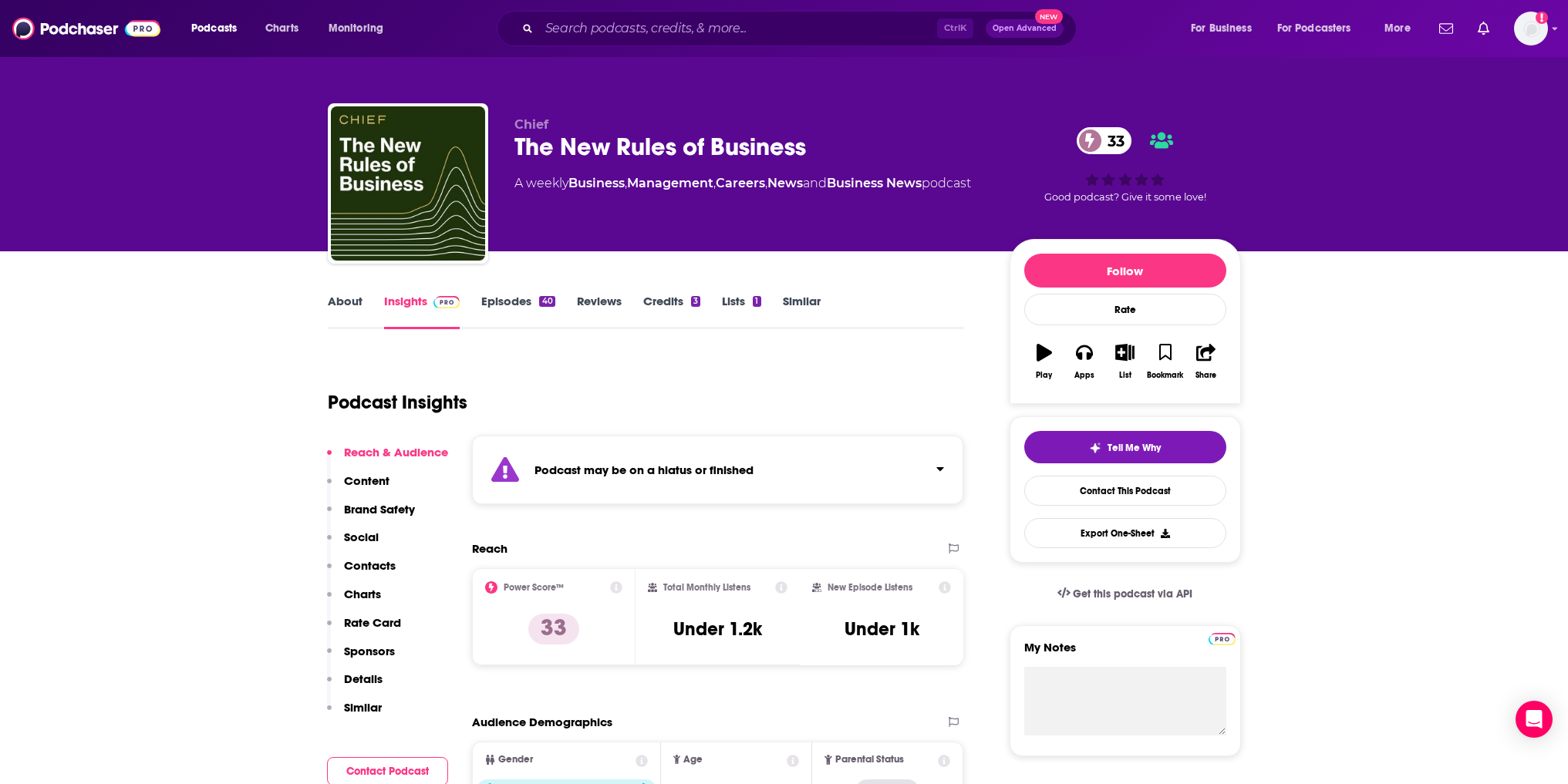
click at [514, 302] on link "Episodes 40" at bounding box center [517, 311] width 73 height 35
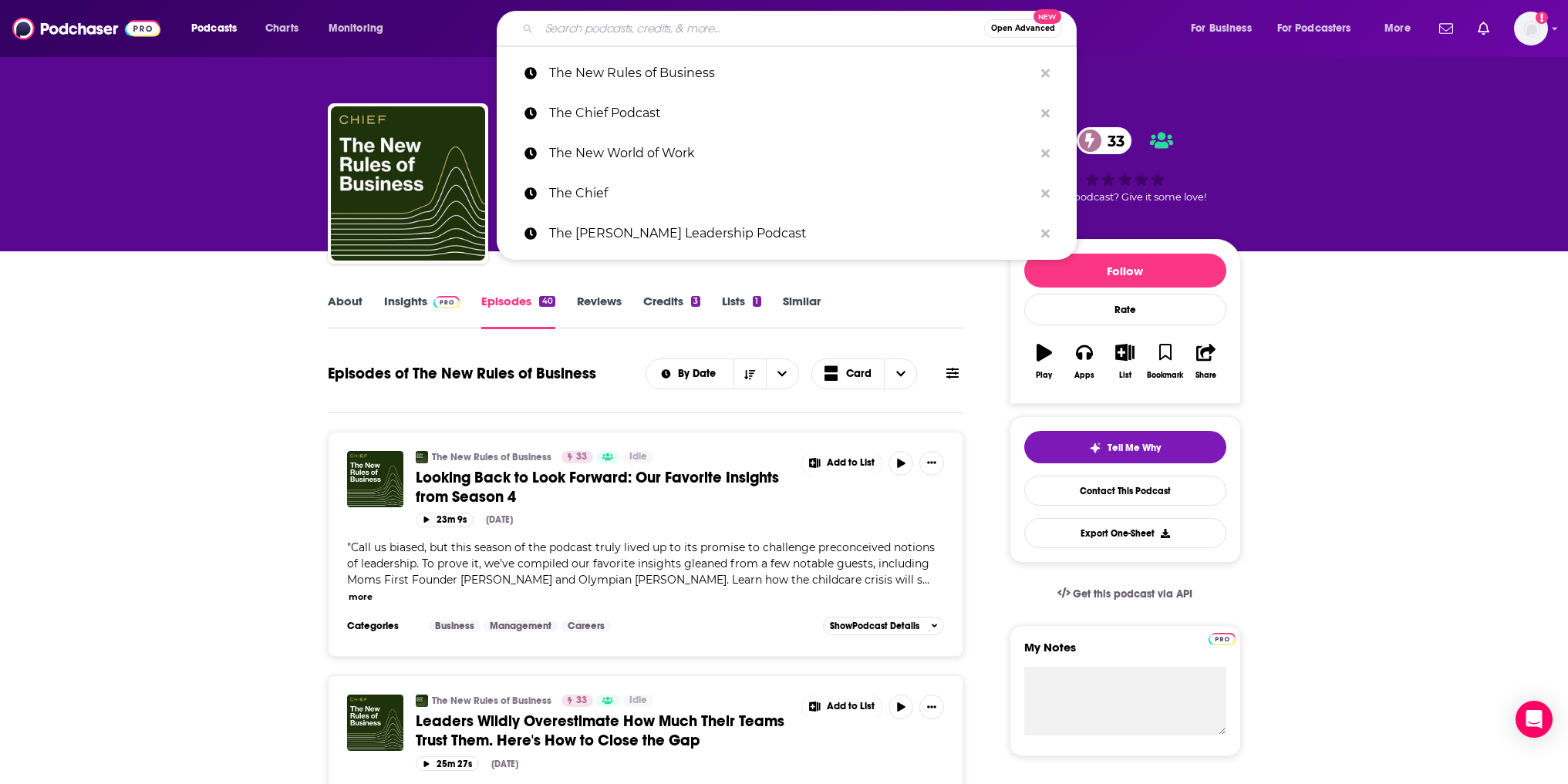
click at [711, 24] on input "Search podcasts, credits, & more..." at bounding box center [761, 28] width 445 height 25
paste input "Leadership Conversations"
type input "Leadership Conversations"
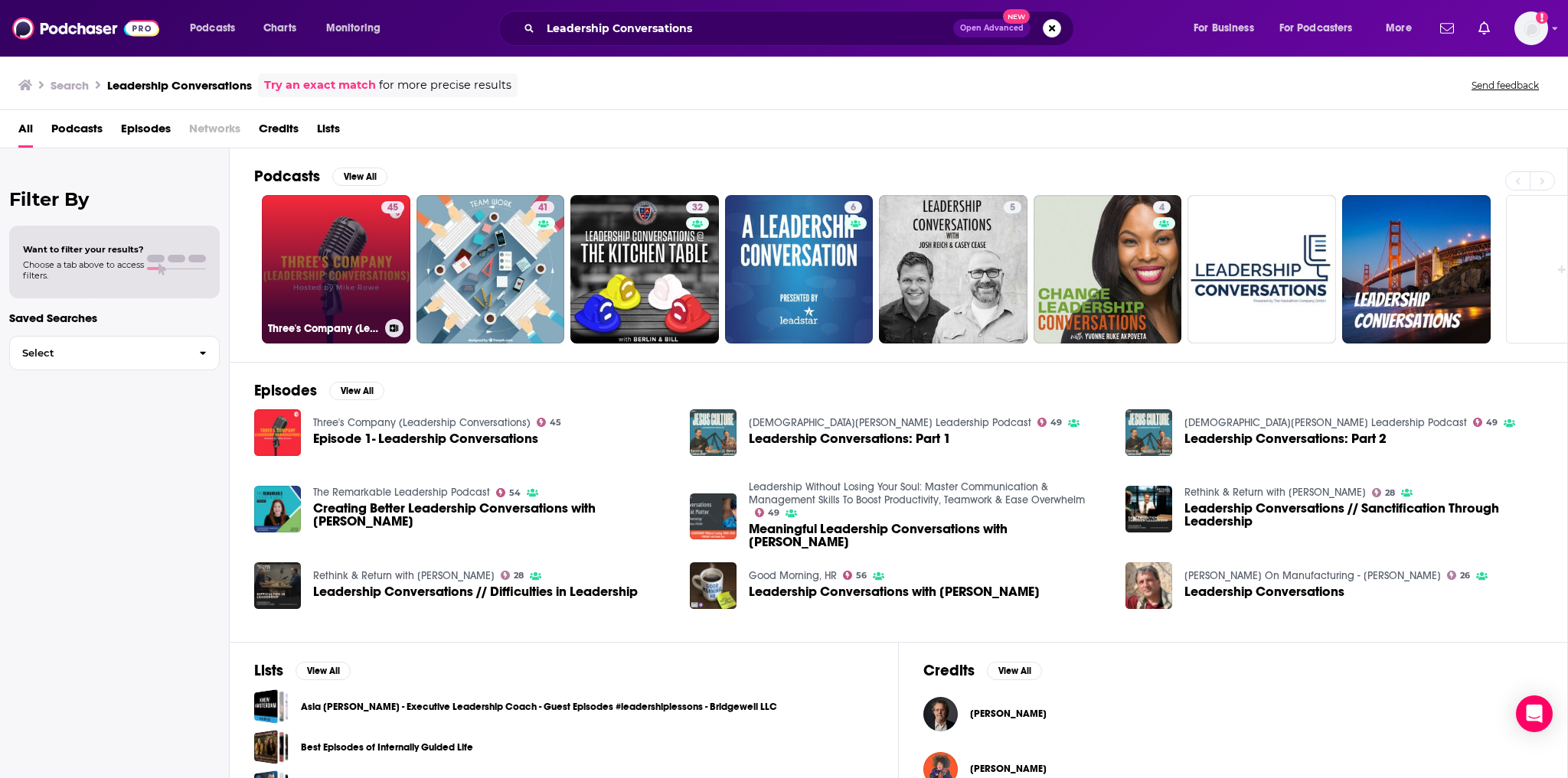
click at [349, 271] on link "45 Three's Company (Leadership Conversations)" at bounding box center [336, 269] width 149 height 149
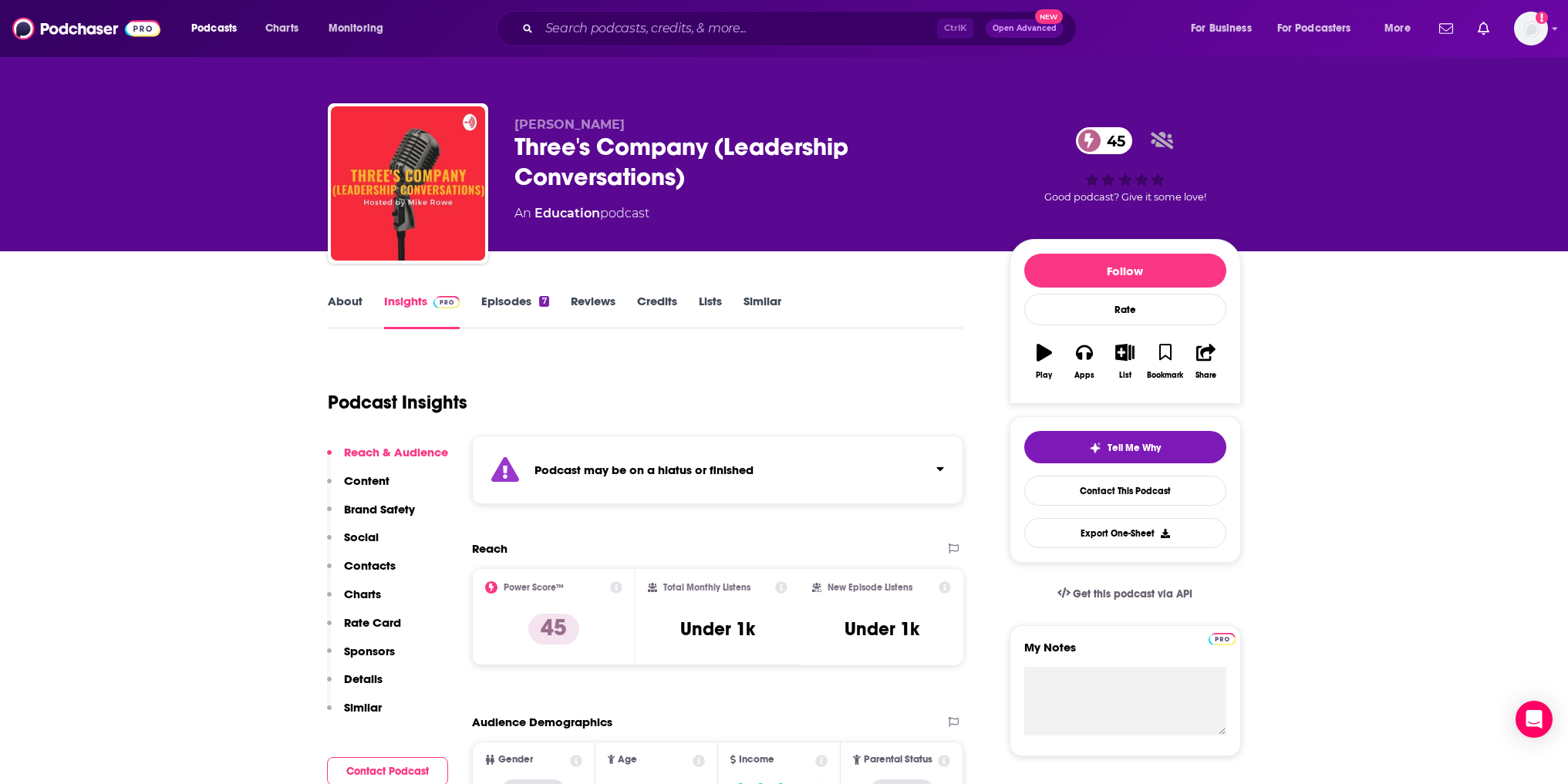
click at [699, 15] on div "Ctrl K Open Advanced New" at bounding box center [786, 28] width 580 height 35
click at [695, 30] on input "Search podcasts, credits, & more..." at bounding box center [738, 28] width 398 height 25
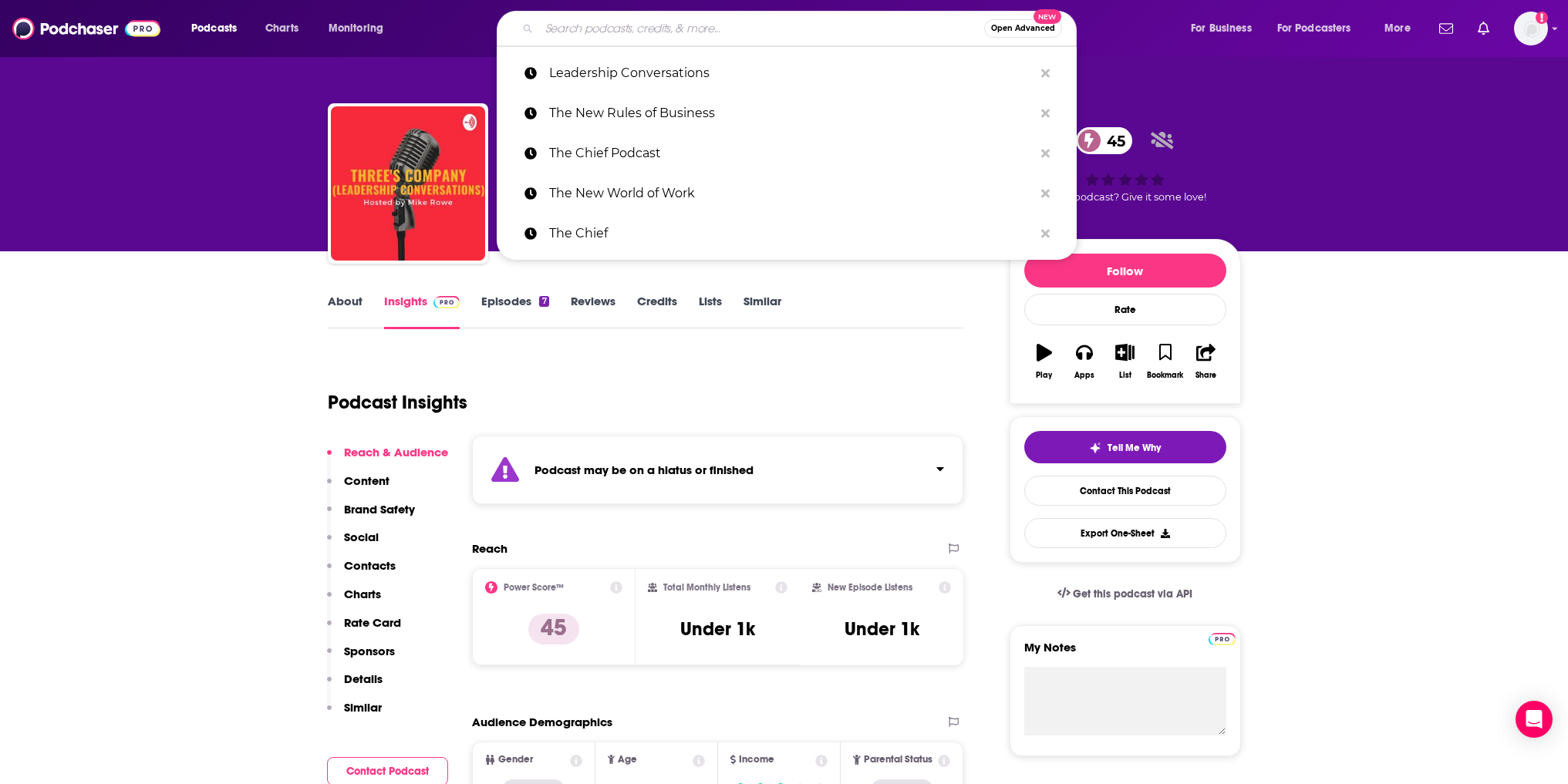
paste input "Leadership Conversations: The Untold Secrets of the C-Suite"
type input "Leadership Conversations: The Untold Secrets of the C-Suite"
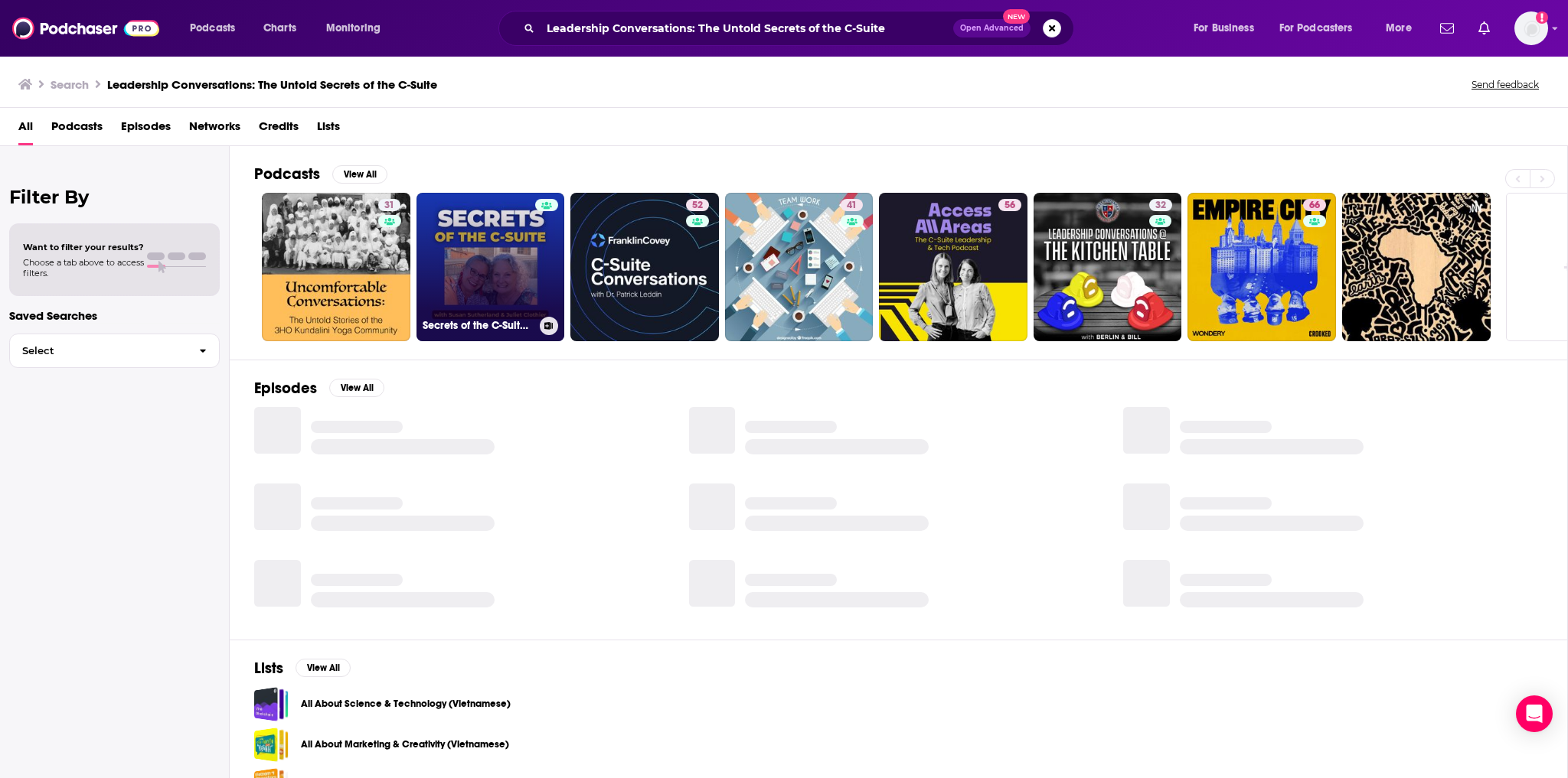
click at [495, 242] on link "Secrets of the C-Suite: The Podcast" at bounding box center [490, 266] width 149 height 149
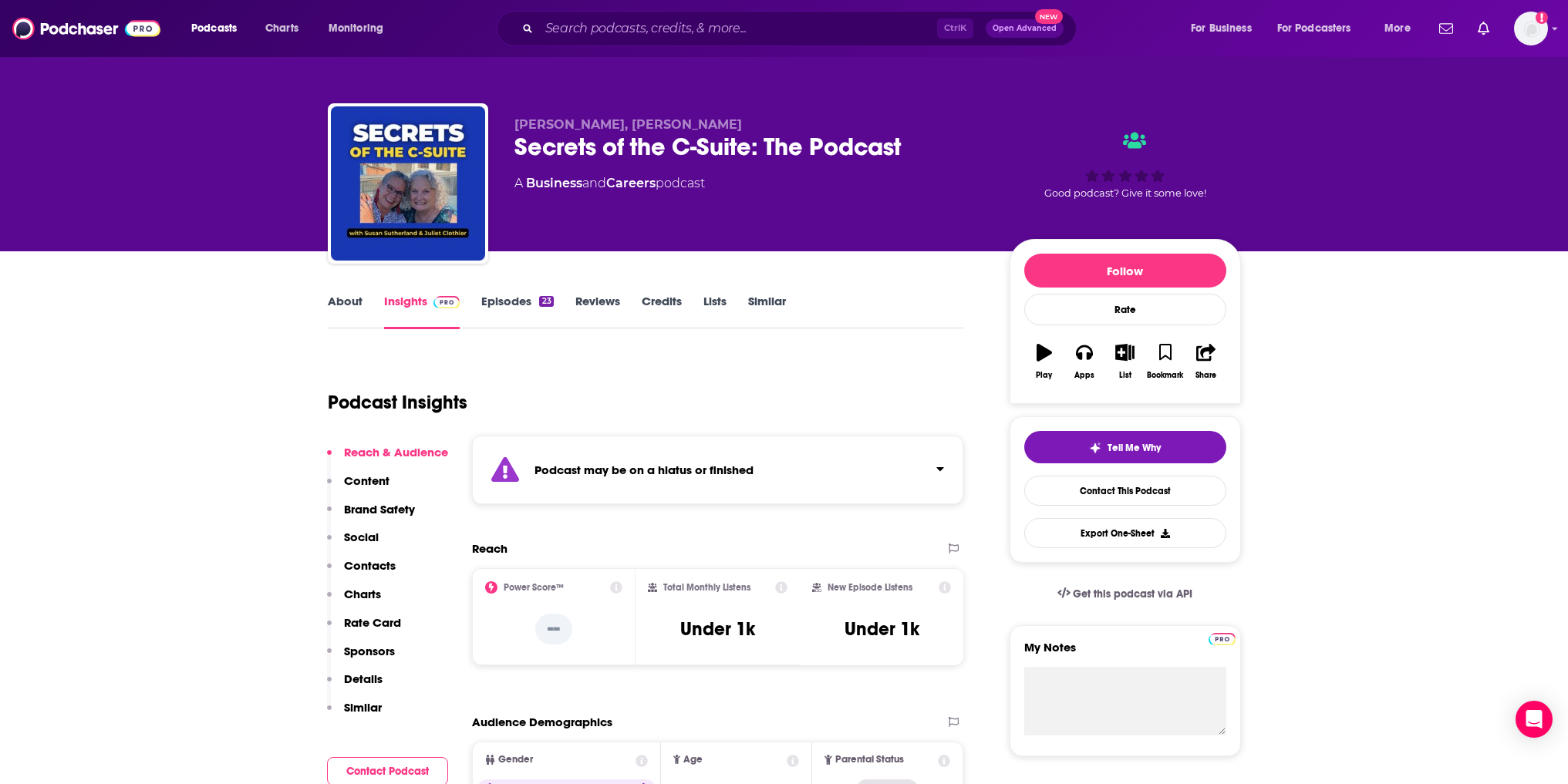
click at [539, 304] on div "23" at bounding box center [545, 301] width 14 height 10
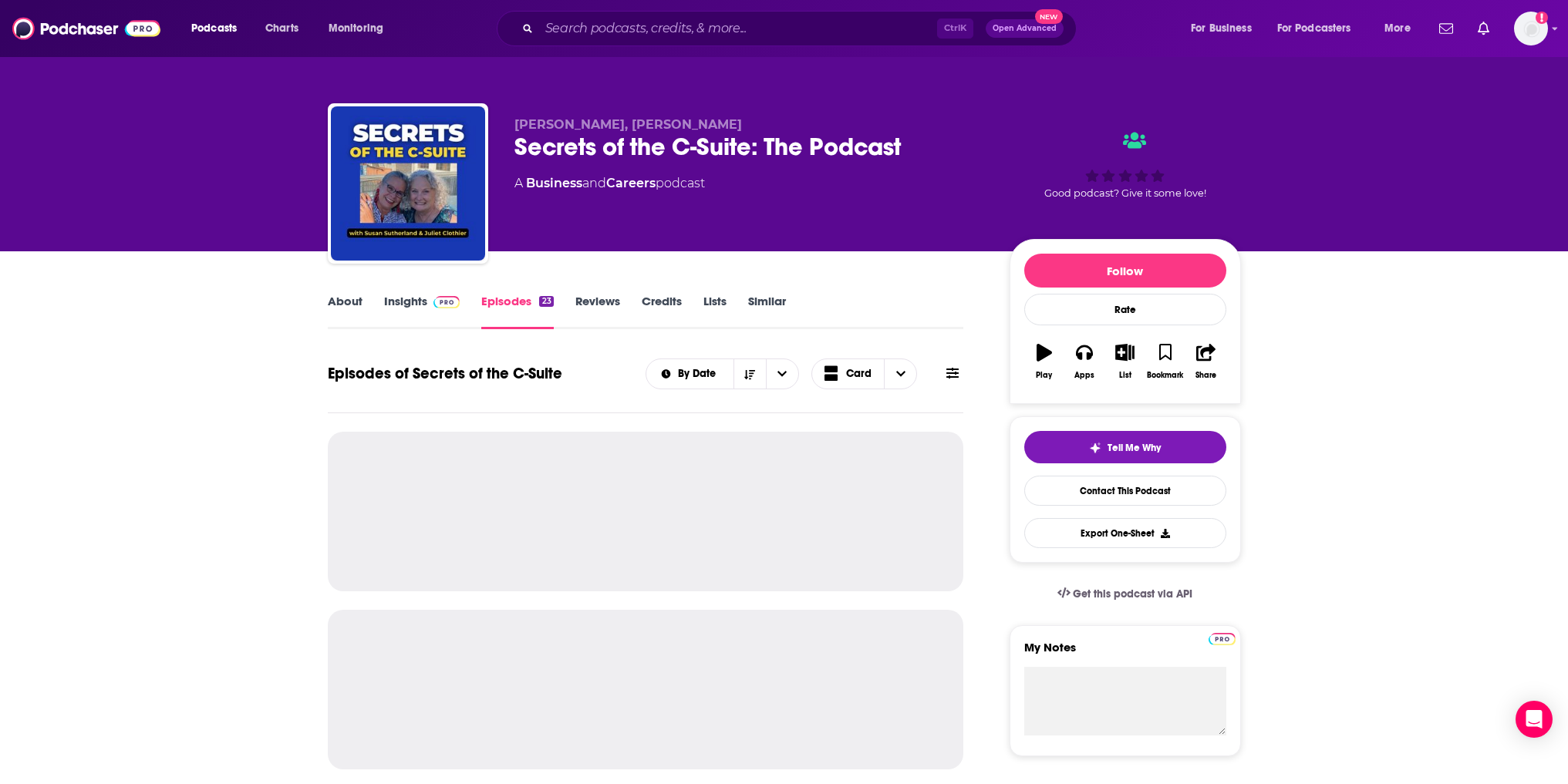
click at [443, 309] on link "Insights" at bounding box center [422, 311] width 76 height 35
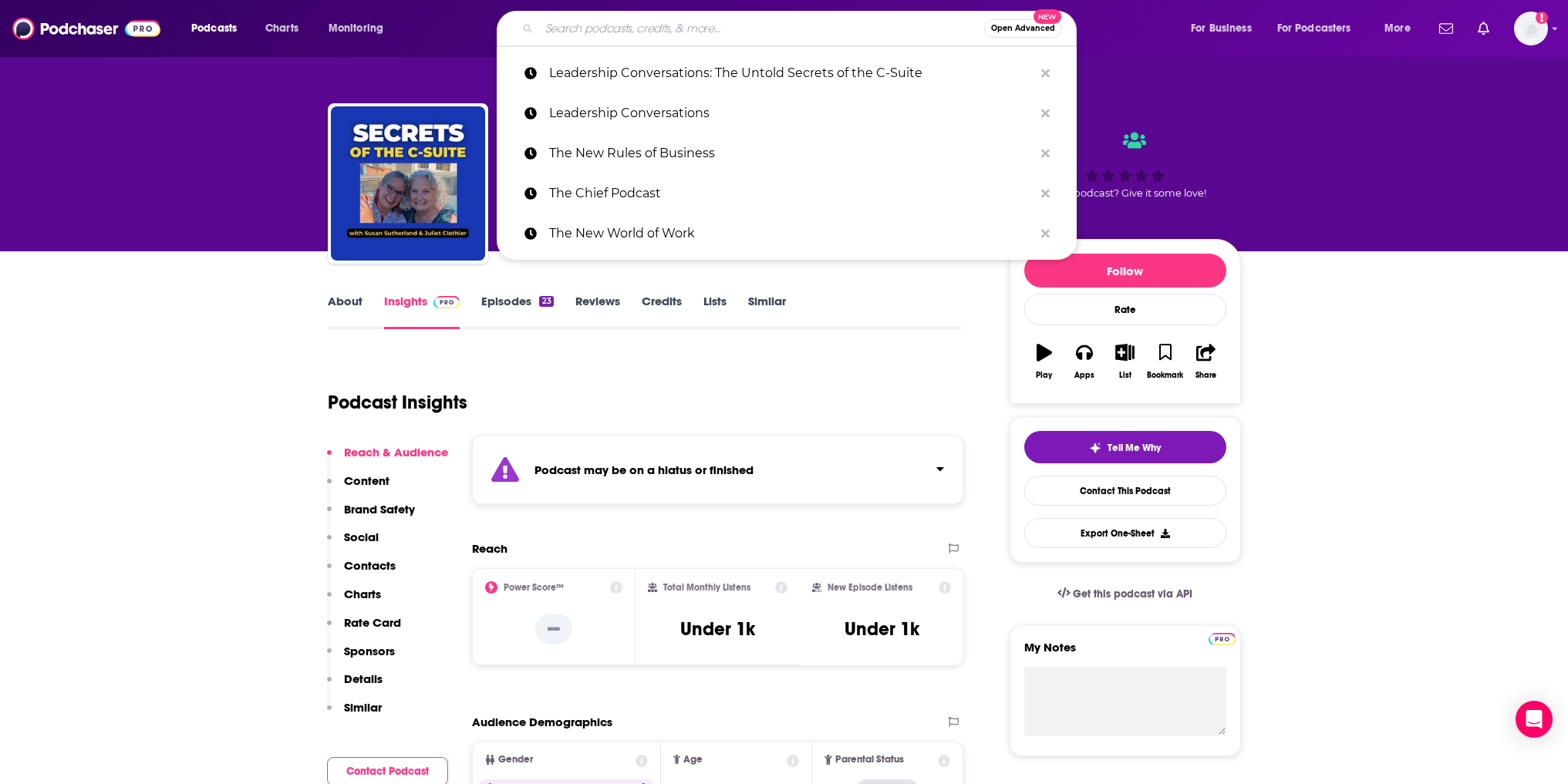
click at [628, 21] on input "Search podcasts, credits, & more..." at bounding box center [761, 28] width 445 height 25
paste input "HBR IdeaCast"
type input "HBR IdeaCast"
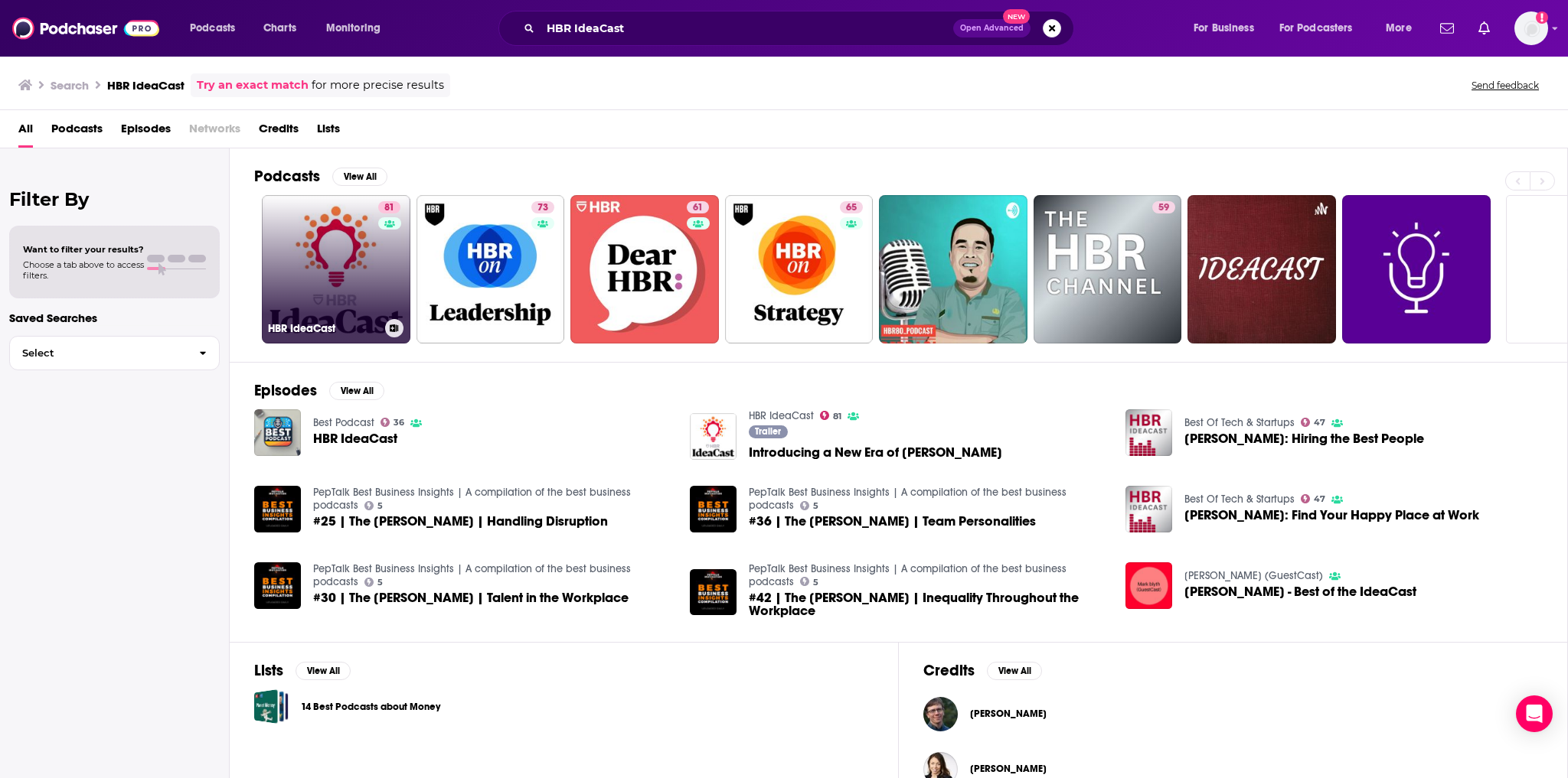
click at [345, 265] on link "81 [PERSON_NAME]" at bounding box center [336, 269] width 149 height 149
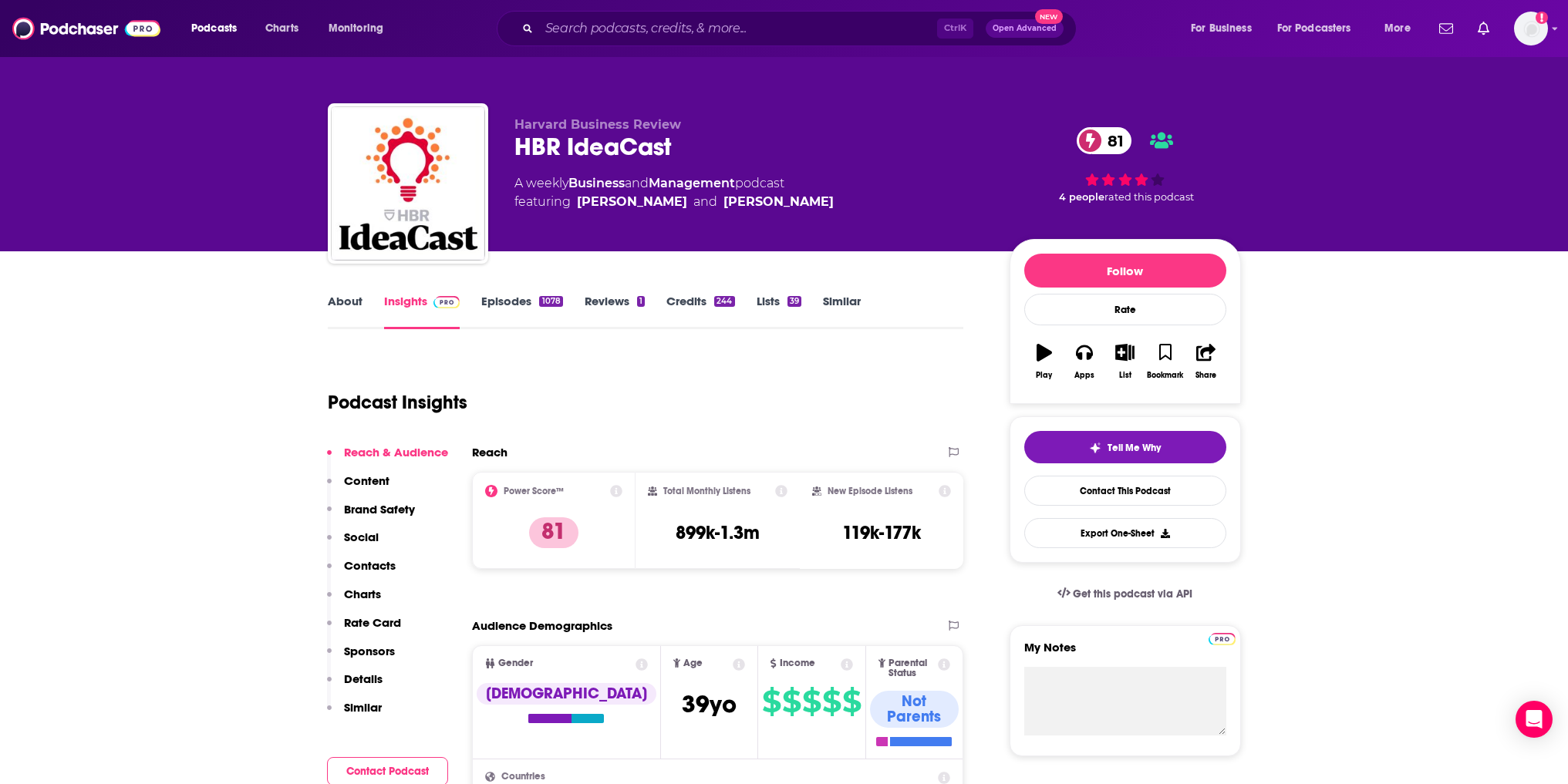
click at [500, 313] on link "Episodes 1078" at bounding box center [521, 311] width 81 height 35
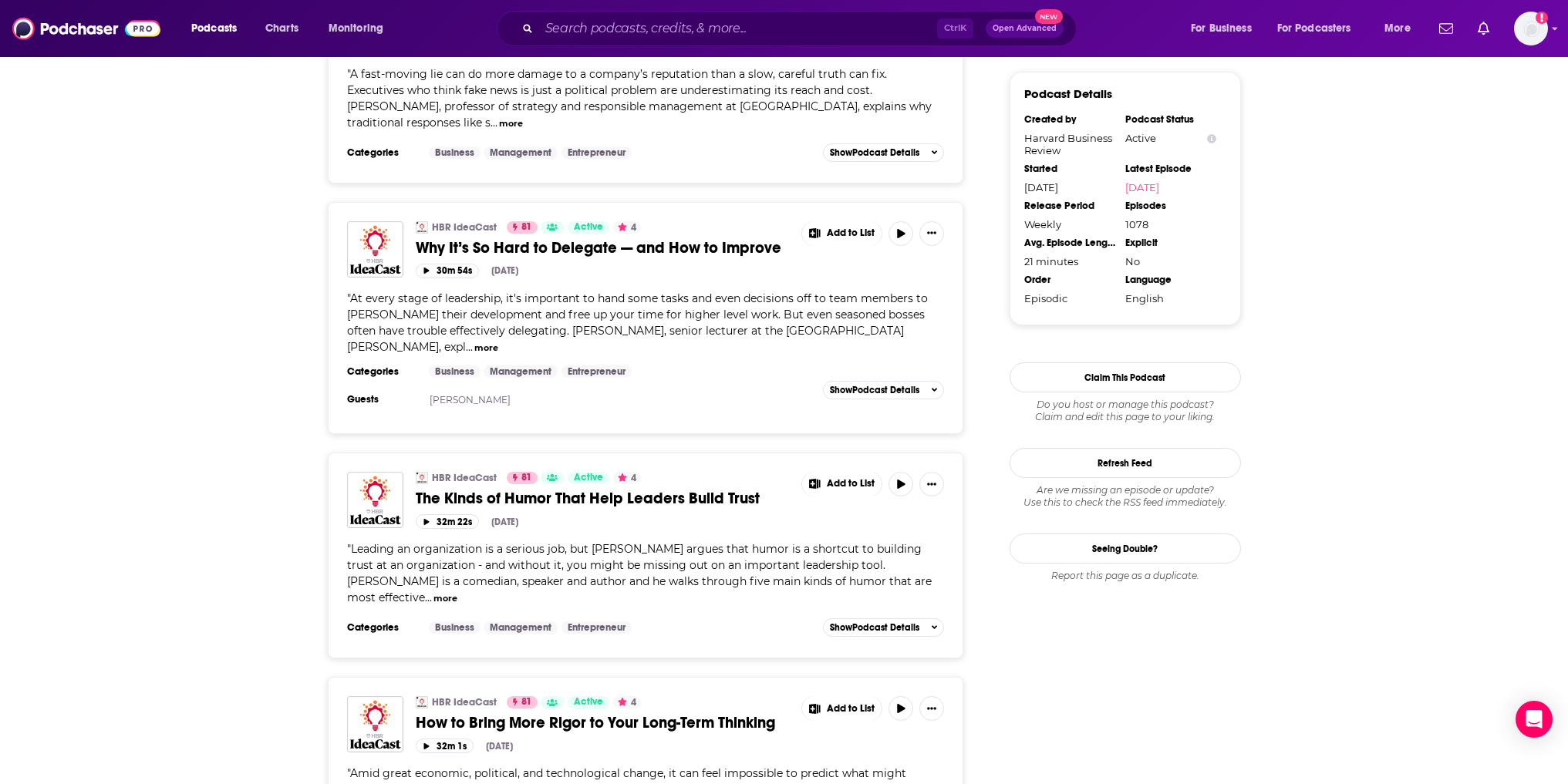
scroll to position [1465, 0]
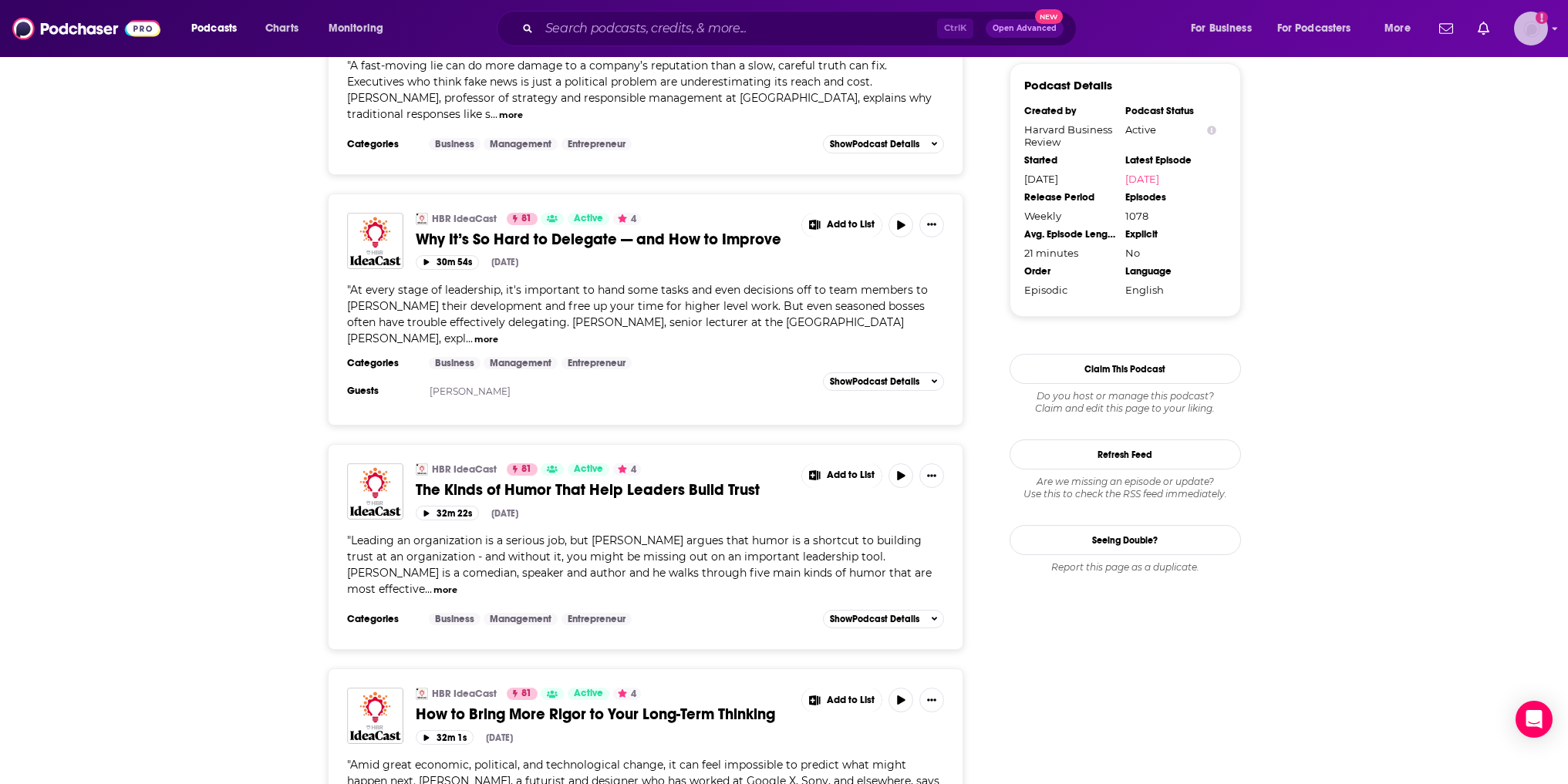
click at [1523, 34] on img "Logged in as veronica.smith" at bounding box center [1531, 28] width 34 height 34
click at [575, 31] on input "Search podcasts, credits, & more..." at bounding box center [738, 28] width 398 height 25
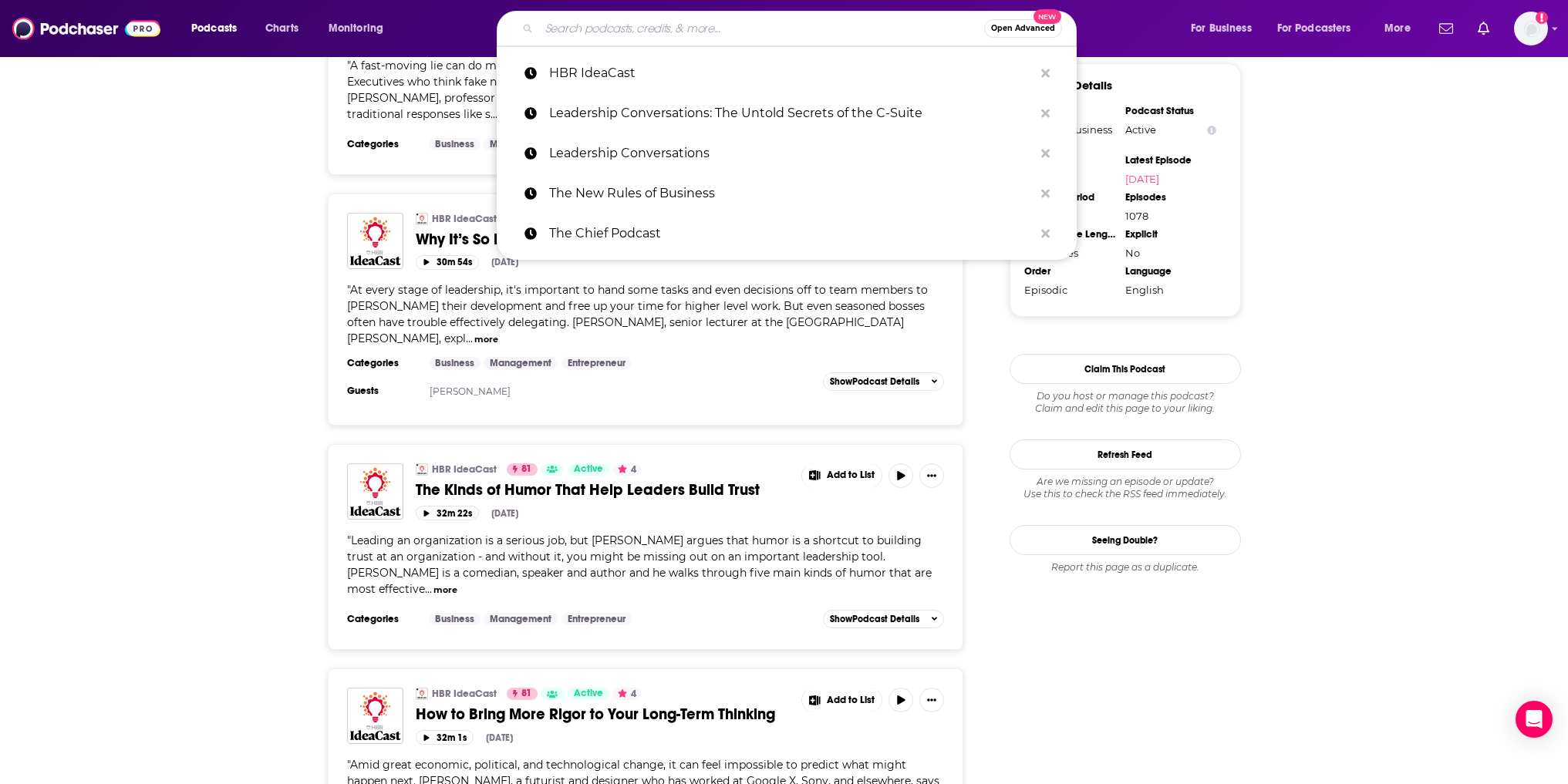
paste input "The Inner Chief"
type input "The Inner Chief"
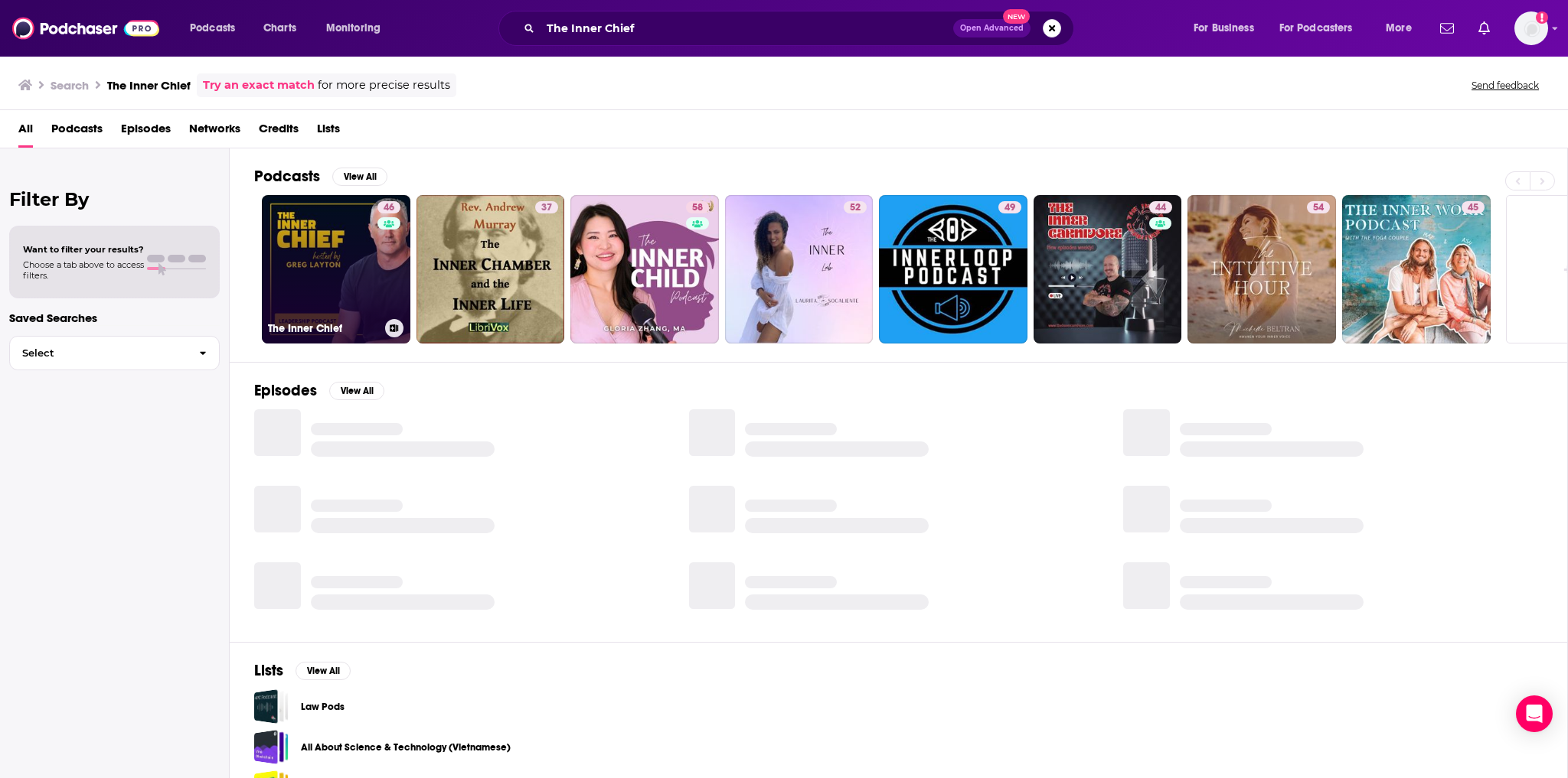
click at [329, 262] on link "46 The Inner Chief" at bounding box center [336, 269] width 149 height 149
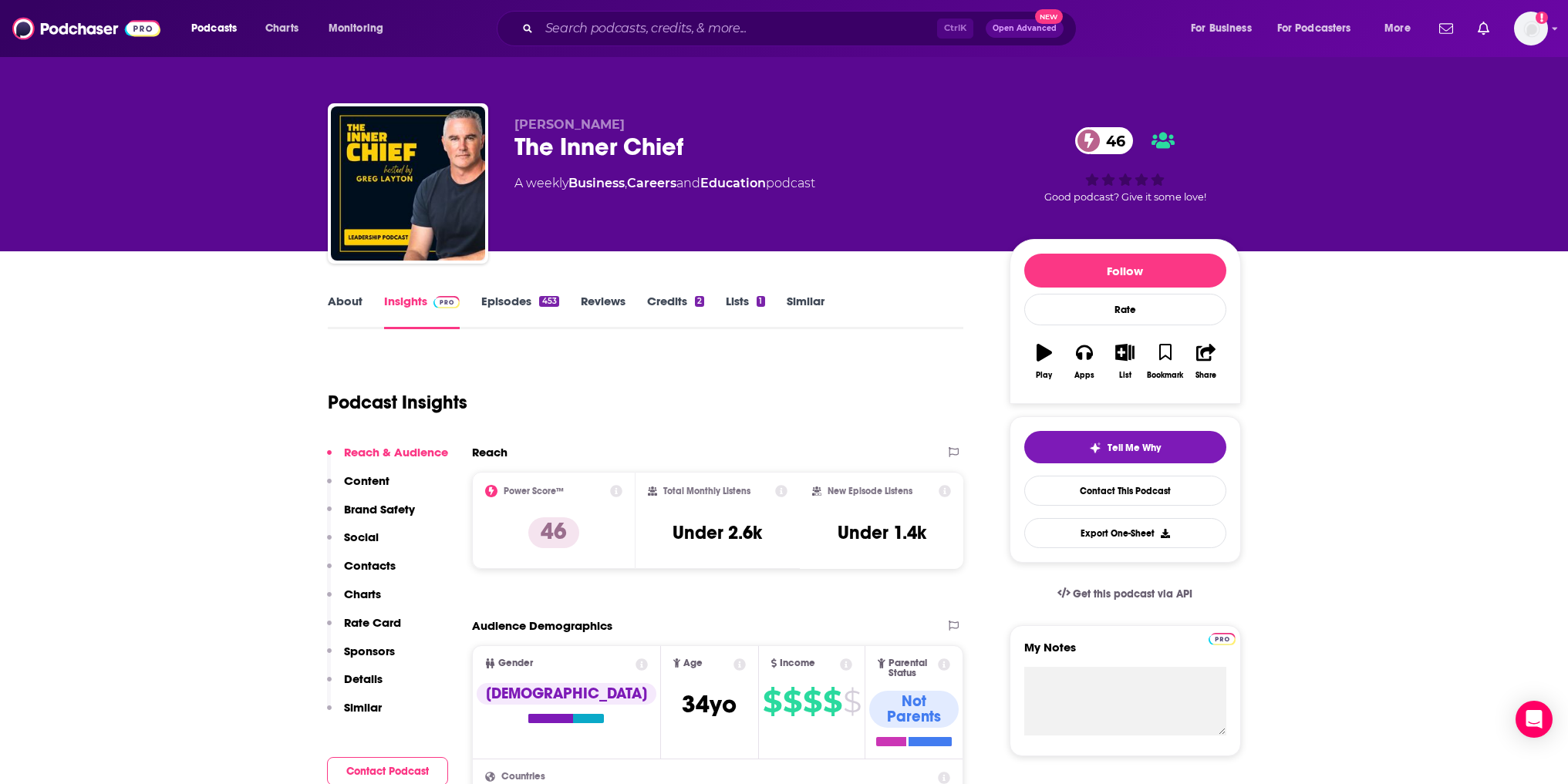
click at [529, 307] on link "Episodes 453" at bounding box center [520, 311] width 77 height 35
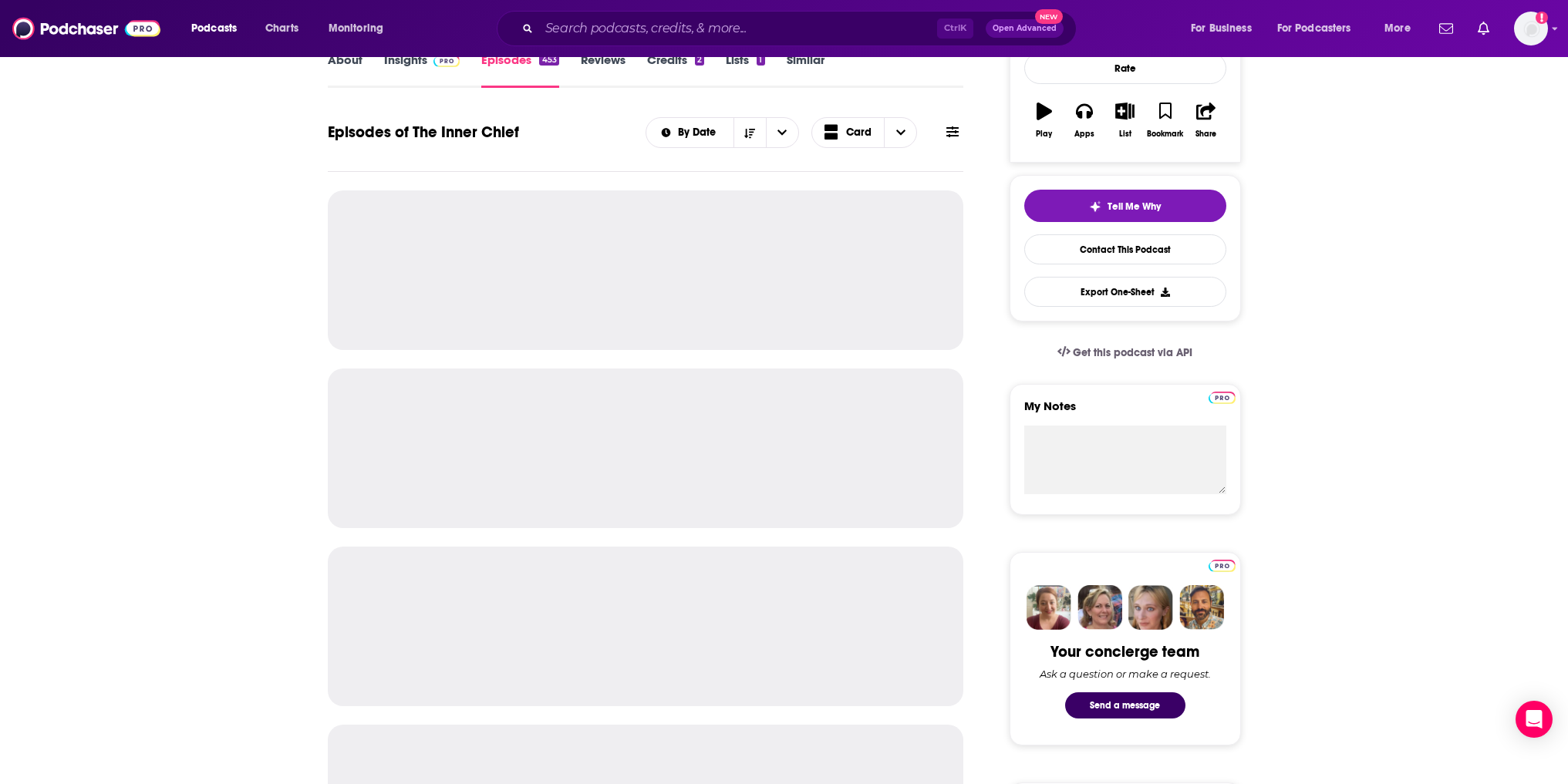
scroll to position [232, 0]
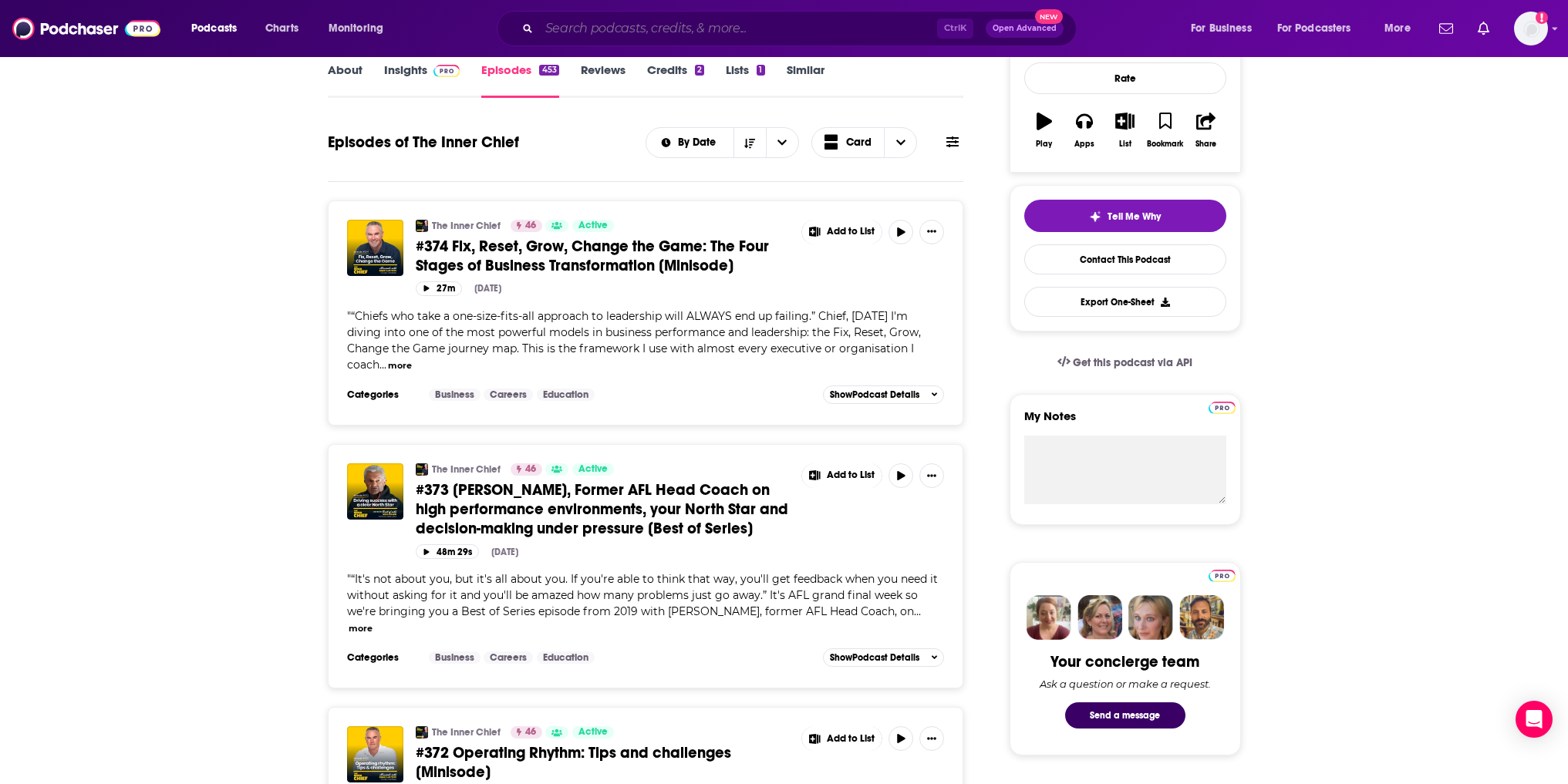
click at [724, 26] on input "Search podcasts, credits, & more..." at bounding box center [738, 28] width 398 height 25
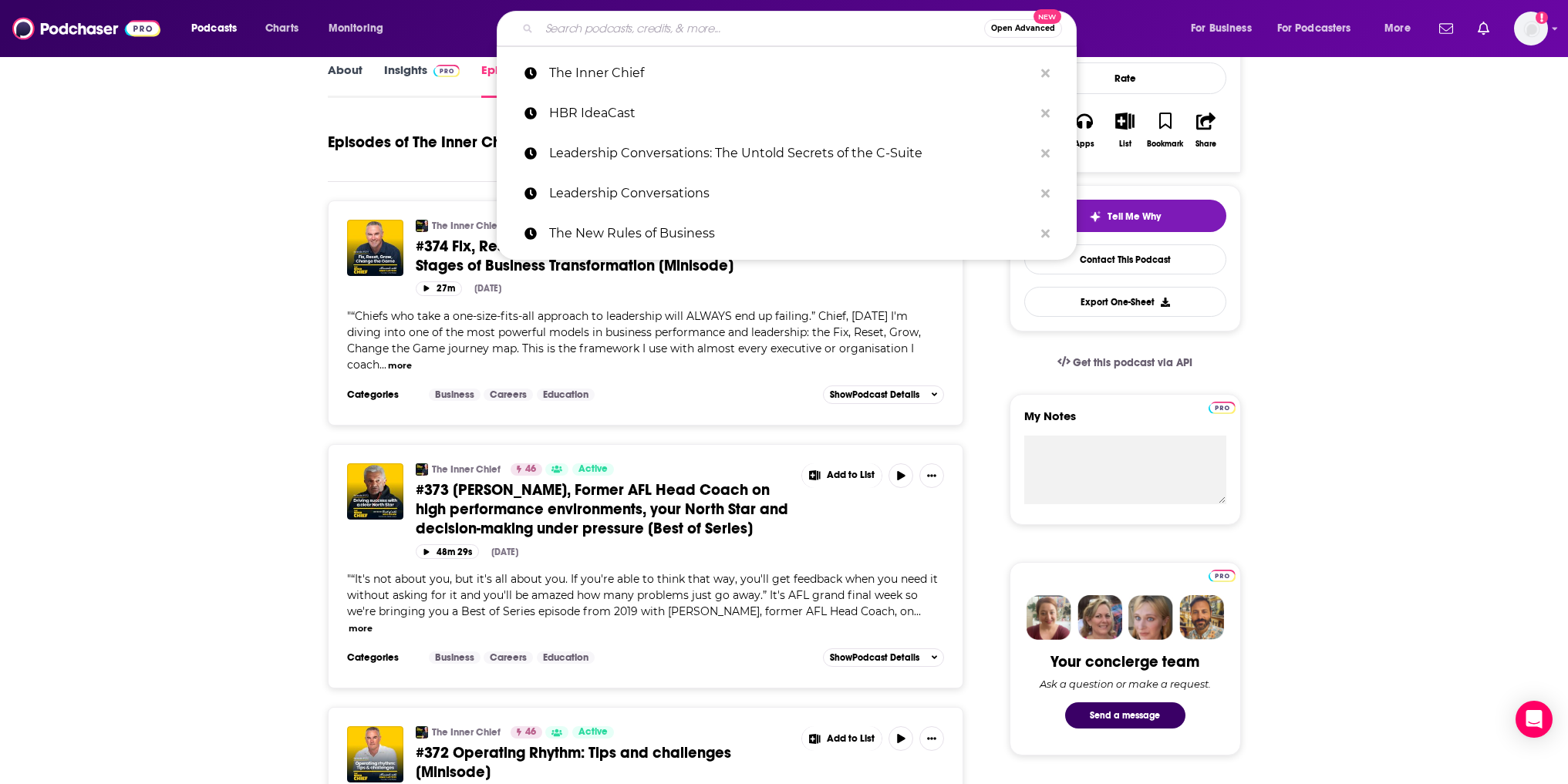
paste input "Lead Through Strengths"
type input "Lead Through Strengths"
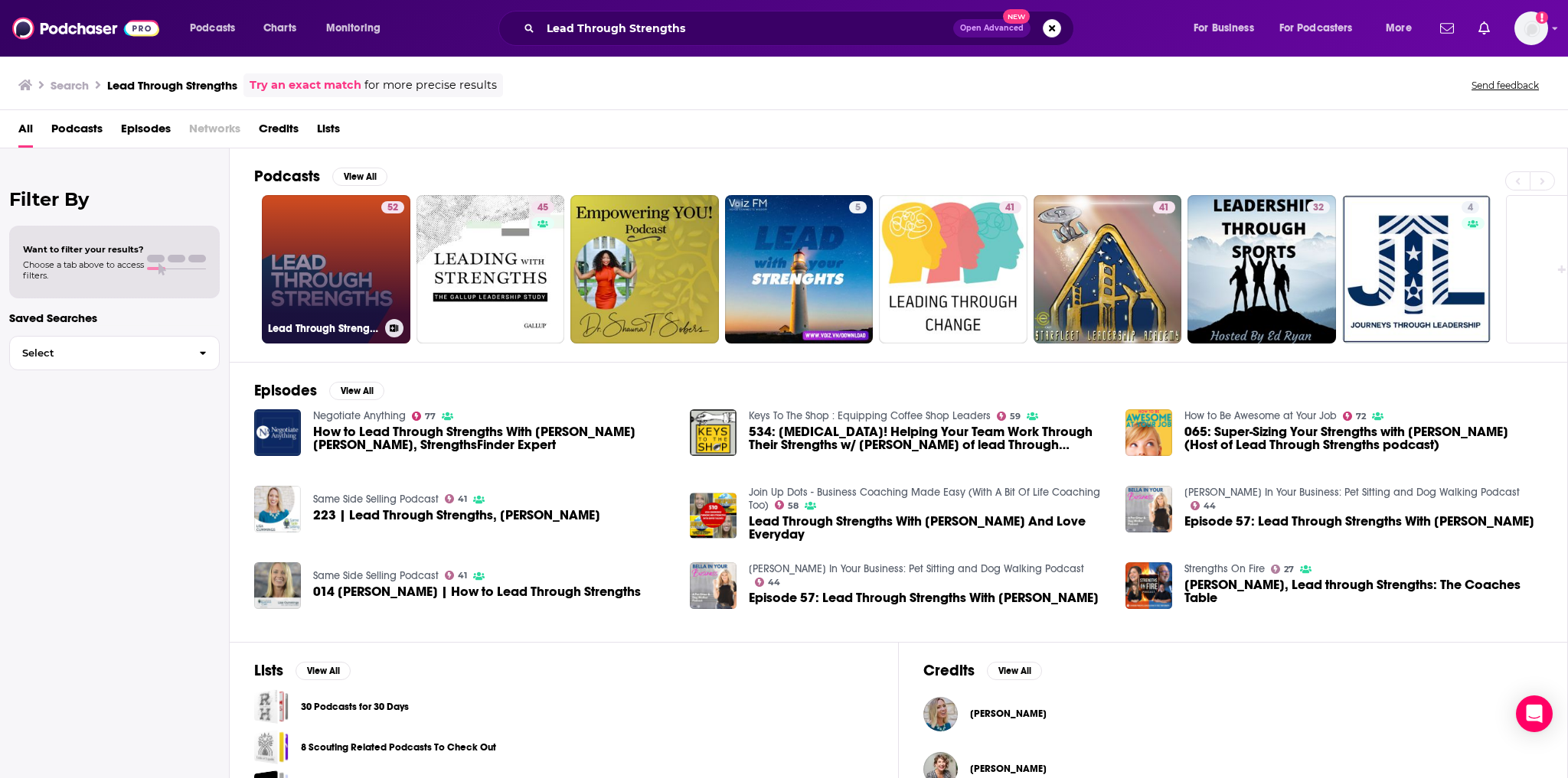
click at [331, 283] on link "52 Lead Through Strengths - Build a Training and Coaching Practice, Based on St…" at bounding box center [336, 269] width 149 height 149
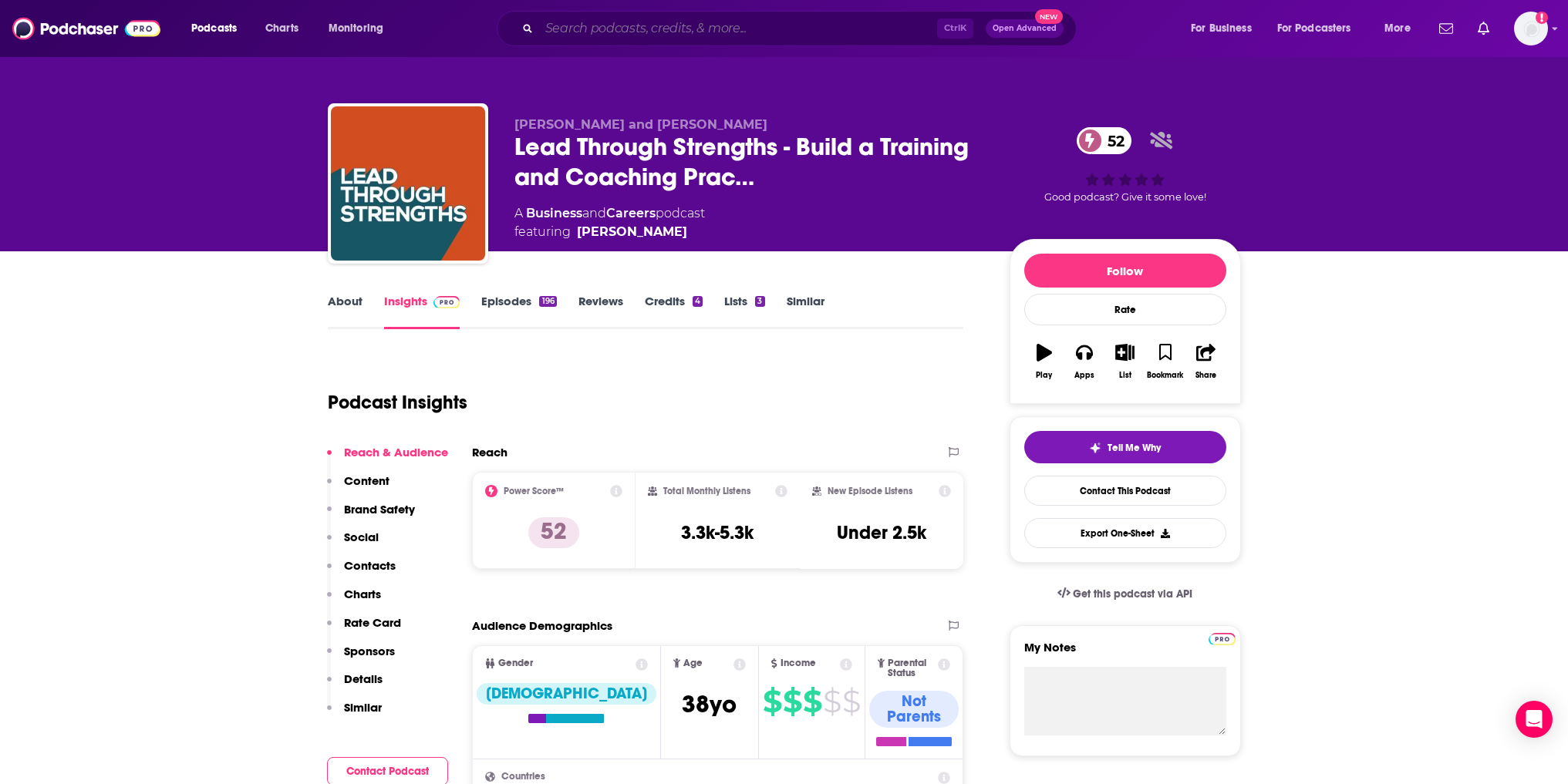
click at [607, 18] on input "Search podcasts, credits, & more..." at bounding box center [738, 28] width 398 height 25
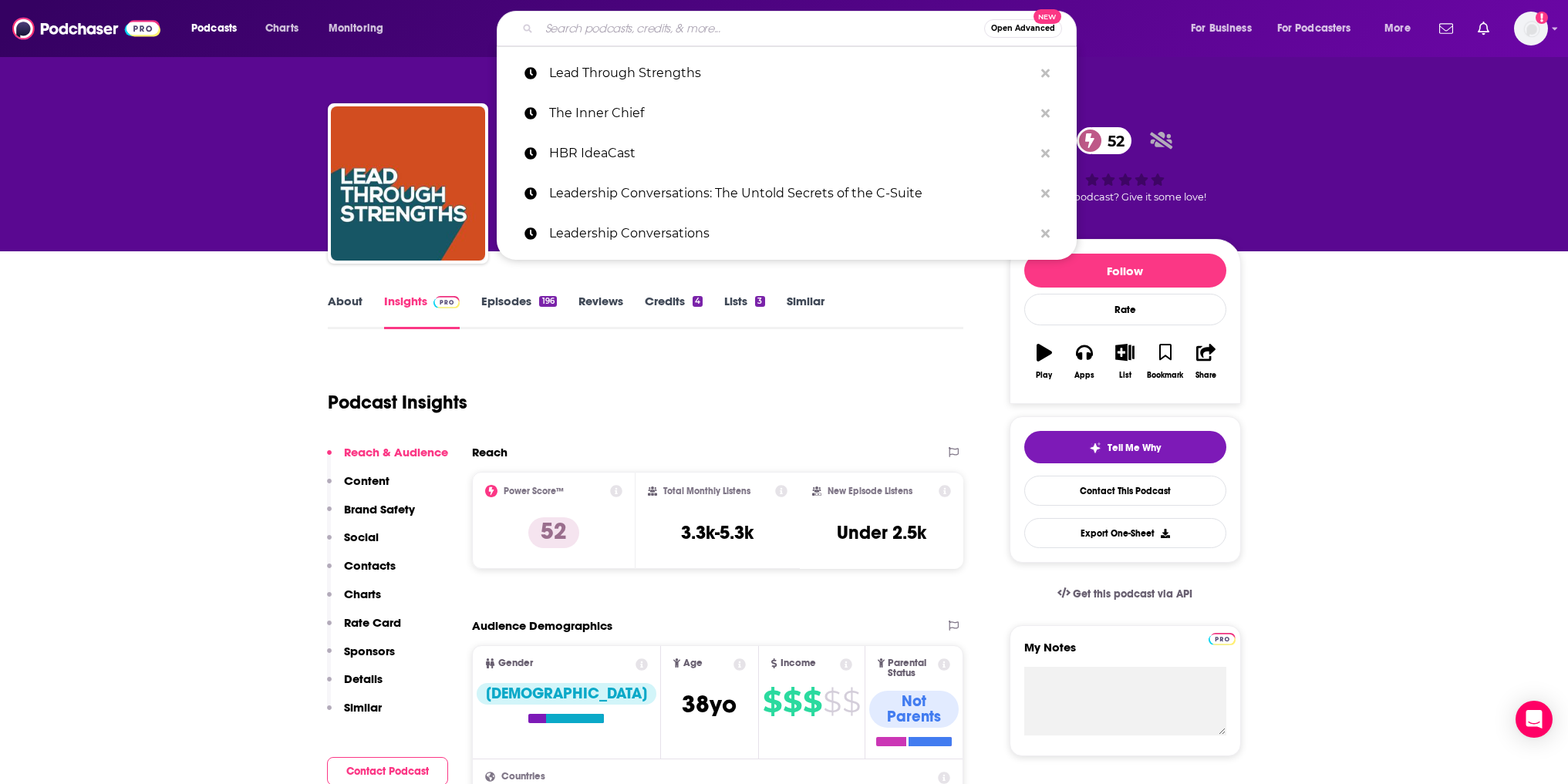
paste input "Coaching for Leaders"
type input "Coaching for Leaders"
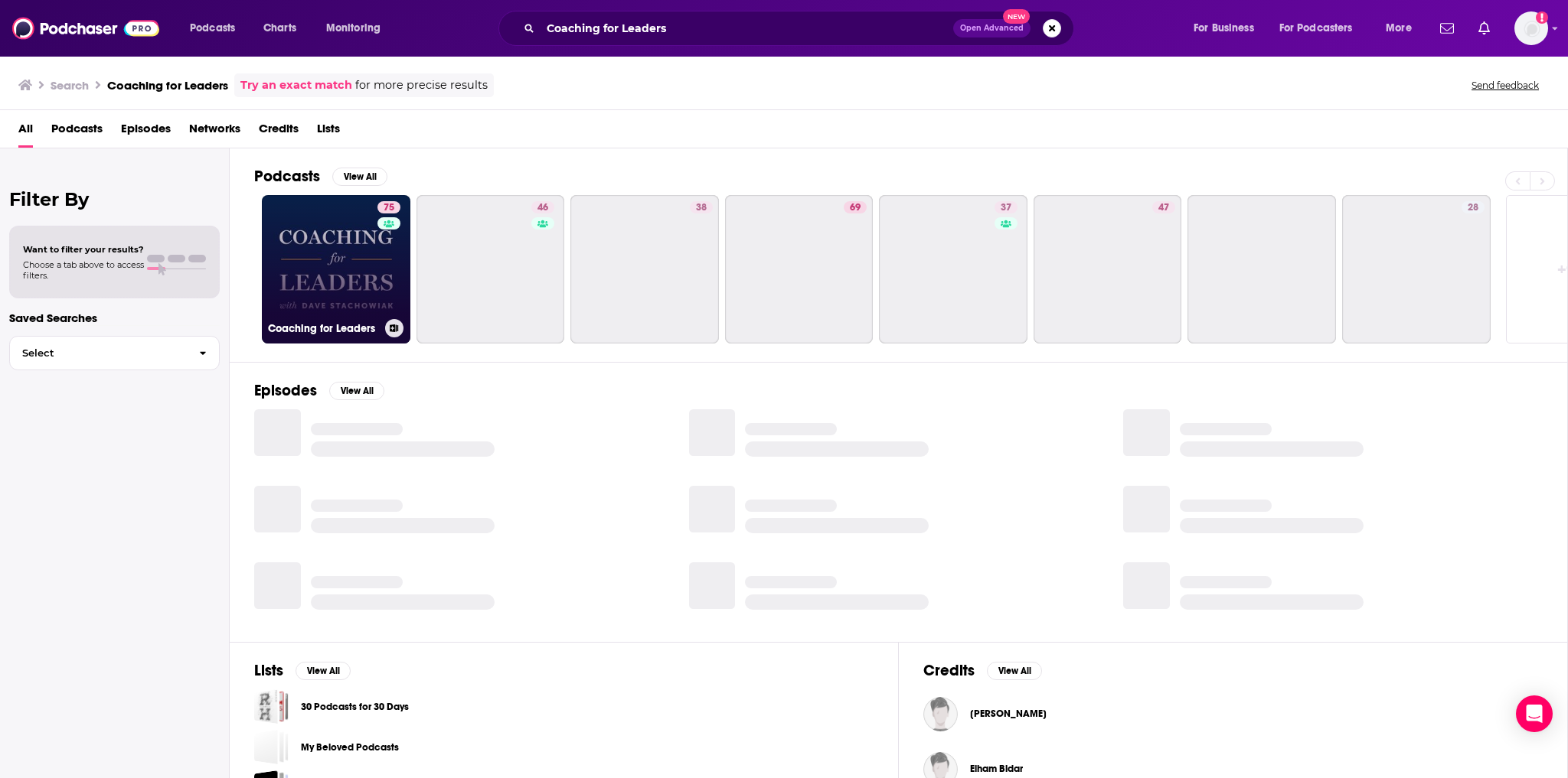
click at [331, 259] on link "75 Coaching for Leaders" at bounding box center [336, 269] width 149 height 149
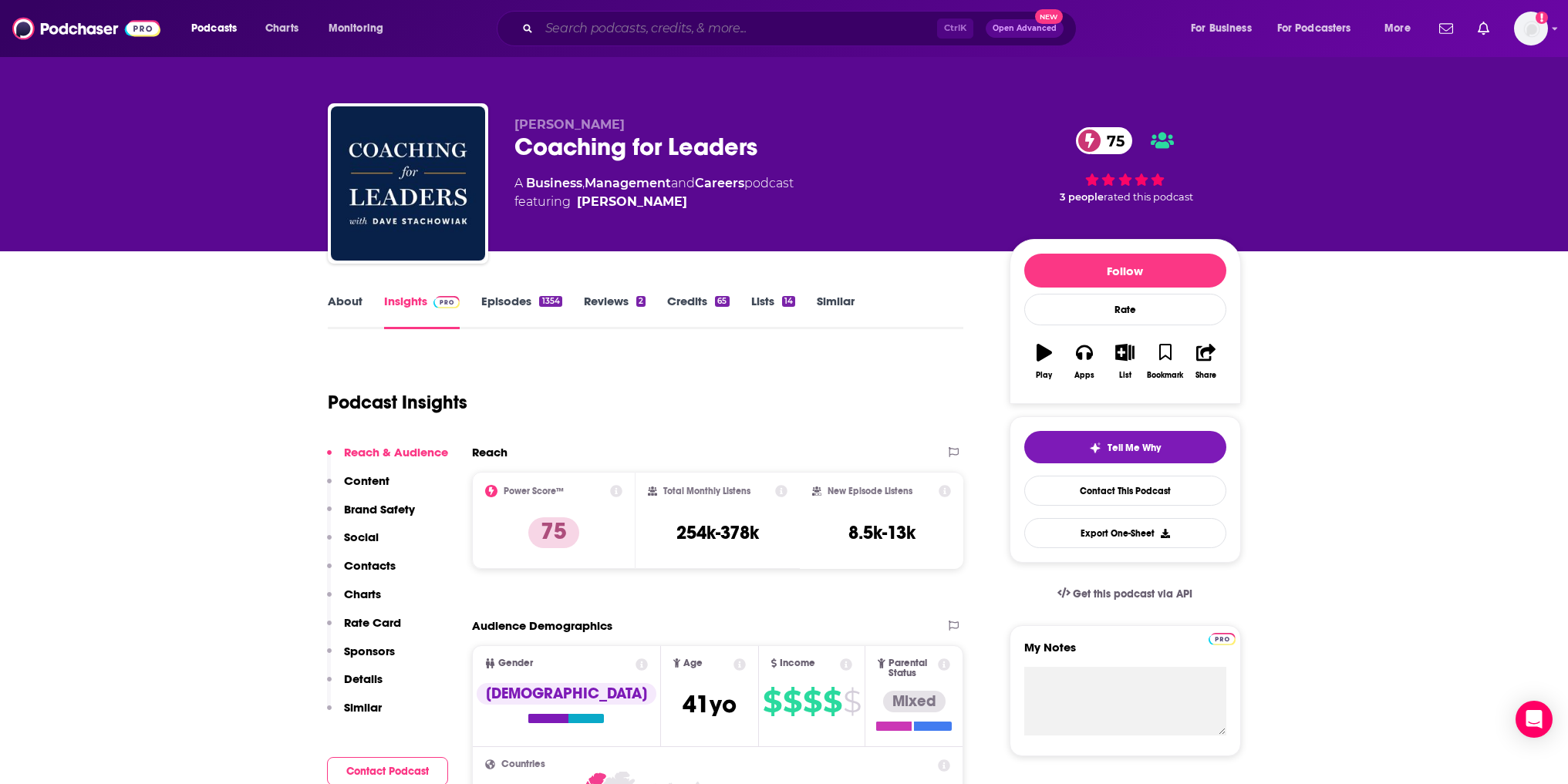
click at [626, 27] on input "Search podcasts, credits, & more..." at bounding box center [738, 28] width 398 height 25
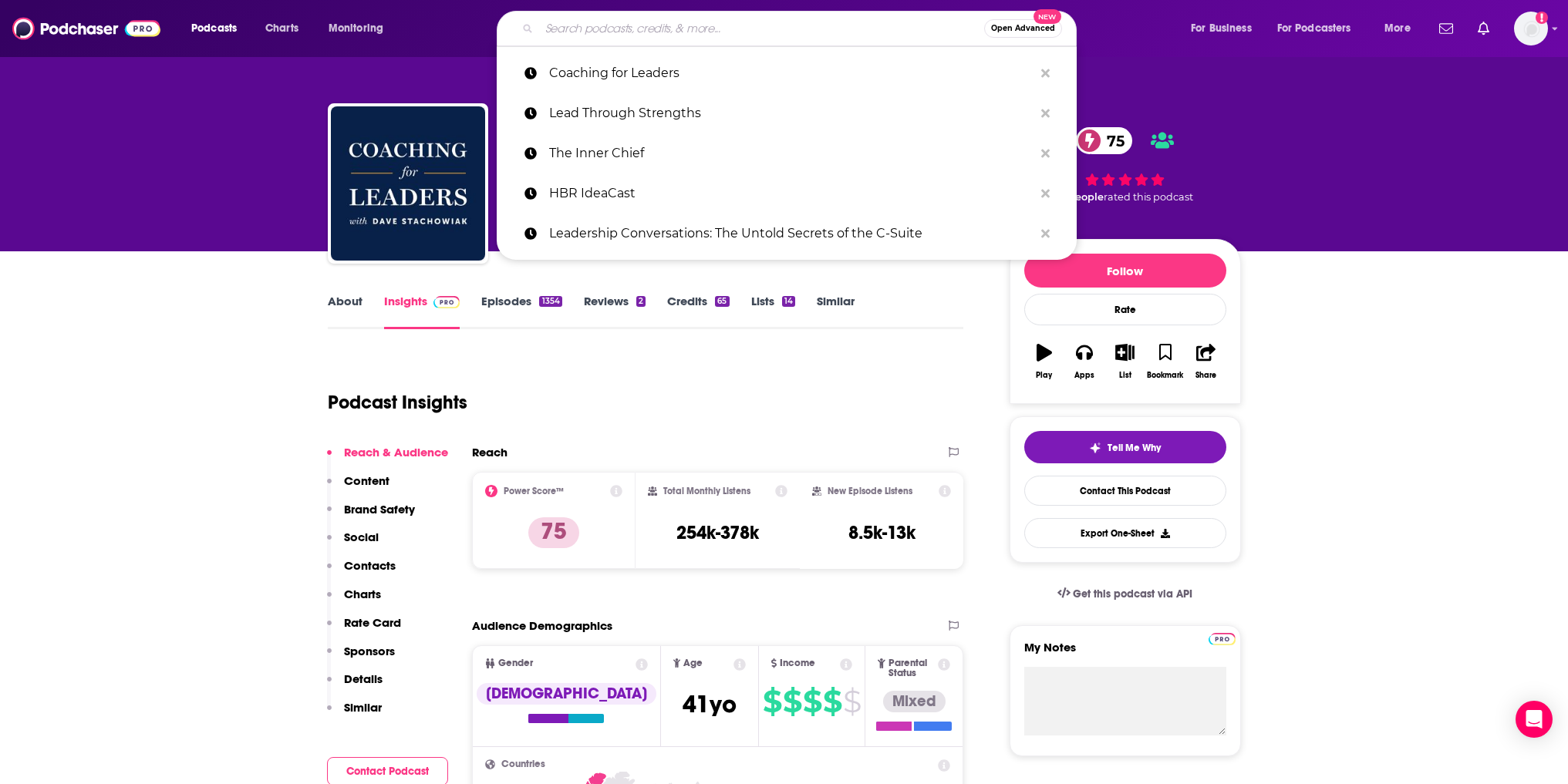
paste input "Leadership Next"
type input "Leadership Next"
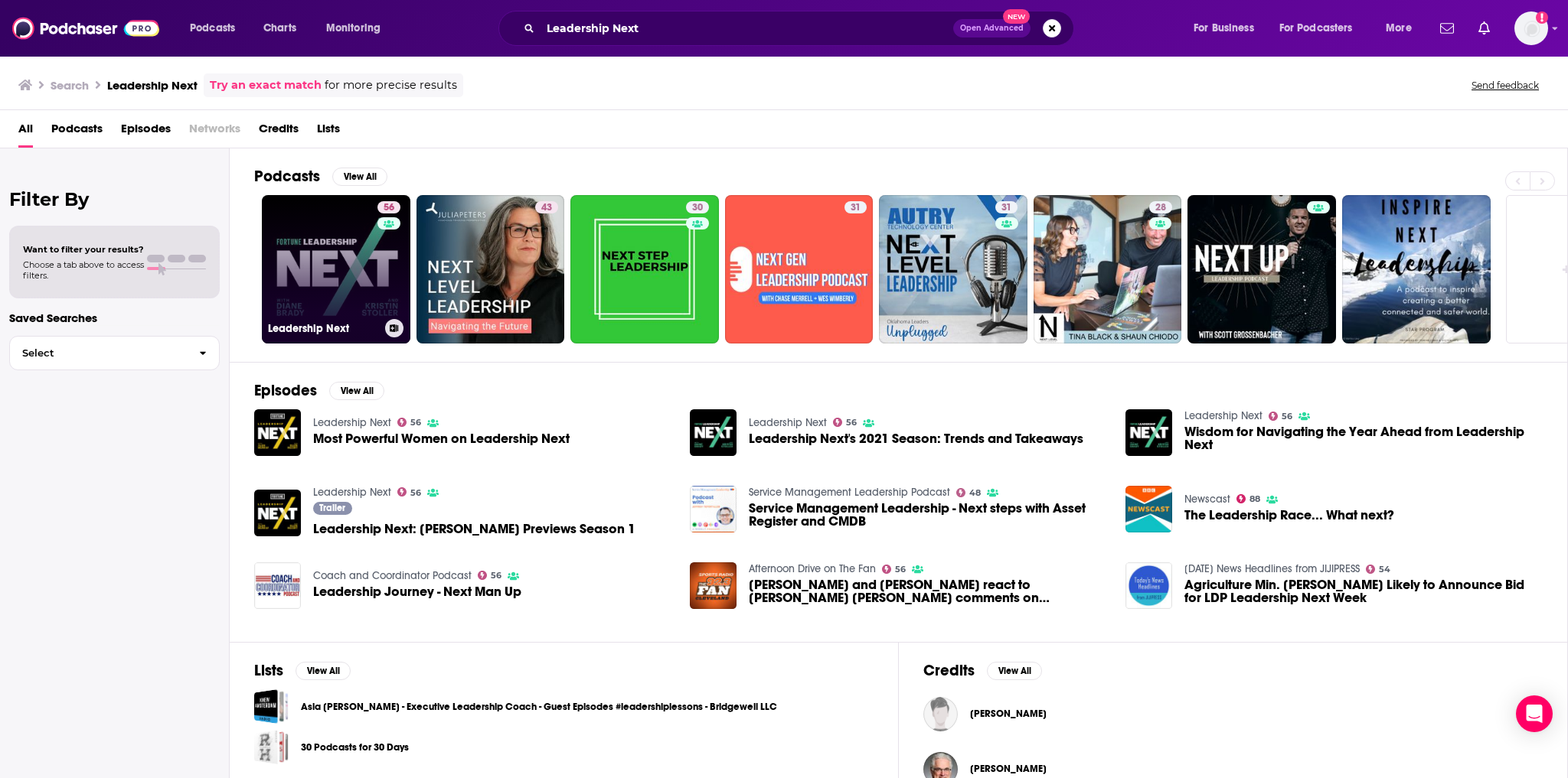
click at [311, 266] on link "56 Leadership Next" at bounding box center [336, 269] width 149 height 149
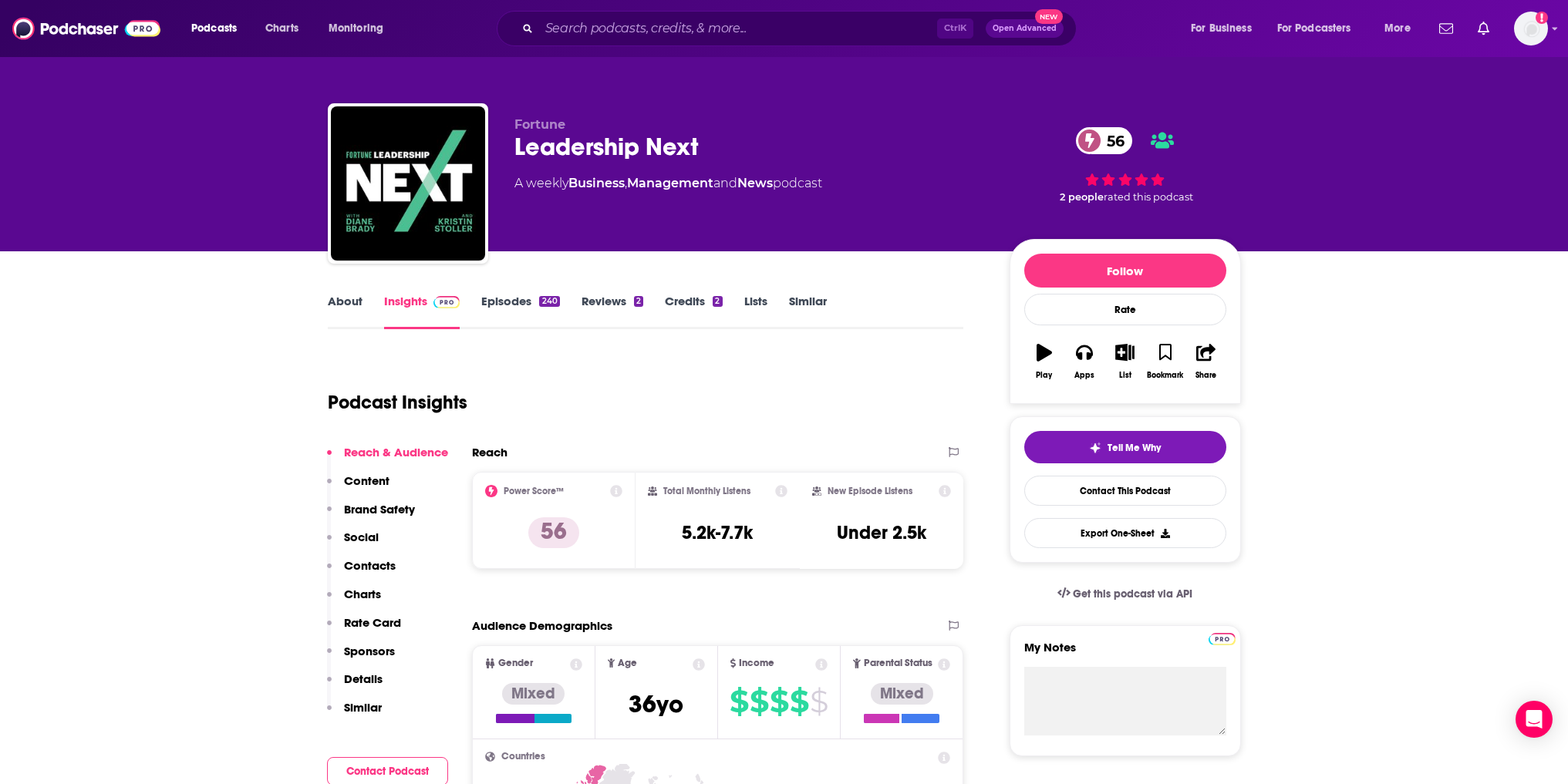
scroll to position [77, 0]
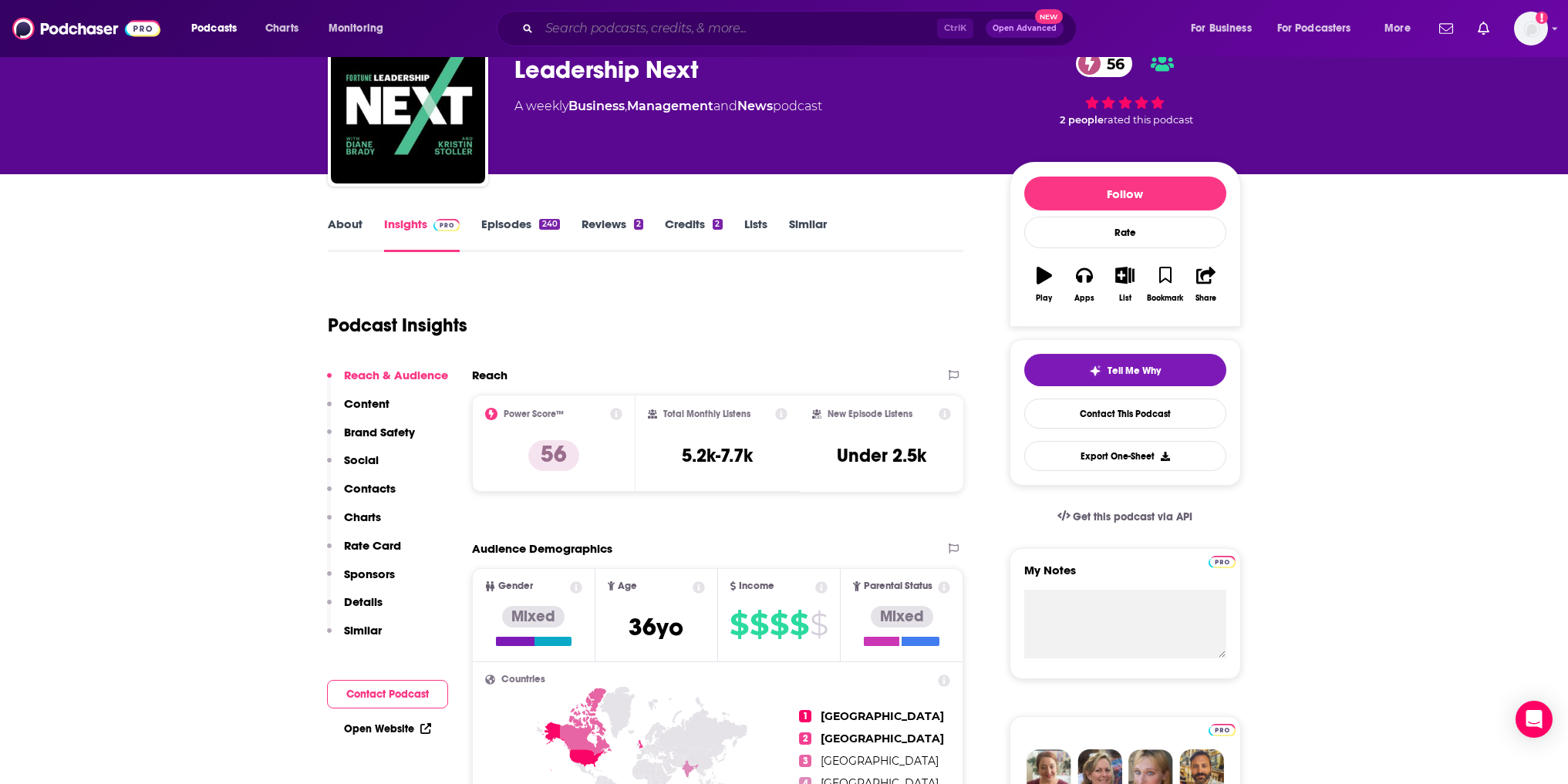
click at [585, 26] on input "Search podcasts, credits, & more..." at bounding box center [738, 28] width 398 height 25
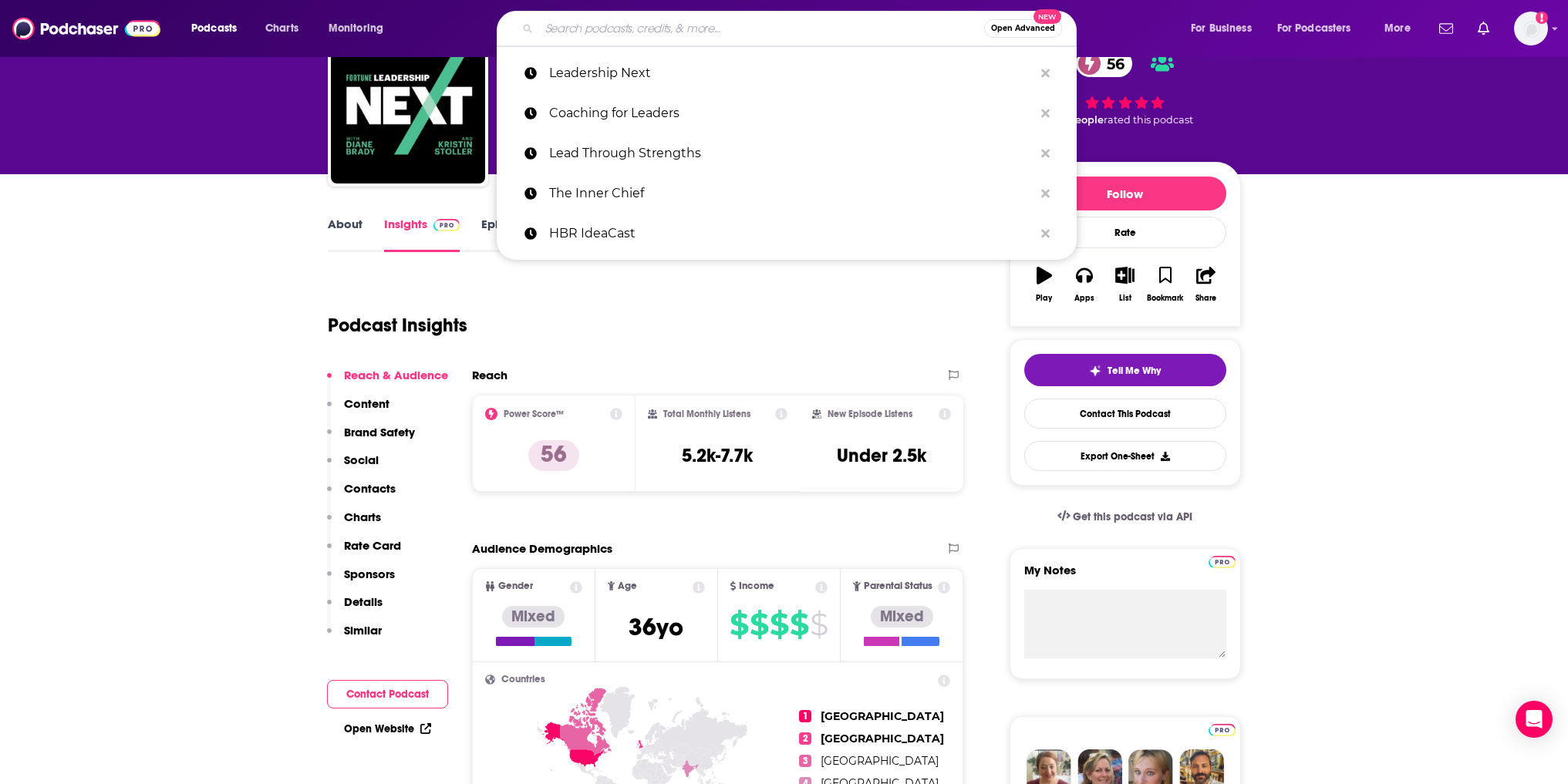
paste input "Lead Through Strengths"
type input "Lead Through Strengths"
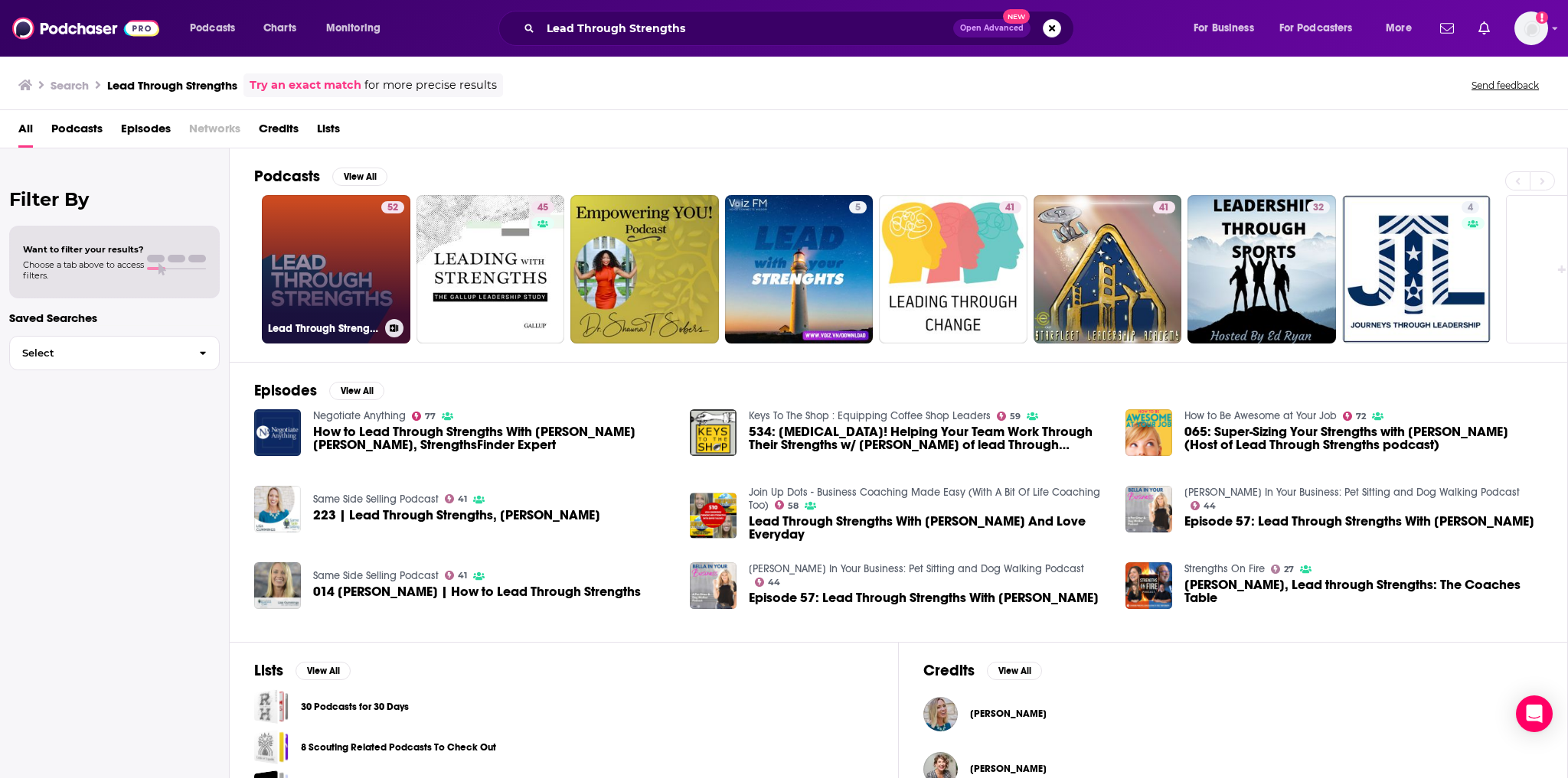
click at [343, 259] on link "52 Lead Through Strengths - Build a Training and Coaching Practice, Based on St…" at bounding box center [336, 269] width 149 height 149
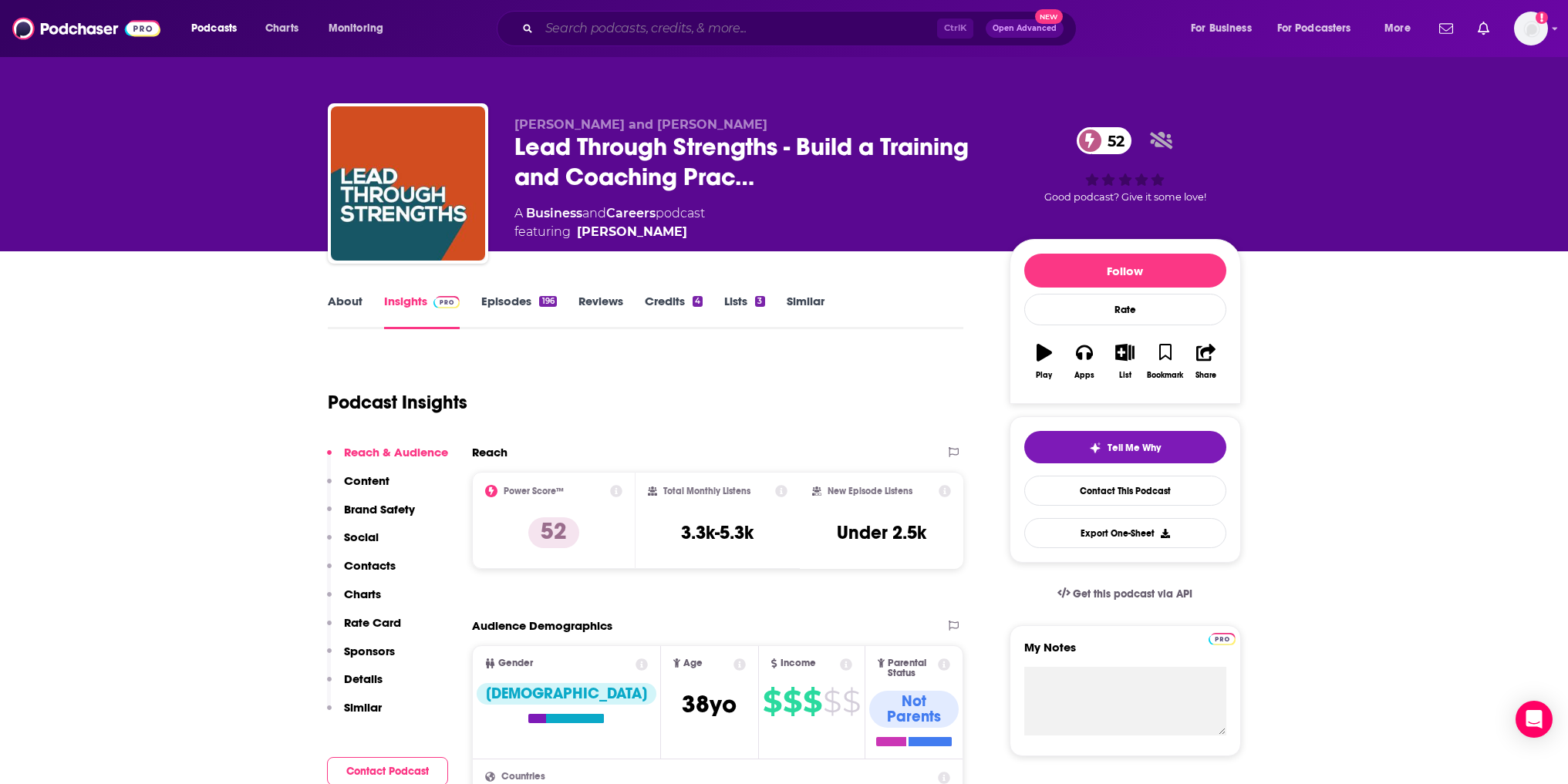
click at [612, 31] on input "Search podcasts, credits, & more..." at bounding box center [738, 28] width 398 height 25
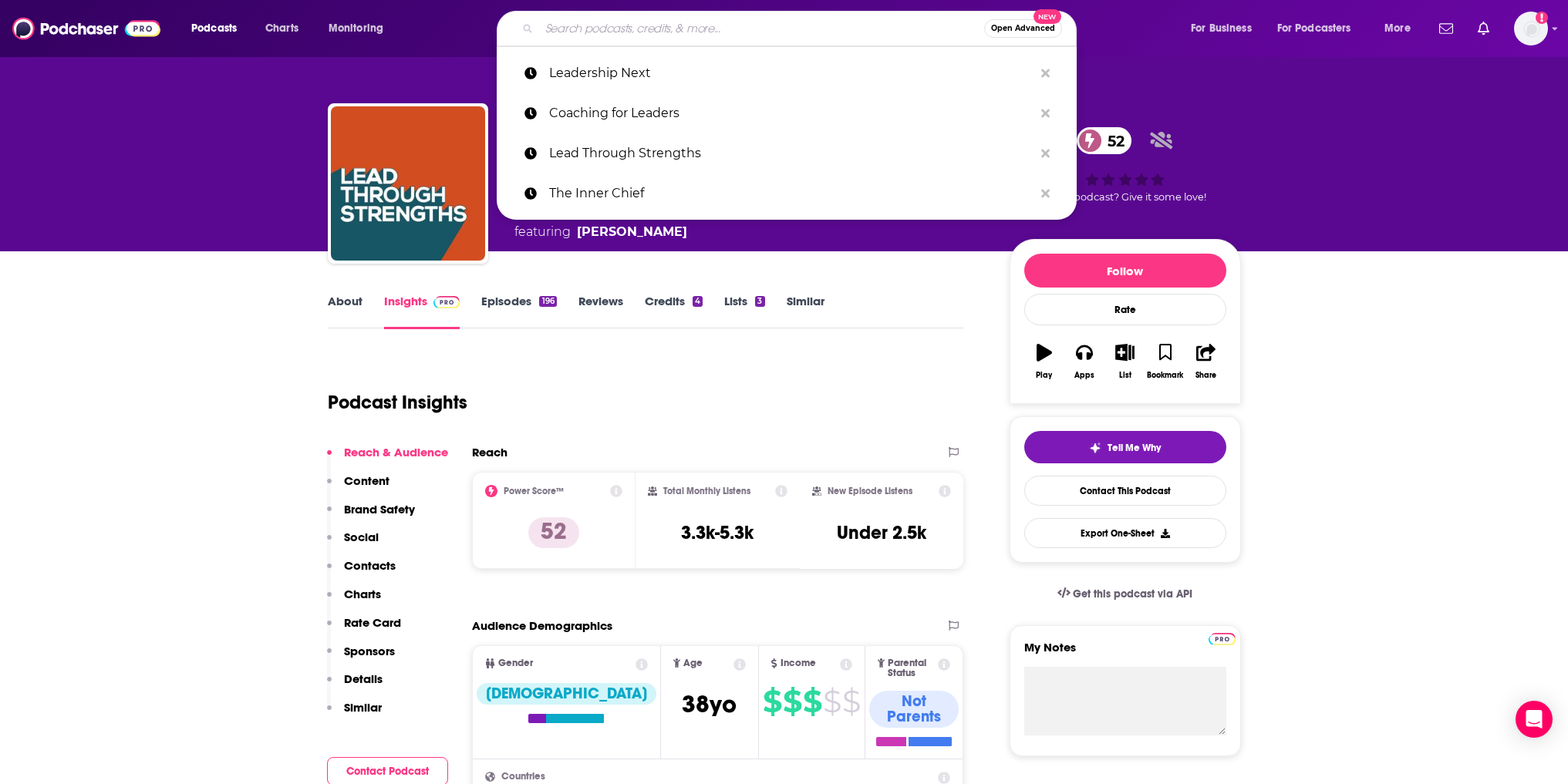
paste input "The Inner Chief"
type input "The Inner Chief"
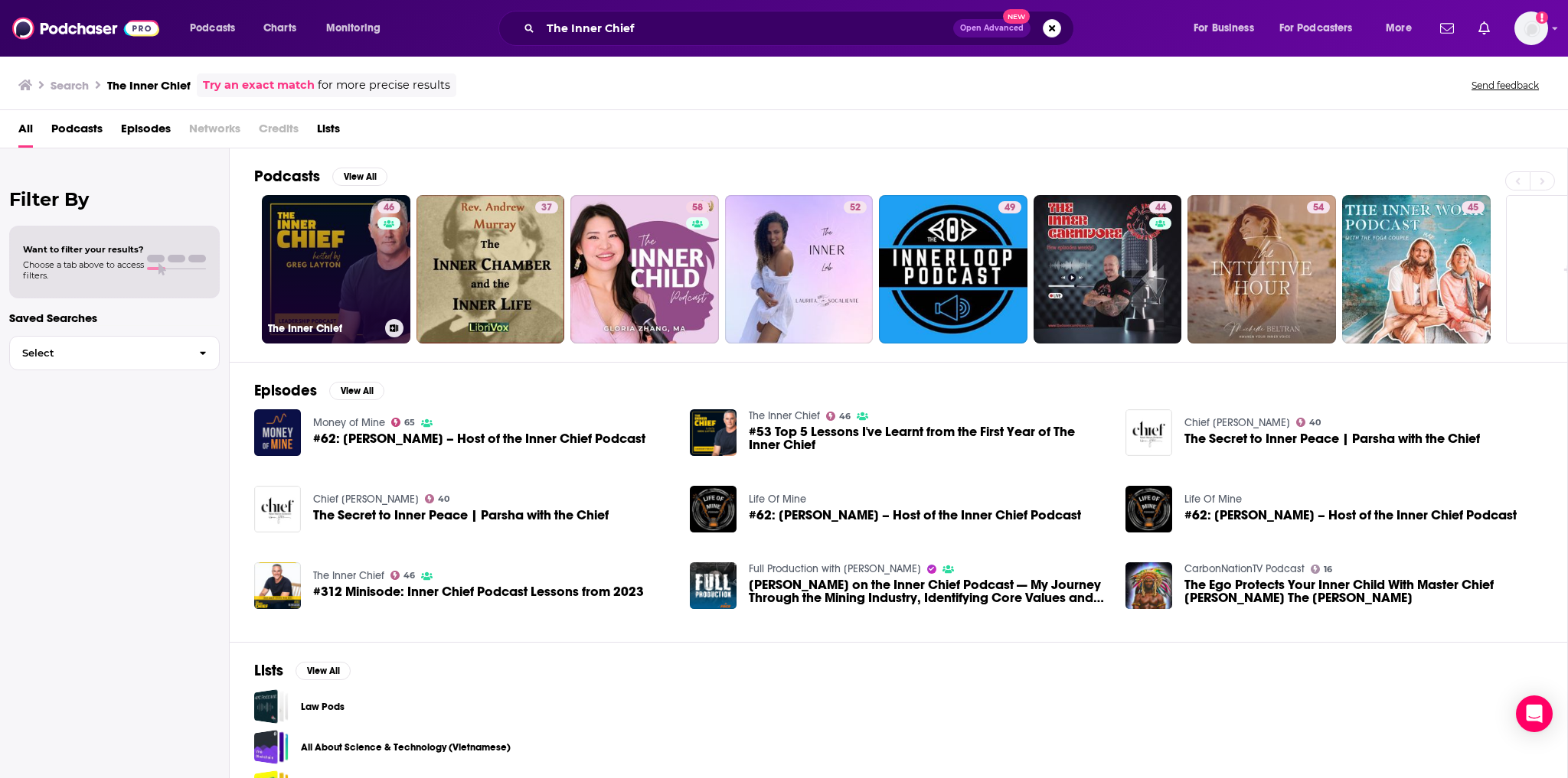
click at [333, 231] on link "46 The Inner Chief" at bounding box center [336, 269] width 149 height 149
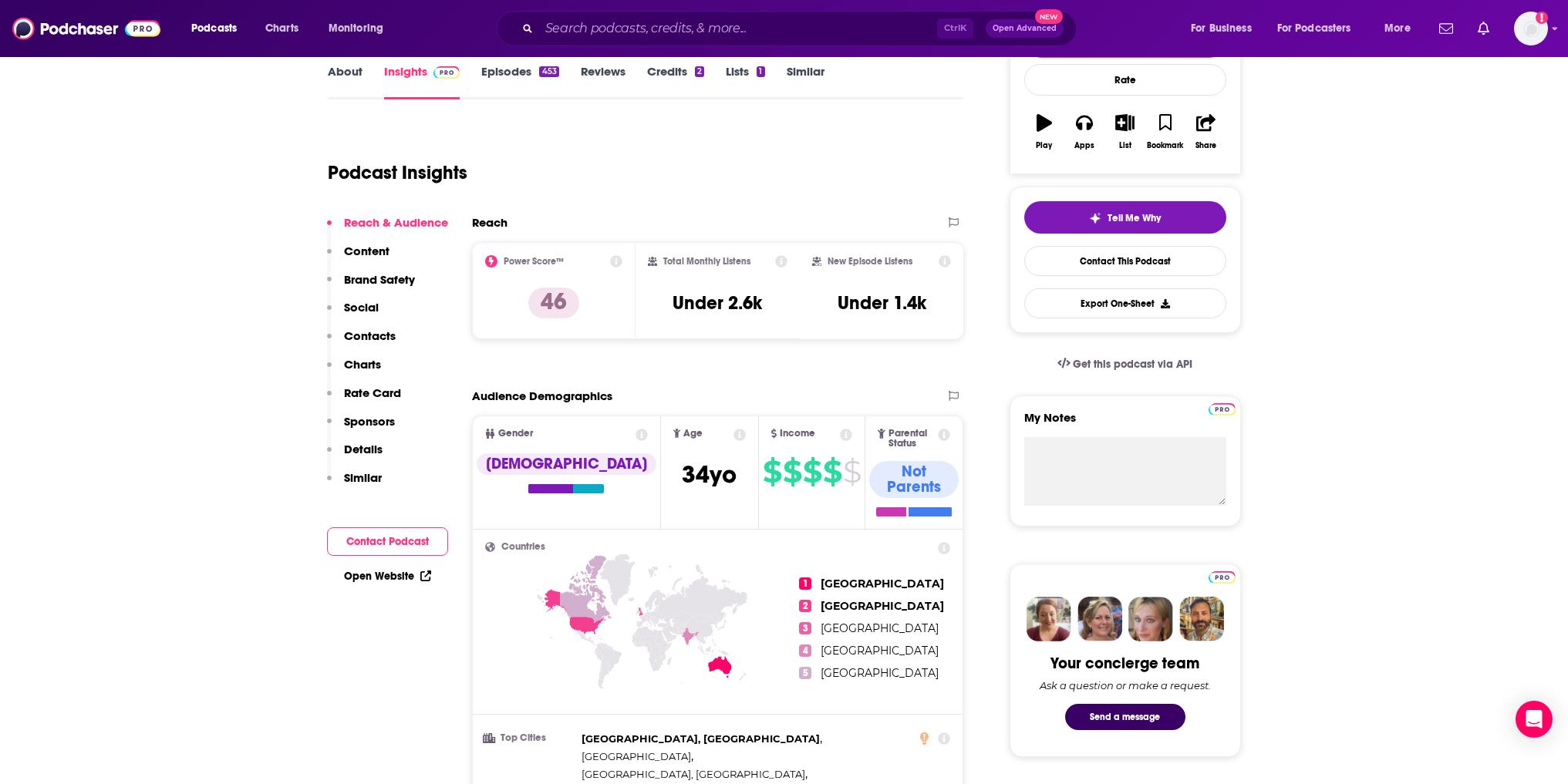
scroll to position [232, 0]
